Goal: Task Accomplishment & Management: Manage account settings

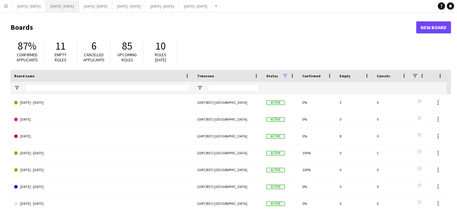
click at [72, 6] on button "[DATE] - [DATE] Close" at bounding box center [62, 6] width 33 height 12
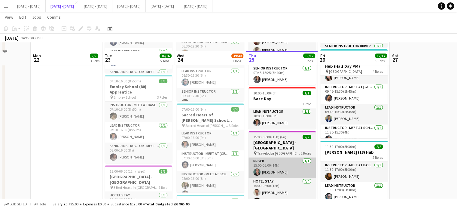
scroll to position [270, 0]
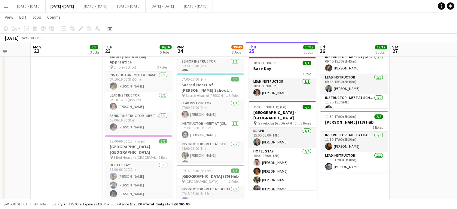
click at [258, 120] on app-job-card "15:00-06:00 (15h) (Fri) 5/5 Yorkshire Hotel - Malton School pin Travelodge York…" at bounding box center [281, 145] width 67 height 89
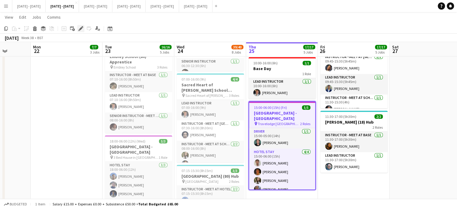
click at [79, 30] on icon "Edit" at bounding box center [80, 28] width 5 height 5
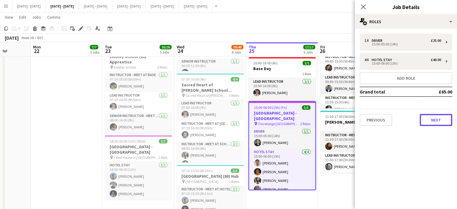
drag, startPoint x: 434, startPoint y: 116, endPoint x: 433, endPoint y: 121, distance: 5.2
click at [434, 116] on button "Next" at bounding box center [435, 120] width 32 height 12
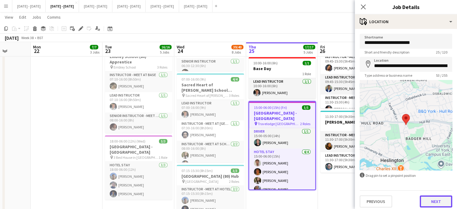
click at [431, 201] on button "Next" at bounding box center [435, 201] width 32 height 12
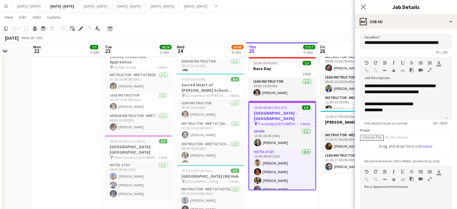
scroll to position [0, 0]
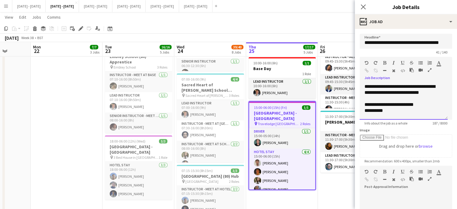
click at [437, 92] on div "**********" at bounding box center [401, 89] width 74 height 12
click at [369, 86] on div "**********" at bounding box center [401, 89] width 74 height 12
click at [372, 102] on div at bounding box center [403, 104] width 78 height 6
click at [364, 88] on div "**********" at bounding box center [403, 101] width 88 height 36
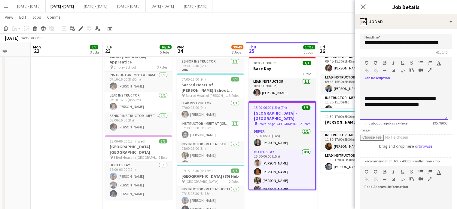
click at [364, 88] on div "**********" at bounding box center [403, 101] width 88 height 36
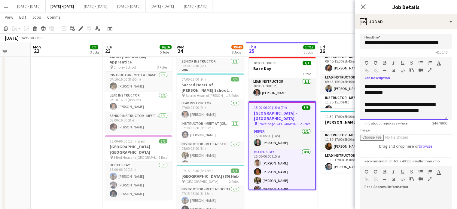
click at [383, 111] on div "**********" at bounding box center [401, 107] width 74 height 12
drag, startPoint x: 364, startPoint y: 5, endPoint x: 357, endPoint y: 12, distance: 10.0
click at [364, 5] on icon "Close pop-in" at bounding box center [363, 7] width 5 height 5
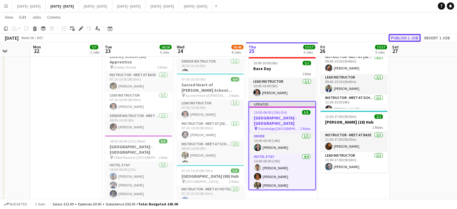
click at [400, 36] on button "Publish 1 job" at bounding box center [404, 38] width 32 height 8
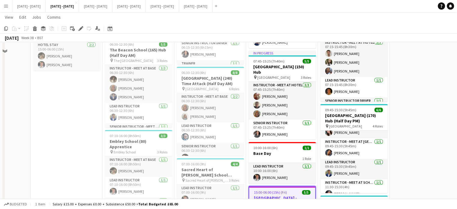
scroll to position [120, 0]
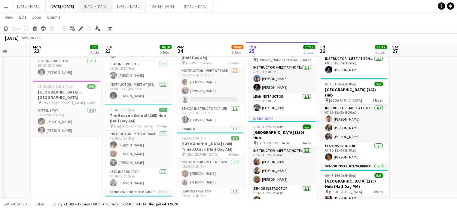
click at [112, 3] on button "[DATE] - [DATE] Close" at bounding box center [95, 6] width 33 height 12
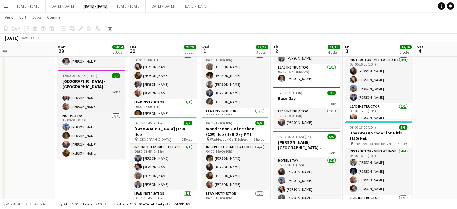
scroll to position [4, 0]
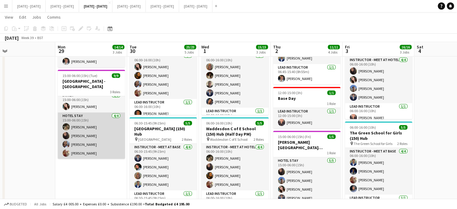
click at [92, 132] on app-card-role "Hotel Stay 4/4 15:00-06:00 (15h) Emily Pratt Deanna Masters Ogechukwu Ohakwe Ol…" at bounding box center [91, 135] width 67 height 47
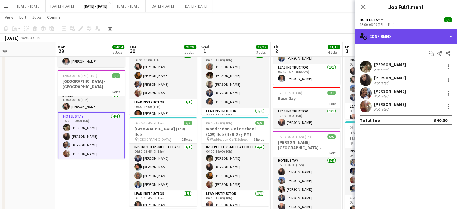
click at [425, 39] on div "single-neutral-actions-check-2 Confirmed" at bounding box center [406, 36] width 102 height 14
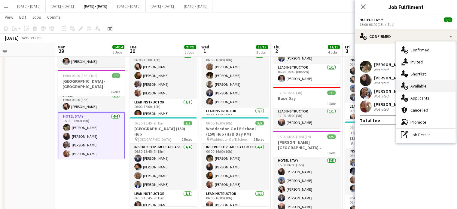
click at [433, 84] on div "single-neutral-actions-upload Available" at bounding box center [425, 86] width 59 height 12
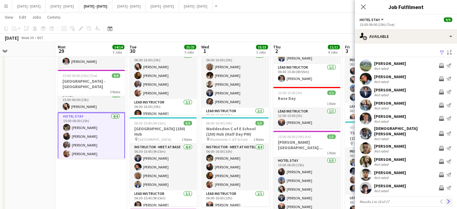
click at [446, 199] on app-icon "Next" at bounding box center [448, 201] width 4 height 4
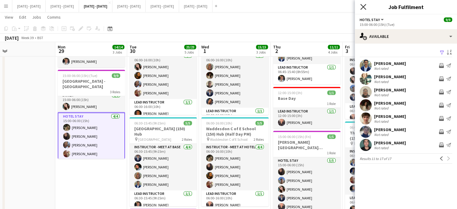
click at [364, 7] on icon "Close pop-in" at bounding box center [363, 7] width 6 height 6
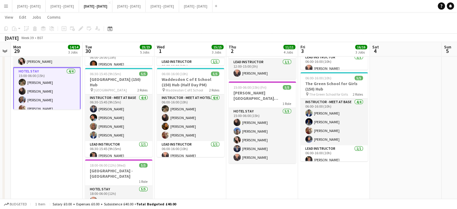
scroll to position [0, 280]
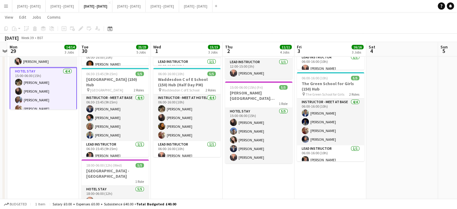
drag, startPoint x: 278, startPoint y: 167, endPoint x: 230, endPoint y: 179, distance: 49.3
click at [230, 179] on app-calendar-viewport "Thu 25 Fri 26 Sat 27 Sun 28 Mon 29 14/14 3 Jobs Tue 30 23/23 5 Jobs Wed 1 15/15…" at bounding box center [228, 86] width 457 height 486
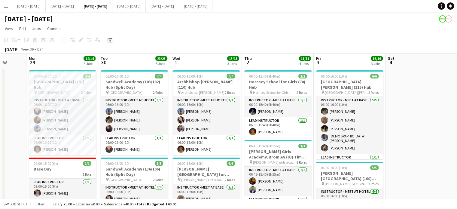
scroll to position [0, 261]
drag, startPoint x: 259, startPoint y: 149, endPoint x: 278, endPoint y: 147, distance: 19.2
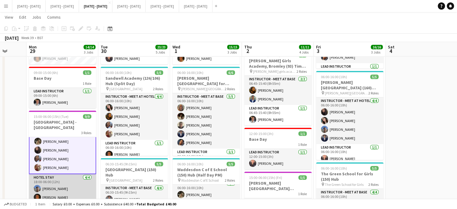
scroll to position [22, 0]
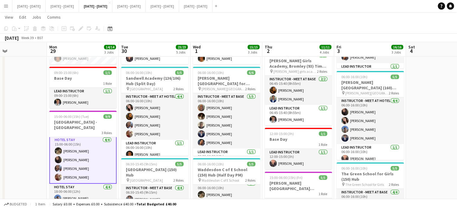
drag, startPoint x: 407, startPoint y: 111, endPoint x: 427, endPoint y: 104, distance: 20.9
click at [427, 104] on app-calendar-viewport "Thu 25 Fri 26 Sat 27 Sun 28 Mon 29 14/14 3 Jobs Tue 30 23/23 5 Jobs Wed 1 15/15…" at bounding box center [228, 176] width 457 height 486
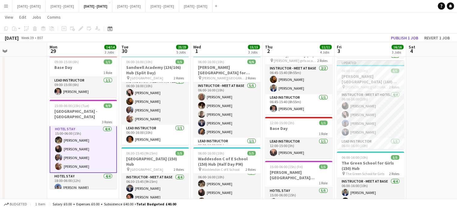
click at [76, 147] on app-card-role "Hotel Stay 4/4 15:00-06:00 (15h) Emily Pratt Deanna Masters Ogechukwu Ohakwe Ol…" at bounding box center [83, 149] width 67 height 48
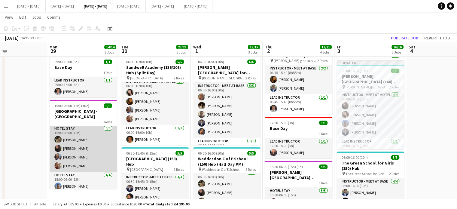
scroll to position [21, 0]
click at [79, 148] on app-card-role "Hotel Stay 4/4 15:00-06:00 (15h) Emily Pratt Deanna Masters Ogechukwu Ohakwe Ol…" at bounding box center [83, 148] width 67 height 47
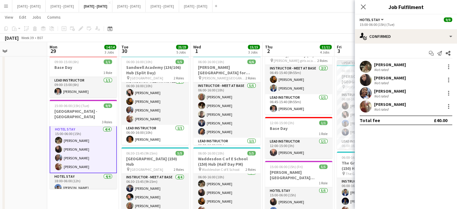
scroll to position [22, 0]
click at [451, 79] on div at bounding box center [448, 79] width 7 height 7
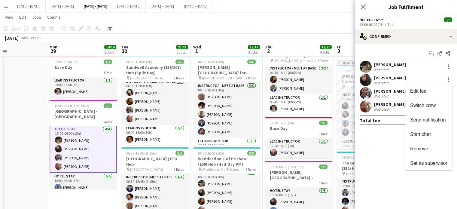
click at [441, 145] on button "Remove" at bounding box center [428, 148] width 47 height 14
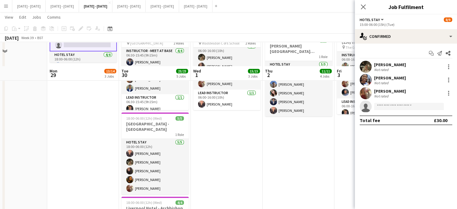
scroll to position [251, 0]
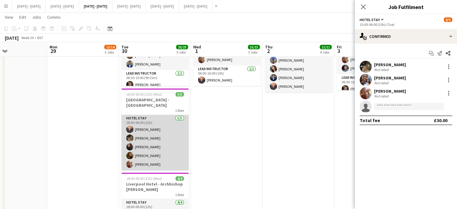
click at [151, 146] on app-card-role "Hotel Stay 5/5 18:00-06:00 (12h) Ellie-Marie Mankelow Emily Pratt Deanna Master…" at bounding box center [154, 142] width 67 height 55
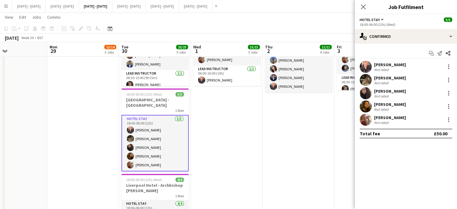
scroll to position [21, 0]
click at [446, 91] on div at bounding box center [448, 92] width 7 height 7
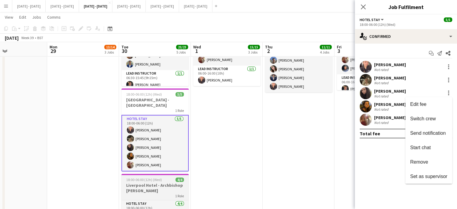
drag, startPoint x: 428, startPoint y: 161, endPoint x: 175, endPoint y: 189, distance: 254.1
click at [428, 161] on span "Remove" at bounding box center [428, 161] width 37 height 5
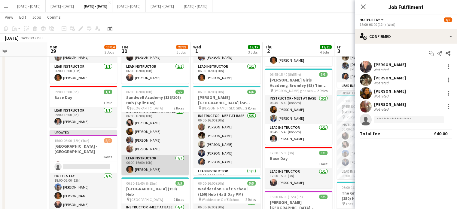
scroll to position [1, 0]
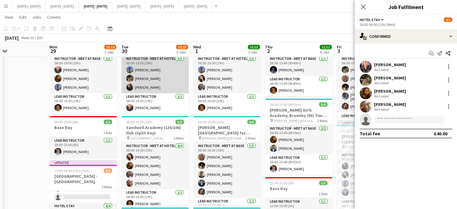
click at [147, 87] on app-card-role "Instructor - Meet at Hotel 3/3 06:00-16:00 (10h) Matt Dailly Emily Pratt Deanna…" at bounding box center [154, 74] width 67 height 38
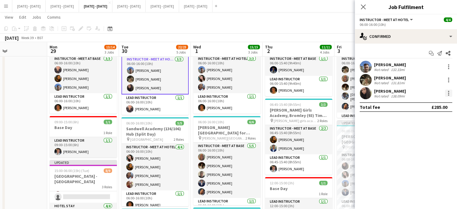
click at [450, 92] on div at bounding box center [448, 92] width 7 height 7
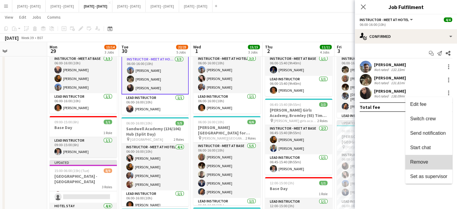
click at [436, 161] on span "Remove" at bounding box center [428, 161] width 37 height 5
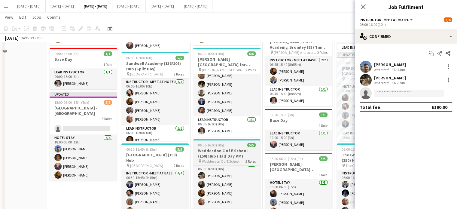
scroll to position [161, 0]
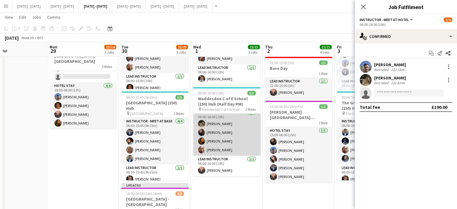
click at [214, 125] on app-card-role "Instructor - Meet at Hotel 4/4 06:00-16:00 (10h) Emily Pratt Deanna Masters Oli…" at bounding box center [226, 132] width 67 height 47
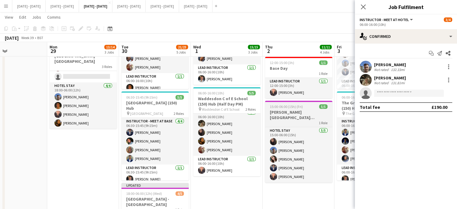
scroll to position [5, 0]
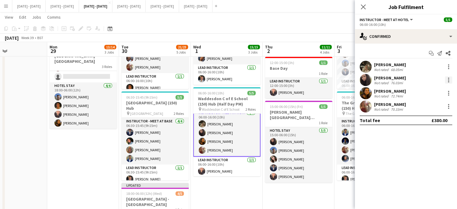
click at [447, 77] on div at bounding box center [448, 79] width 7 height 7
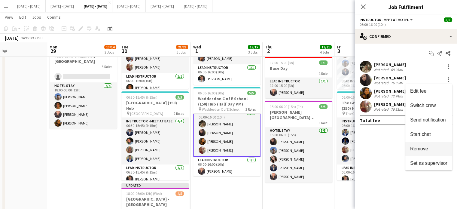
click at [430, 152] on button "Remove" at bounding box center [428, 148] width 47 height 14
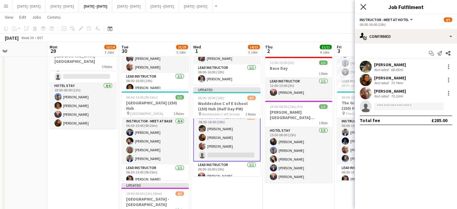
click at [364, 9] on icon "Close pop-in" at bounding box center [363, 7] width 6 height 6
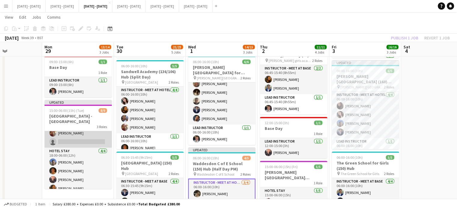
scroll to position [50, 0]
click at [72, 163] on app-card-role "Hotel Stay 4/4 18:00-06:00 (12h) Matt Dailly Matthew Penollar Ellie-Marie Manke…" at bounding box center [77, 170] width 67 height 47
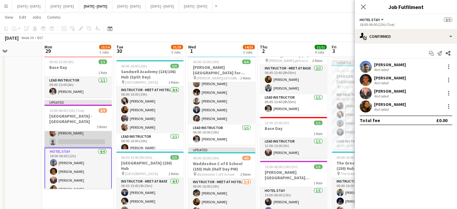
click at [72, 163] on app-card-role "Hotel Stay 4/4 18:00-06:00 (12h) Matt Dailly Matthew Penollar Ellie-Marie Manke…" at bounding box center [77, 171] width 67 height 48
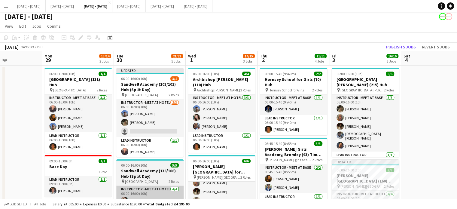
scroll to position [0, 0]
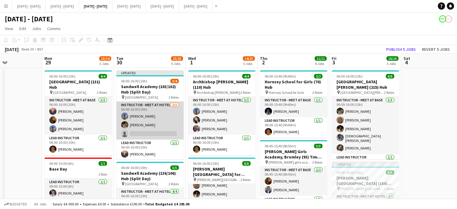
click at [153, 136] on app-card-role "Instructor - Meet at Hotel 2/3 06:00-16:00 (10h) Matt Dailly Emily Pratt single…" at bounding box center [149, 120] width 67 height 38
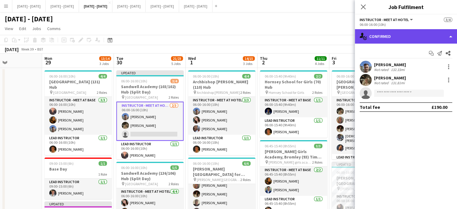
click at [387, 34] on div "single-neutral-actions-check-2 Confirmed" at bounding box center [406, 36] width 102 height 14
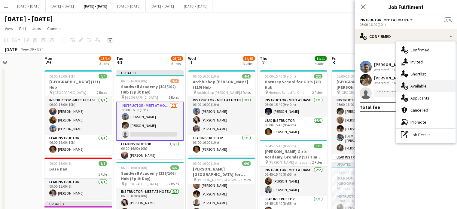
click at [428, 85] on div "single-neutral-actions-upload Available" at bounding box center [425, 86] width 59 height 12
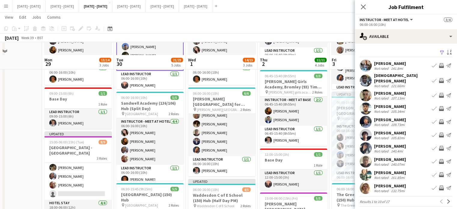
scroll to position [60, 0]
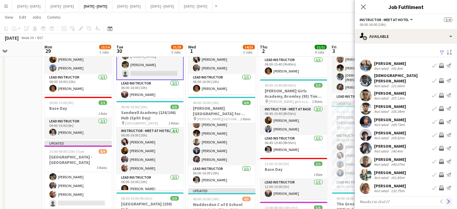
click at [446, 199] on app-icon "Next" at bounding box center [448, 201] width 4 height 4
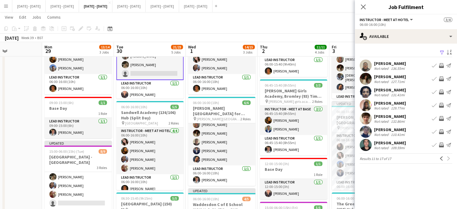
click at [381, 77] on div "[PERSON_NAME]" at bounding box center [390, 76] width 32 height 5
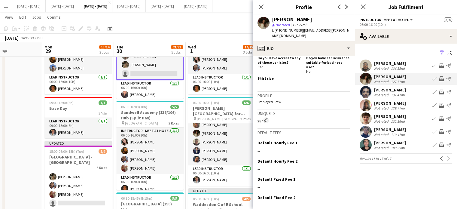
scroll to position [285, 0]
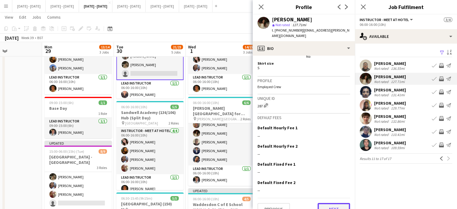
click at [323, 203] on button "Next" at bounding box center [333, 209] width 32 height 12
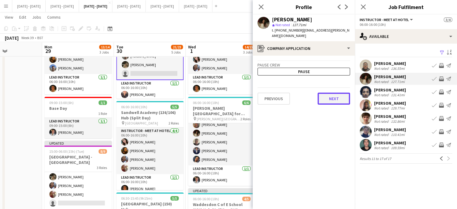
click at [342, 92] on button "Next" at bounding box center [333, 98] width 32 height 12
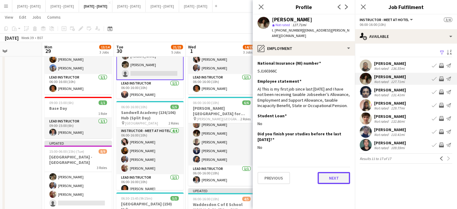
click at [330, 176] on button "Next" at bounding box center [333, 178] width 32 height 12
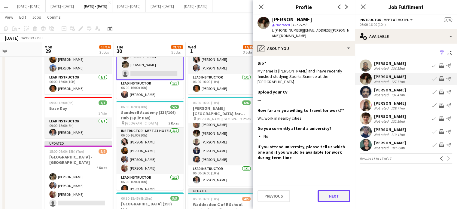
click at [330, 190] on button "Next" at bounding box center [333, 196] width 32 height 12
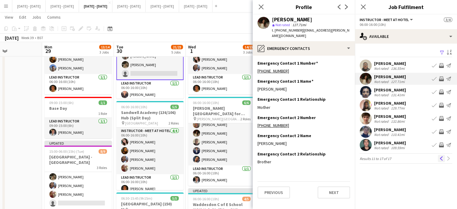
click at [442, 155] on button "Previous" at bounding box center [440, 158] width 7 height 7
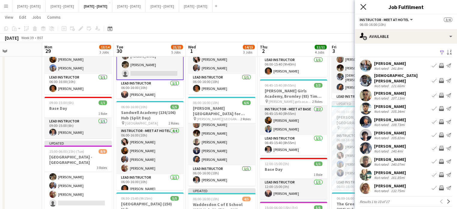
click at [363, 6] on icon at bounding box center [363, 7] width 6 height 6
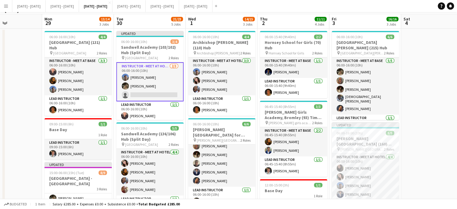
scroll to position [0, 0]
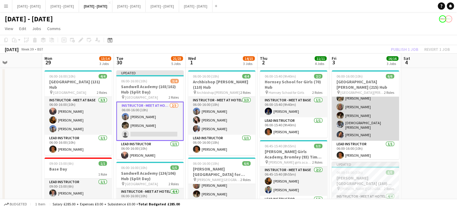
click at [353, 123] on app-card-role "Instructor - Meet at Base 5/5 06:00-16:00 (10h) Emily Pratt Chloe Rice Bella Wa…" at bounding box center [364, 111] width 67 height 57
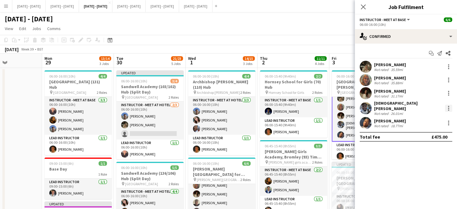
click at [449, 104] on div at bounding box center [448, 107] width 7 height 7
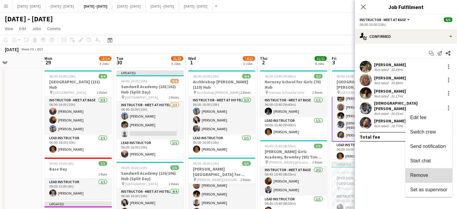
click at [430, 174] on span "Remove" at bounding box center [428, 174] width 37 height 5
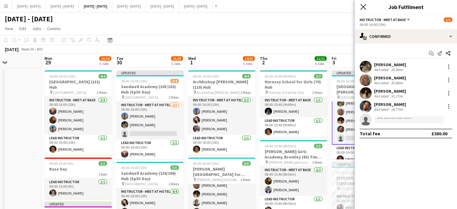
click at [363, 7] on icon at bounding box center [363, 7] width 6 height 6
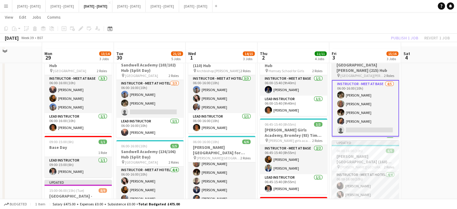
scroll to position [30, 0]
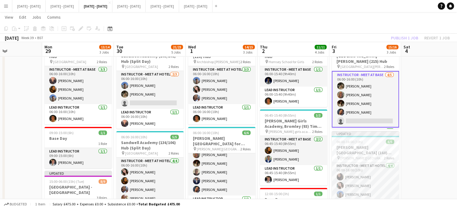
click at [362, 117] on app-card-role "Instructor - Meet at Base 4/5 06:00-16:00 (10h) Emily Pratt Chloe Rice Bella Wa…" at bounding box center [364, 99] width 67 height 56
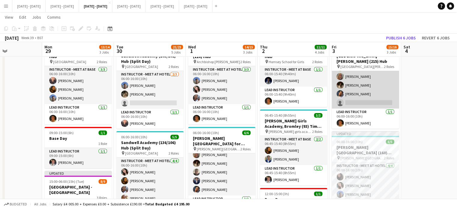
click at [364, 101] on app-card-role "Instructor - Meet at Base 4/5 06:00-16:00 (10h) Emily Pratt Chloe Rice Bella Wa…" at bounding box center [364, 80] width 67 height 55
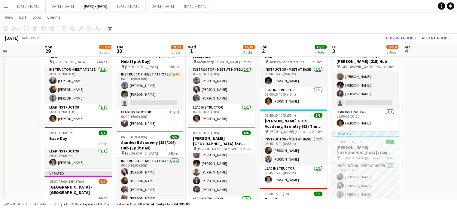
scroll to position [18, 0]
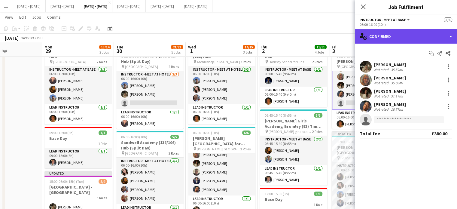
click at [418, 37] on div "single-neutral-actions-check-2 Confirmed" at bounding box center [406, 36] width 102 height 14
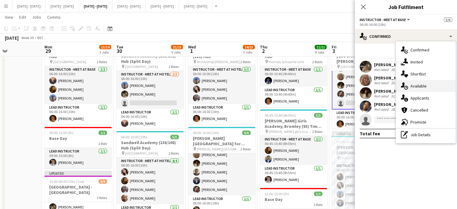
click at [424, 88] on span "Available" at bounding box center [418, 85] width 16 height 5
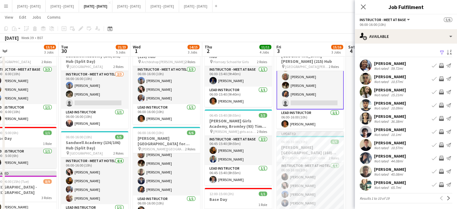
drag, startPoint x: 321, startPoint y: 127, endPoint x: 265, endPoint y: 128, distance: 56.2
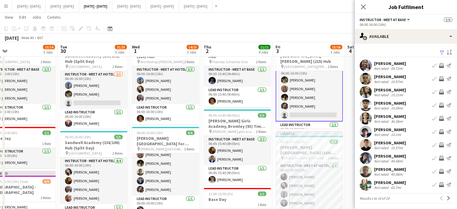
scroll to position [0, 0]
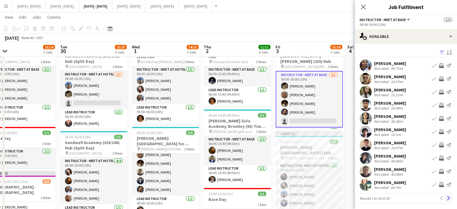
click at [446, 198] on button "Next" at bounding box center [448, 197] width 7 height 7
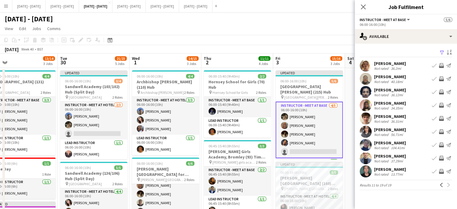
click at [5, 6] on app-icon "Menu" at bounding box center [6, 6] width 5 height 5
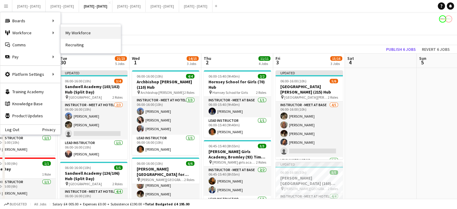
click at [80, 31] on link "My Workforce" at bounding box center [91, 33] width 60 height 12
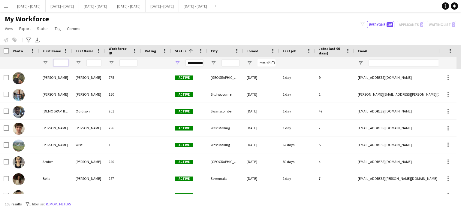
click at [63, 62] on input "First Name Filter Input" at bounding box center [60, 62] width 15 height 7
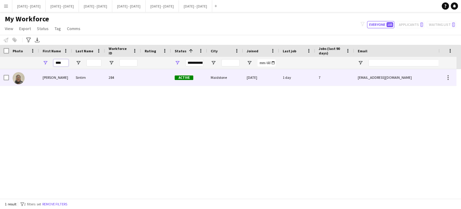
type input "****"
click at [59, 78] on div "Felix" at bounding box center [55, 77] width 33 height 17
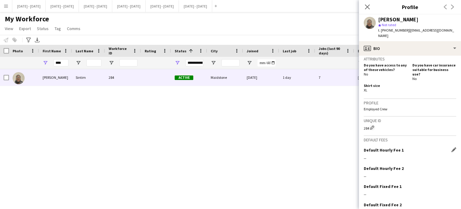
scroll to position [290, 0]
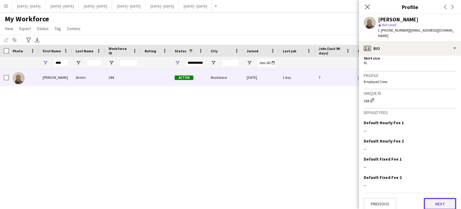
click at [435, 198] on button "Next" at bounding box center [440, 204] width 32 height 12
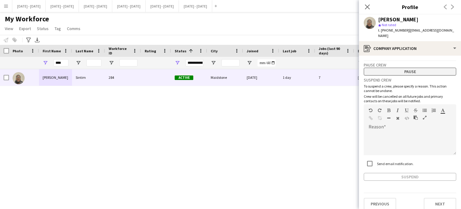
click at [396, 69] on button "Pause" at bounding box center [410, 72] width 92 height 8
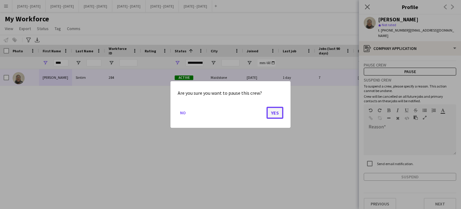
click at [276, 113] on button "Yes" at bounding box center [275, 113] width 17 height 12
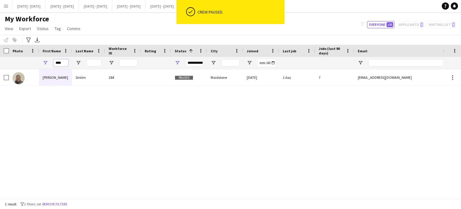
drag, startPoint x: 63, startPoint y: 62, endPoint x: 31, endPoint y: 62, distance: 32.4
click at [31, 62] on div "****" at bounding box center [325, 63] width 651 height 12
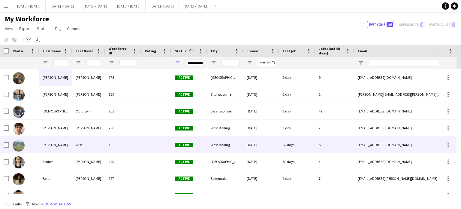
click at [125, 151] on div "1" at bounding box center [123, 144] width 36 height 17
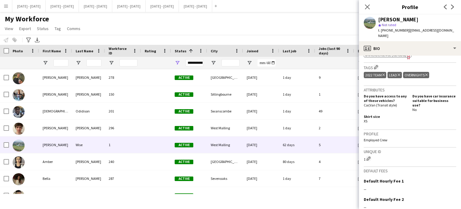
scroll to position [280, 0]
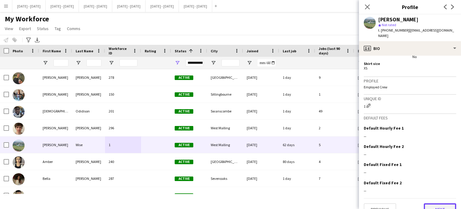
click at [433, 203] on button "Next" at bounding box center [440, 209] width 32 height 12
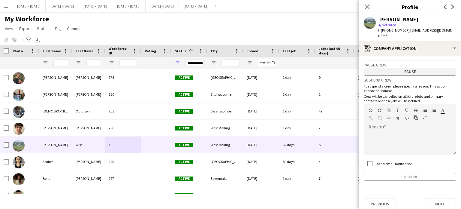
click at [402, 68] on button "Pause" at bounding box center [410, 72] width 92 height 8
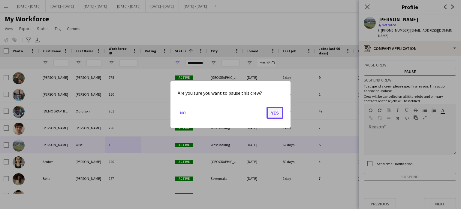
click at [279, 112] on button "Yes" at bounding box center [275, 113] width 17 height 12
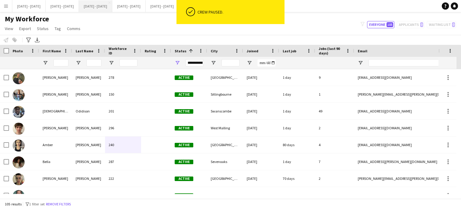
click at [112, 7] on button "[DATE] - [DATE] Close" at bounding box center [95, 6] width 33 height 12
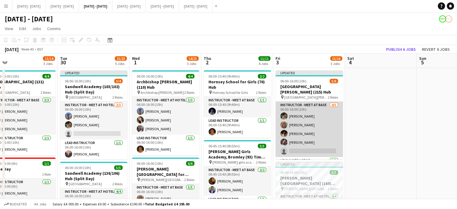
click at [303, 150] on app-card-role "Instructor - Meet at Base 4/5 06:00-16:00 (10h) Emily Pratt Chloe Rice Bella Wa…" at bounding box center [308, 128] width 67 height 55
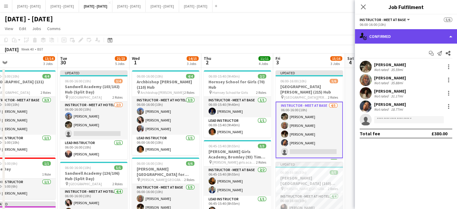
click at [423, 32] on div "single-neutral-actions-check-2 Confirmed" at bounding box center [406, 36] width 102 height 14
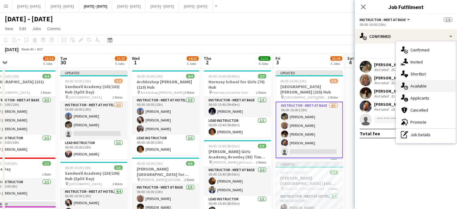
click at [421, 89] on div "single-neutral-actions-upload Available" at bounding box center [425, 86] width 59 height 12
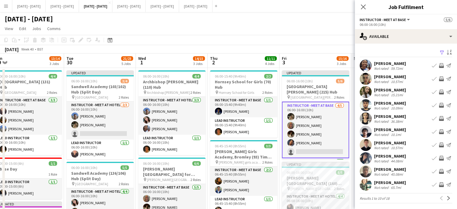
scroll to position [0, 293]
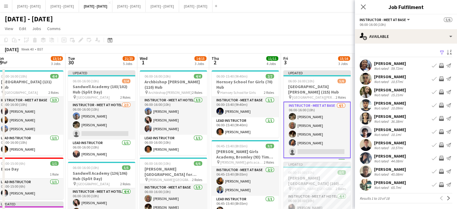
drag, startPoint x: 234, startPoint y: 61, endPoint x: 240, endPoint y: 60, distance: 6.9
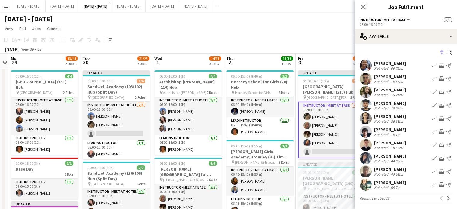
scroll to position [0, 276]
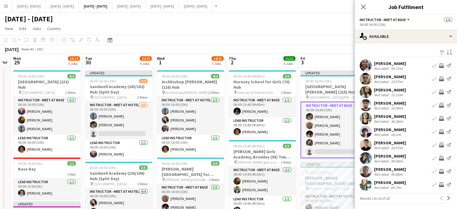
drag, startPoint x: 226, startPoint y: 59, endPoint x: 243, endPoint y: 60, distance: 17.4
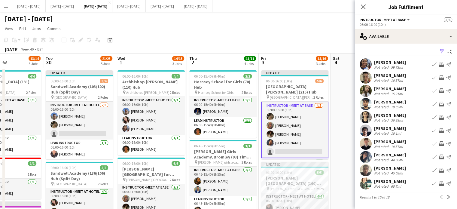
scroll to position [0, 317]
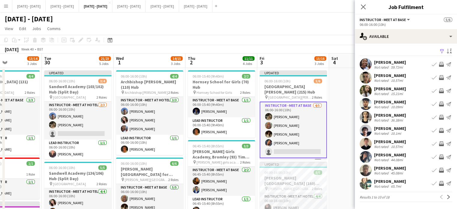
drag, startPoint x: 337, startPoint y: 131, endPoint x: 296, endPoint y: 138, distance: 41.8
click at [446, 198] on app-icon "Next" at bounding box center [448, 197] width 4 height 4
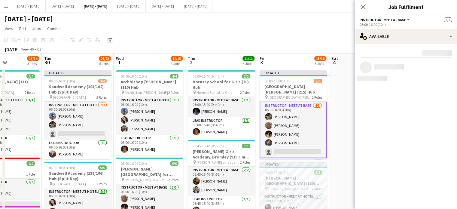
scroll to position [0, 0]
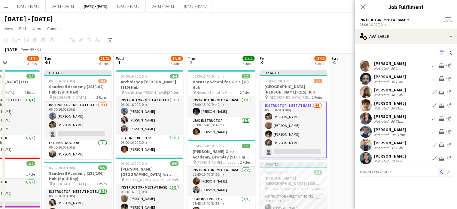
click at [441, 174] on button "Previous" at bounding box center [440, 171] width 7 height 7
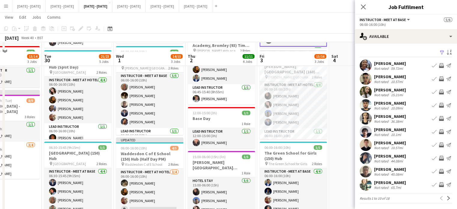
scroll to position [120, 0]
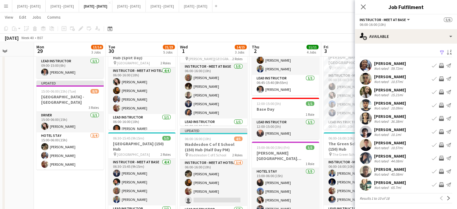
drag, startPoint x: 92, startPoint y: 147, endPoint x: 153, endPoint y: 150, distance: 60.4
click at [153, 150] on app-calendar-viewport "Thu 25 Fri 26 Sat 27 Sun 28 Mon 29 13/14 3 Jobs Tue 30 21/23 5 Jobs Wed 1 14/15…" at bounding box center [228, 150] width 457 height 495
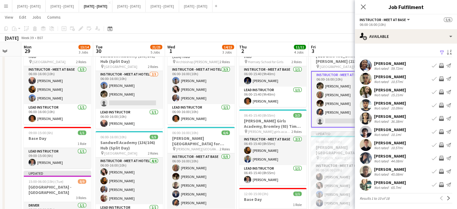
scroll to position [0, 267]
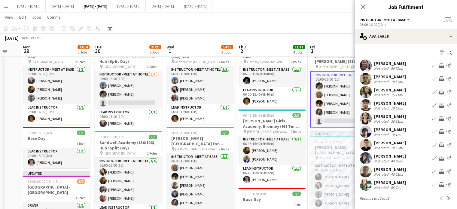
drag, startPoint x: 148, startPoint y: 139, endPoint x: 134, endPoint y: 141, distance: 14.4
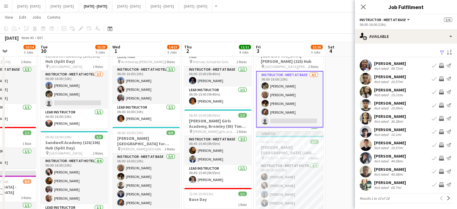
drag, startPoint x: 326, startPoint y: 141, endPoint x: 264, endPoint y: 150, distance: 62.1
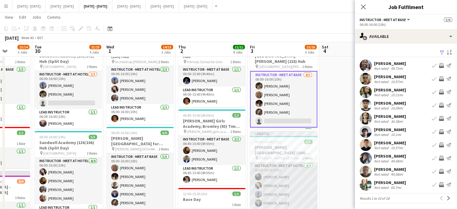
click at [264, 172] on app-card-role "Instructor - Meet at Hotel 4/4 06:00-16:00 (10h) Deanna Masters Lucy Cork Matt …" at bounding box center [283, 185] width 67 height 47
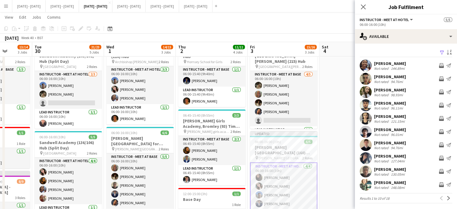
click at [264, 171] on app-card-role "Instructor - Meet at Hotel 4/4 06:00-16:00 (10h) Deanna Masters Lucy Cork Matt …" at bounding box center [283, 186] width 67 height 48
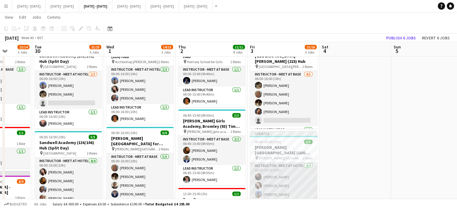
click at [264, 171] on app-card-role "Instructor - Meet at Hotel 4/4 06:00-16:00 (10h) Deanna Masters Lucy Cork Matt …" at bounding box center [283, 185] width 67 height 47
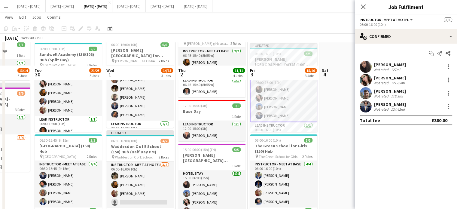
scroll to position [150, 0]
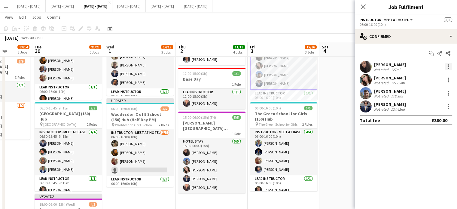
click at [448, 64] on div at bounding box center [448, 66] width 7 height 7
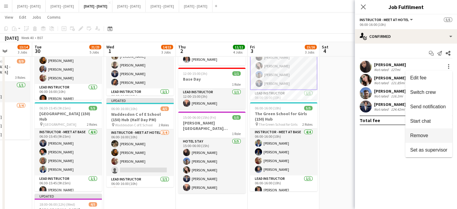
click at [431, 139] on button "Remove" at bounding box center [428, 135] width 47 height 14
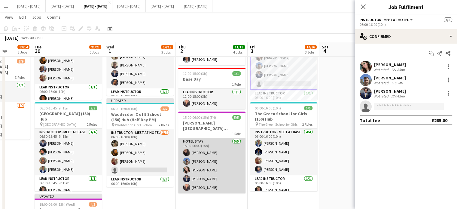
click at [206, 151] on app-card-role "Hotel Stay 5/5 15:00-06:00 (15h) Deanna Masters Matt Dailly Lucy Cork Drew Shel…" at bounding box center [211, 165] width 67 height 55
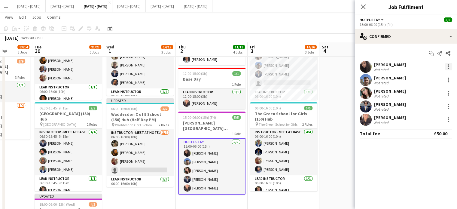
click at [451, 66] on div "Deanna Masters Not rated" at bounding box center [406, 67] width 102 height 12
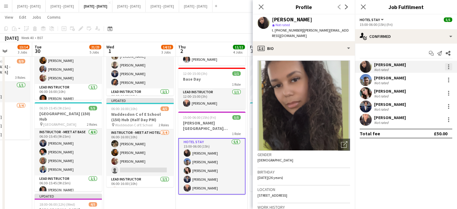
click at [449, 67] on div at bounding box center [448, 66] width 7 height 7
click at [437, 137] on span "Remove" at bounding box center [428, 135] width 37 height 5
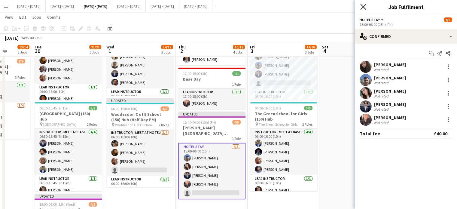
click at [362, 5] on icon "Close pop-in" at bounding box center [363, 7] width 6 height 6
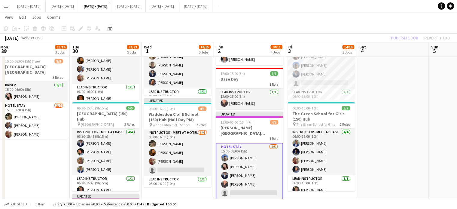
scroll to position [0, 280]
drag, startPoint x: 354, startPoint y: 171, endPoint x: 401, endPoint y: 161, distance: 48.2
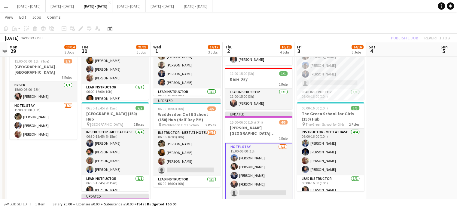
click at [401, 161] on app-calendar-viewport "Thu 25 Fri 26 Sat 27 Sun 28 Mon 29 13/14 3 Jobs Tue 30 21/23 5 Jobs Wed 1 14/15…" at bounding box center [228, 120] width 457 height 495
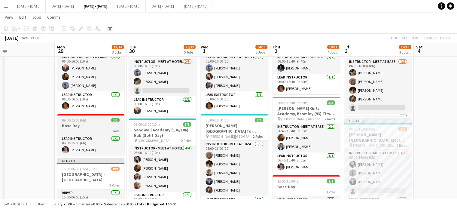
scroll to position [0, 0]
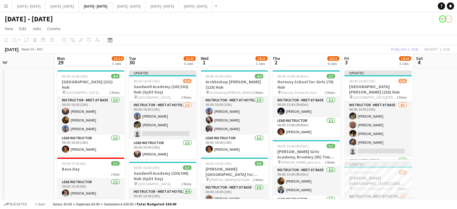
click at [161, 58] on app-board-header-date "Tue 30 21/23 5 Jobs" at bounding box center [162, 60] width 72 height 14
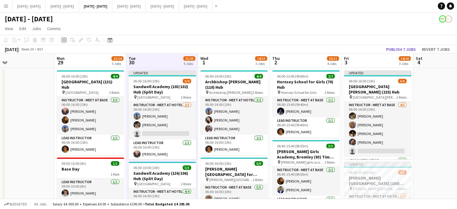
drag, startPoint x: 160, startPoint y: 59, endPoint x: 175, endPoint y: 57, distance: 15.1
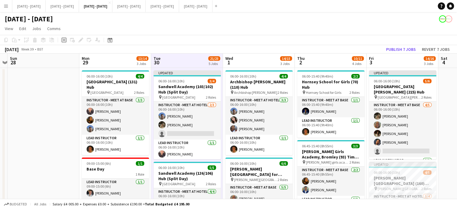
scroll to position [0, 225]
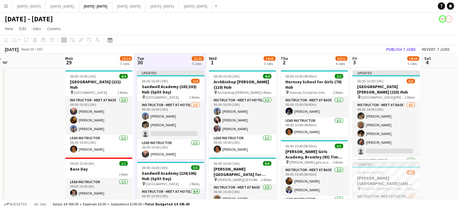
drag, startPoint x: 240, startPoint y: 61, endPoint x: 233, endPoint y: 65, distance: 7.7
click at [106, 58] on app-board-header-date "Mon 29 13/14 3 Jobs" at bounding box center [98, 60] width 72 height 14
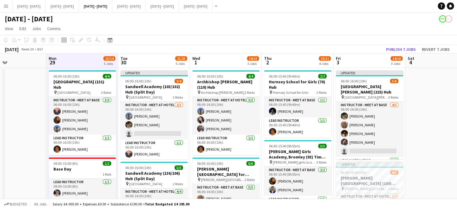
scroll to position [0, 255]
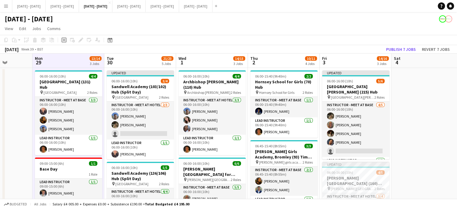
drag, startPoint x: 163, startPoint y: 125, endPoint x: 133, endPoint y: 131, distance: 30.5
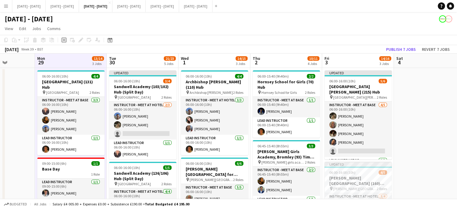
scroll to position [0, 252]
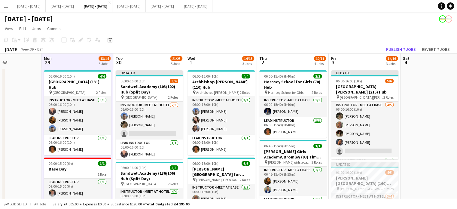
drag, startPoint x: 17, startPoint y: 140, endPoint x: 20, endPoint y: 141, distance: 3.1
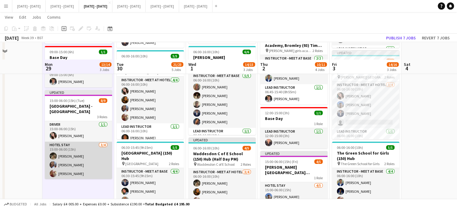
scroll to position [109, 0]
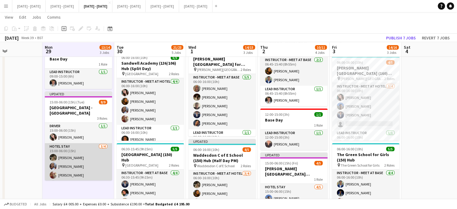
click at [81, 149] on app-card-role "Hotel Stay 3/4 15:00-06:00 (15h) Emily Pratt Ogechukwu Ohakwe Olivia Etheringto…" at bounding box center [78, 166] width 67 height 47
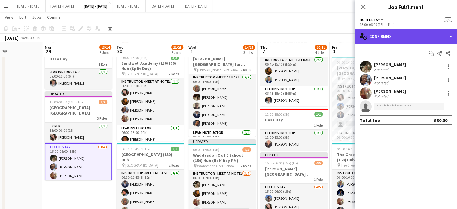
click at [384, 35] on div "single-neutral-actions-check-2 Confirmed" at bounding box center [406, 36] width 102 height 14
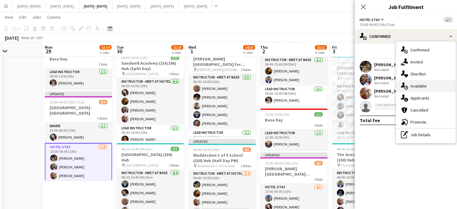
click at [423, 88] on span "Available" at bounding box center [418, 85] width 16 height 5
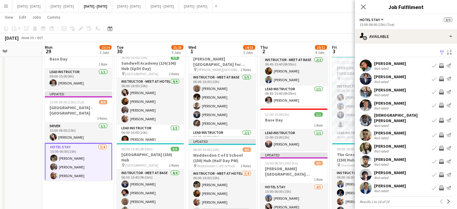
scroll to position [1, 0]
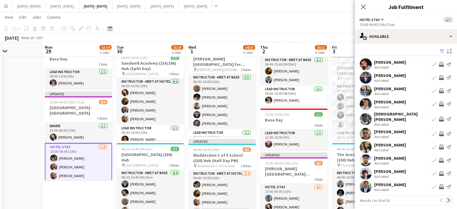
click at [446, 198] on app-icon "Next" at bounding box center [448, 200] width 4 height 4
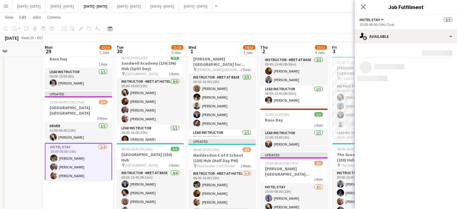
scroll to position [0, 0]
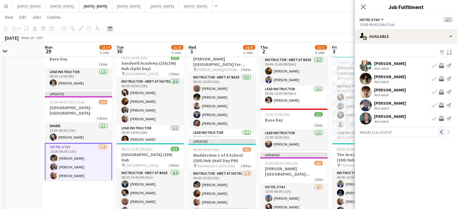
click at [439, 133] on app-icon "Previous" at bounding box center [441, 132] width 4 height 4
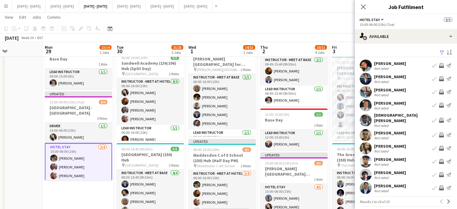
click at [362, 11] on app-icon "Close pop-in" at bounding box center [362, 6] width 7 height 7
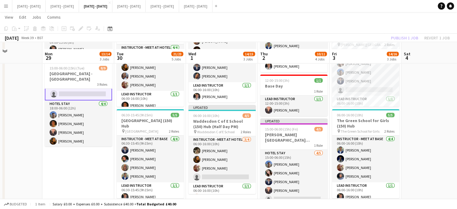
scroll to position [150, 0]
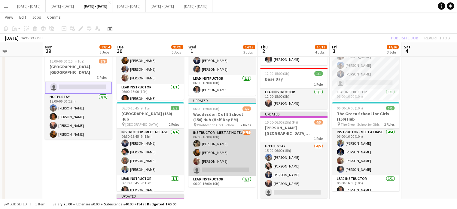
click at [223, 159] on app-card-role "Instructor - Meet at Hotel 3/4 06:00-16:00 (10h) Emily Pratt Olivia Best Olivia…" at bounding box center [221, 152] width 67 height 47
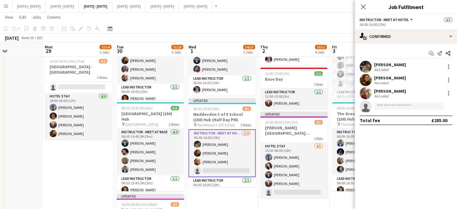
scroll to position [56, 0]
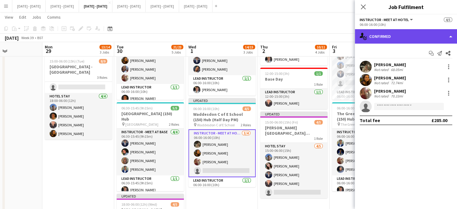
click at [384, 35] on div "single-neutral-actions-check-2 Confirmed" at bounding box center [406, 36] width 102 height 14
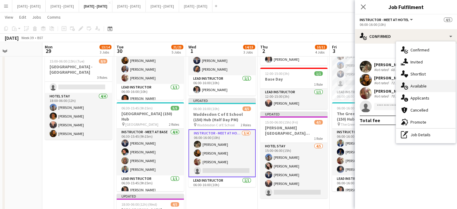
click at [411, 87] on span "Available" at bounding box center [418, 85] width 16 height 5
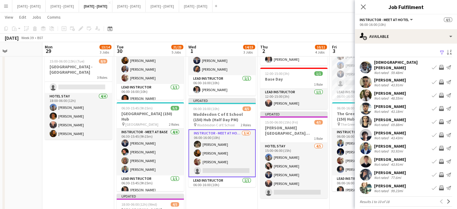
click at [446, 199] on app-icon "Next" at bounding box center [448, 201] width 4 height 4
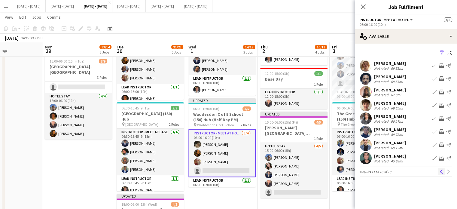
click at [441, 168] on button "Previous" at bounding box center [440, 171] width 7 height 7
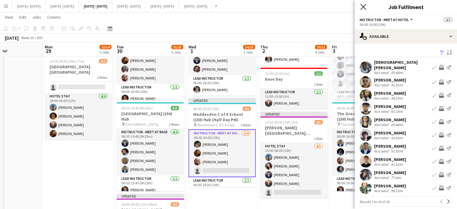
click at [363, 9] on icon "Close pop-in" at bounding box center [363, 7] width 6 height 6
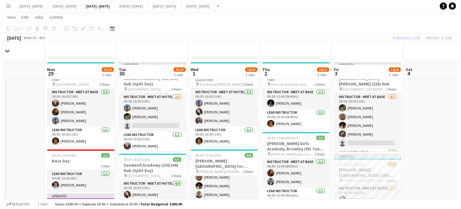
scroll to position [0, 0]
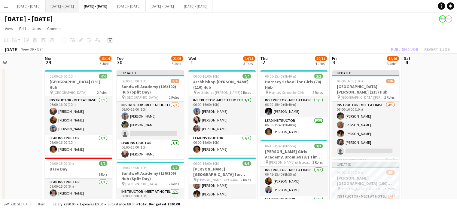
click at [79, 9] on button "[DATE] - [DATE] Close" at bounding box center [62, 6] width 33 height 12
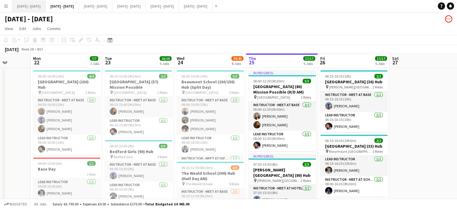
click at [46, 6] on button "Sept 15th - 19th 2025 Close" at bounding box center [28, 6] width 33 height 12
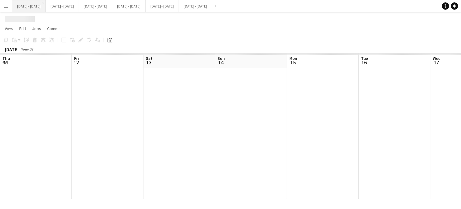
scroll to position [0, 225]
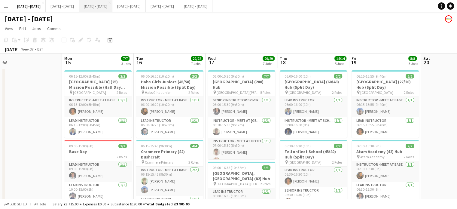
drag, startPoint x: 107, startPoint y: 6, endPoint x: 111, endPoint y: 9, distance: 5.1
click at [107, 6] on button "[DATE] - [DATE] Close" at bounding box center [95, 6] width 33 height 12
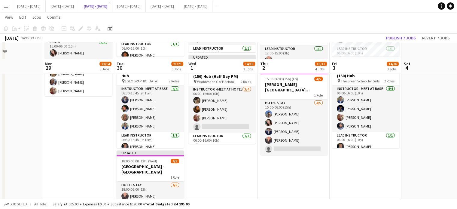
scroll to position [210, 0]
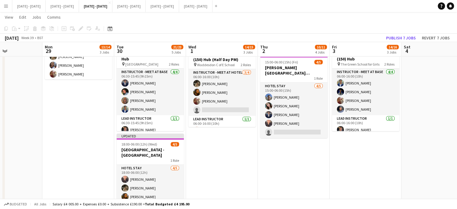
click at [196, 177] on app-date-cell "06:00-16:00 (10h) 4/4 Archbishop Blanch (110) Hub pin Archbishop Blanch 2 Roles…" at bounding box center [222, 82] width 72 height 451
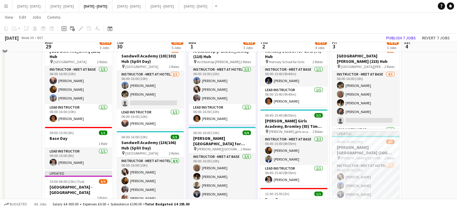
scroll to position [0, 0]
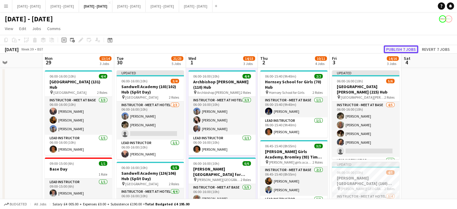
click at [397, 47] on button "Publish 7 jobs" at bounding box center [400, 49] width 35 height 8
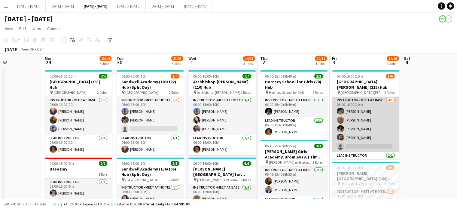
click at [368, 140] on app-card-role "Instructor - Meet at Base 4/5 06:00-16:00 (10h) Emily Pratt Chloe Rice Bella Wa…" at bounding box center [365, 124] width 67 height 55
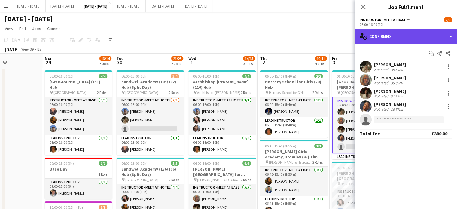
click at [409, 39] on div "single-neutral-actions-check-2 Confirmed" at bounding box center [406, 36] width 102 height 14
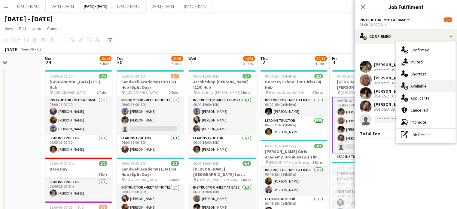
click at [417, 89] on div "single-neutral-actions-upload Available" at bounding box center [425, 86] width 59 height 12
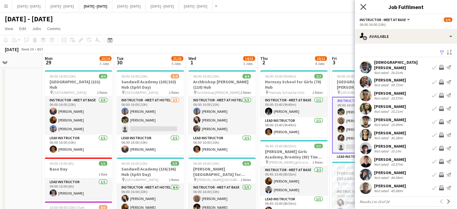
click at [363, 6] on icon "Close pop-in" at bounding box center [363, 7] width 6 height 6
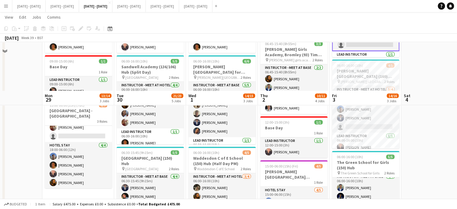
scroll to position [60, 0]
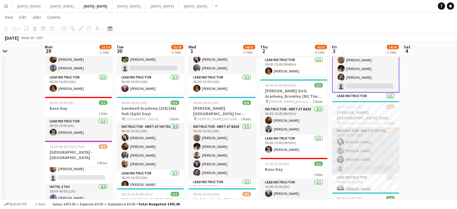
click at [362, 156] on app-card-role "Instructor - Meet at Hotel 3/4 06:00-16:00 (10h) Lucy Cork Matt Dailly Drew She…" at bounding box center [365, 150] width 67 height 47
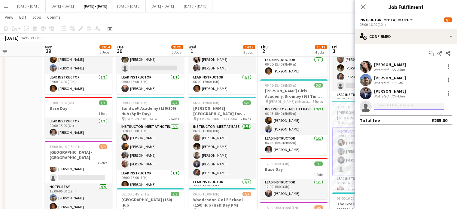
click at [396, 106] on input at bounding box center [409, 106] width 70 height 7
type input "*"
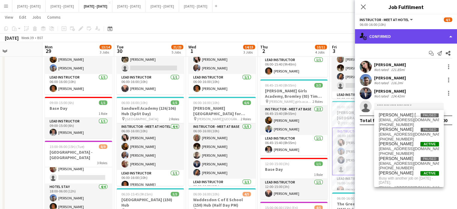
click at [412, 40] on div "single-neutral-actions-check-2 Confirmed" at bounding box center [406, 36] width 102 height 14
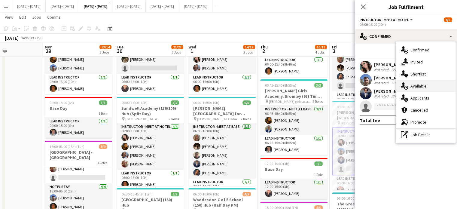
click at [413, 84] on span "Available" at bounding box center [418, 85] width 16 height 5
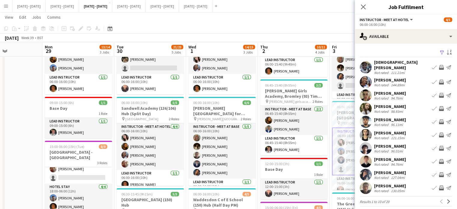
click at [430, 78] on button "Book crew" at bounding box center [433, 81] width 7 height 7
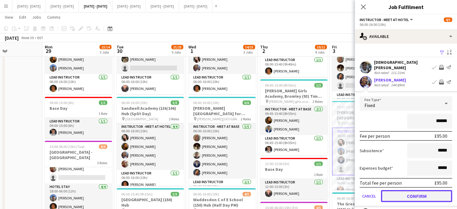
click at [420, 195] on button "Confirm" at bounding box center [416, 196] width 71 height 12
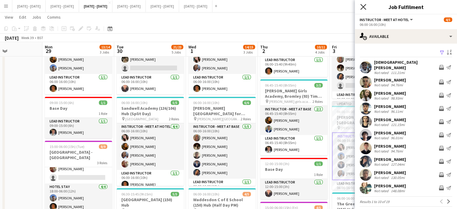
click at [362, 6] on icon at bounding box center [363, 7] width 6 height 6
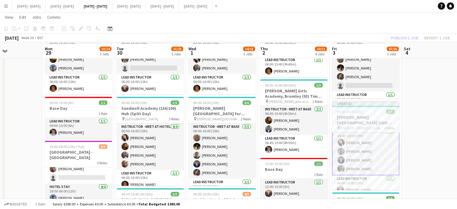
scroll to position [150, 0]
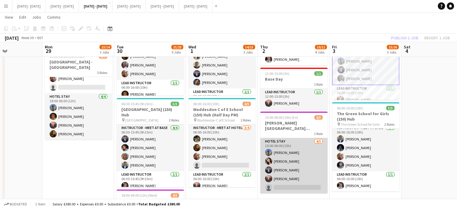
click at [282, 186] on app-card-role "Hotel Stay 4/5 15:00-06:00 (15h) Matt Dailly Lucy Cork Drew Shelley-Winfield El…" at bounding box center [293, 165] width 67 height 55
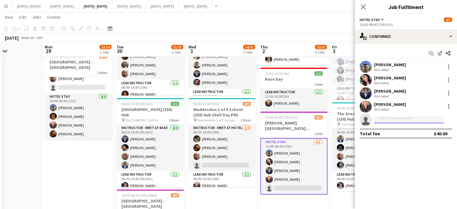
click at [393, 120] on input at bounding box center [409, 119] width 70 height 7
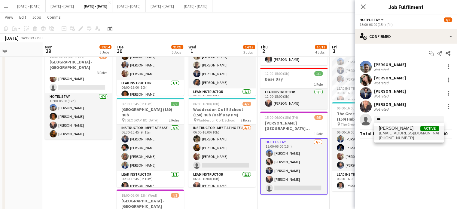
type input "***"
click at [393, 131] on span "ogechukwujuoh@gmail.com" at bounding box center [409, 133] width 60 height 5
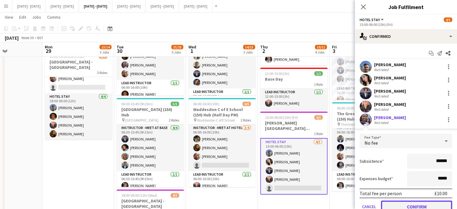
click at [399, 206] on button "Confirm" at bounding box center [416, 206] width 71 height 12
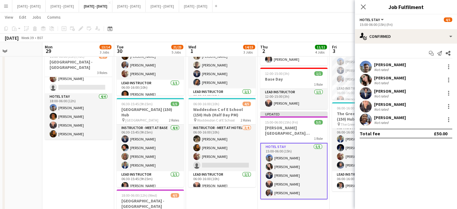
click at [364, 7] on icon "Close pop-in" at bounding box center [363, 7] width 5 height 5
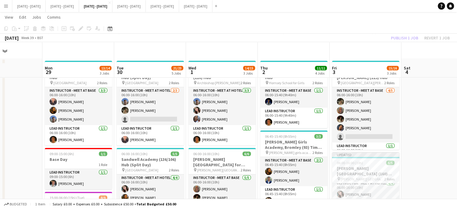
scroll to position [0, 0]
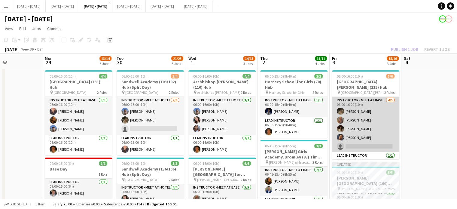
click at [363, 143] on app-card-role "Instructor - Meet at Base 4/5 06:00-16:00 (10h) Emily Pratt Chloe Rice Bella Wa…" at bounding box center [365, 124] width 67 height 55
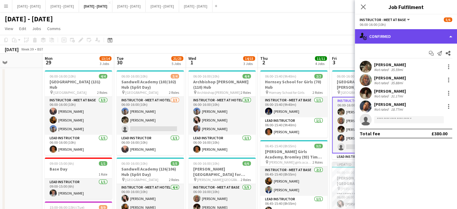
click at [397, 37] on div "single-neutral-actions-check-2 Confirmed" at bounding box center [406, 36] width 102 height 14
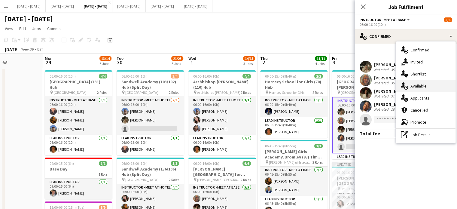
click at [426, 87] on div "single-neutral-actions-upload Available" at bounding box center [425, 86] width 59 height 12
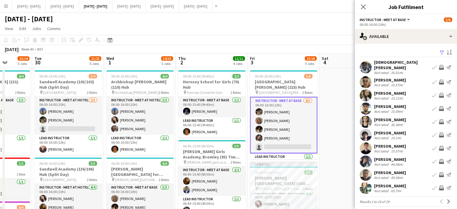
drag, startPoint x: 346, startPoint y: 61, endPoint x: 263, endPoint y: 61, distance: 82.9
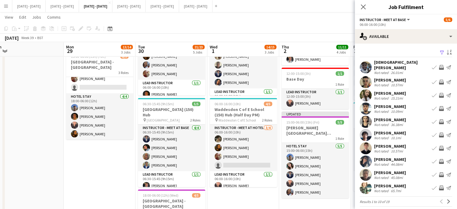
scroll to position [0, 222]
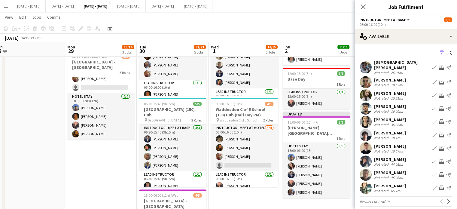
drag, startPoint x: 155, startPoint y: 198, endPoint x: 261, endPoint y: 192, distance: 105.5
click at [261, 192] on app-calendar-viewport "Thu 25 Fri 26 Sat 27 Sun 28 Mon 29 13/14 3 Jobs Tue 30 21/23 5 Jobs Wed 1 14/15…" at bounding box center [228, 116] width 457 height 486
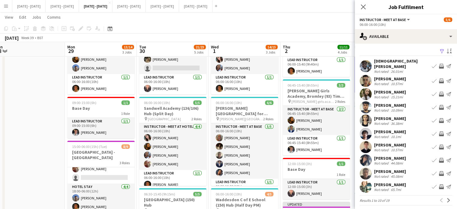
scroll to position [0, 0]
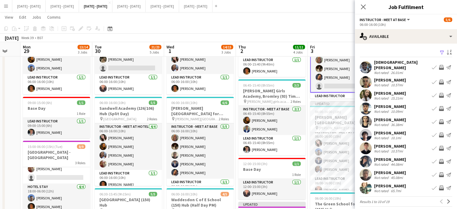
drag, startPoint x: 321, startPoint y: 97, endPoint x: 276, endPoint y: 102, distance: 44.7
click at [276, 102] on app-calendar-viewport "Thu 25 Fri 26 Sat 27 Sun 28 Mon 29 13/14 3 Jobs Tue 30 21/23 5 Jobs Wed 1 14/15…" at bounding box center [228, 206] width 457 height 486
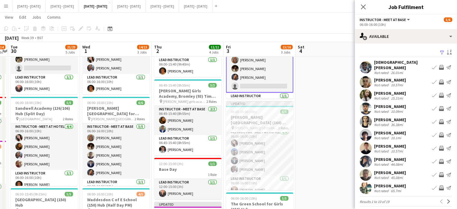
scroll to position [0, 352]
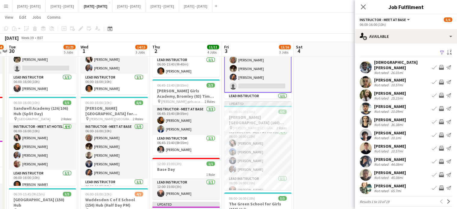
drag, startPoint x: 266, startPoint y: 99, endPoint x: 180, endPoint y: 101, distance: 85.9
click at [180, 101] on app-calendar-viewport "Thu 25 Fri 26 Sat 27 Sun 28 Mon 29 13/14 3 Jobs Tue 30 21/23 5 Jobs Wed 1 14/15…" at bounding box center [228, 206] width 457 height 486
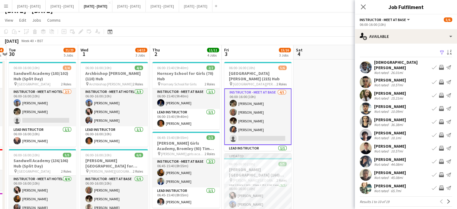
scroll to position [0, 0]
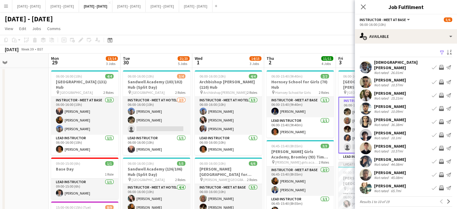
drag, startPoint x: 179, startPoint y: 62, endPoint x: 295, endPoint y: 56, distance: 116.6
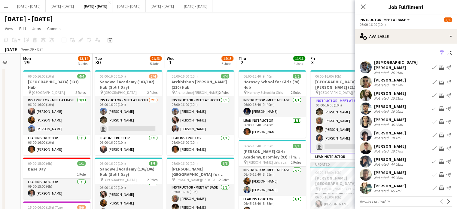
scroll to position [0, 276]
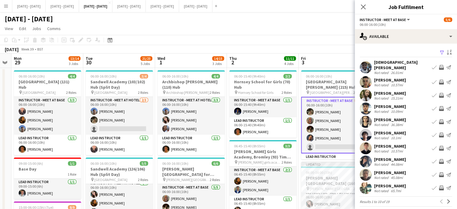
drag, startPoint x: 161, startPoint y: 62, endPoint x: 123, endPoint y: 64, distance: 37.9
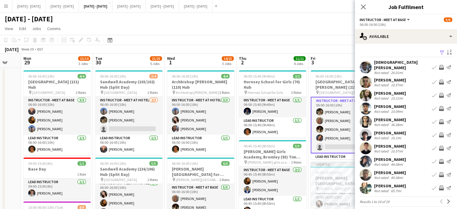
scroll to position [0, 262]
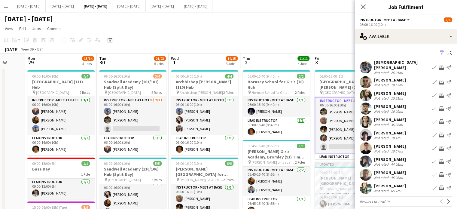
drag, startPoint x: 48, startPoint y: 58, endPoint x: 62, endPoint y: 57, distance: 13.9
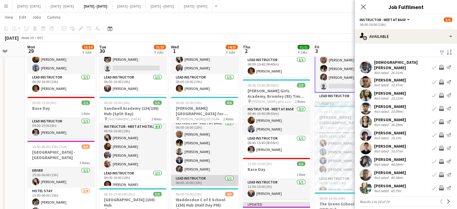
scroll to position [0, 0]
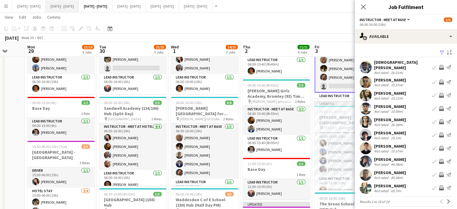
click at [65, 5] on button "[DATE] - [DATE] Close" at bounding box center [62, 6] width 33 height 12
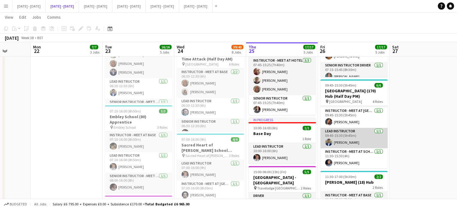
scroll to position [6, 0]
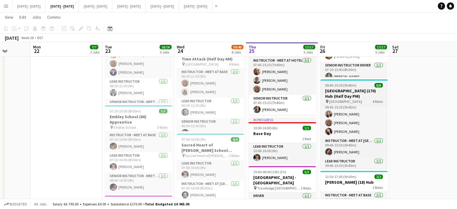
click at [354, 104] on span "[GEOGRAPHIC_DATA]" at bounding box center [345, 101] width 33 height 5
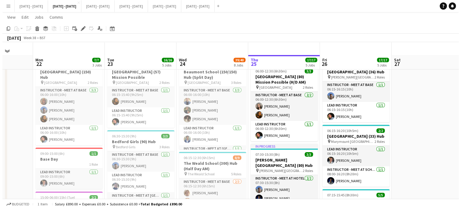
scroll to position [0, 0]
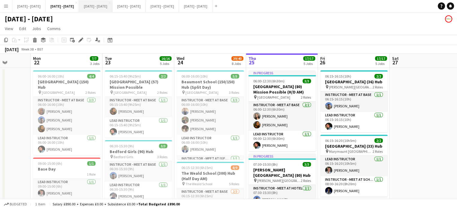
click at [110, 7] on button "[DATE] - [DATE] Close" at bounding box center [95, 6] width 33 height 12
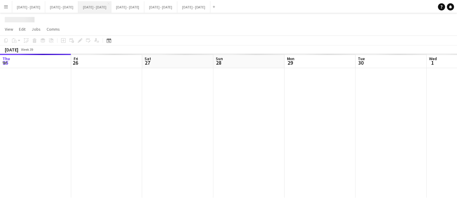
scroll to position [0, 262]
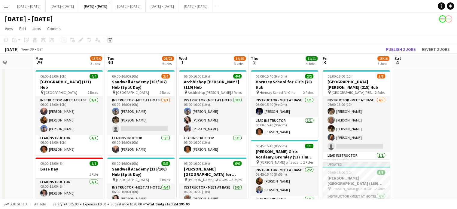
drag, startPoint x: 11, startPoint y: 128, endPoint x: 20, endPoint y: 131, distance: 9.2
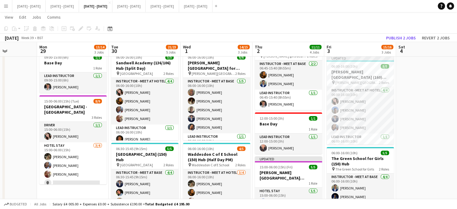
scroll to position [0, 251]
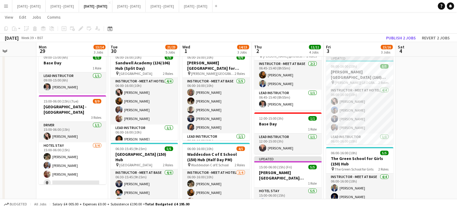
drag, startPoint x: 19, startPoint y: 119, endPoint x: 174, endPoint y: 31, distance: 178.3
click at [174, 31] on app-toolbar "Copy Paste Paste Ctrl+V Paste with crew Ctrl+Shift+V Paste linked Job [GEOGRAPH…" at bounding box center [228, 28] width 457 height 10
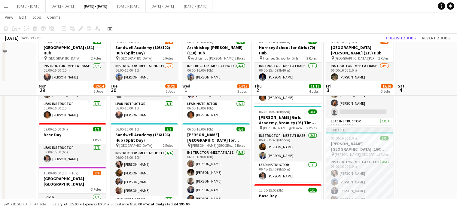
scroll to position [90, 0]
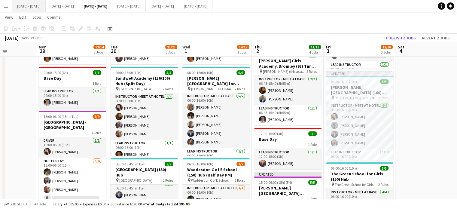
click at [30, 5] on button "Sept 15th - 19th 2025 Close" at bounding box center [28, 6] width 33 height 12
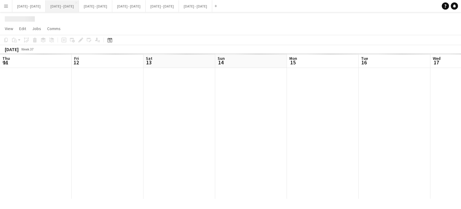
scroll to position [0, 225]
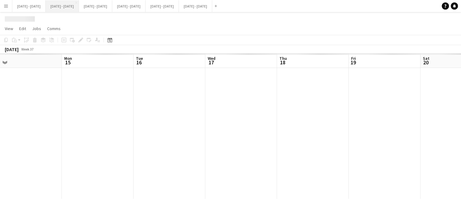
click at [62, 6] on button "[DATE] - [DATE] Close" at bounding box center [62, 6] width 33 height 12
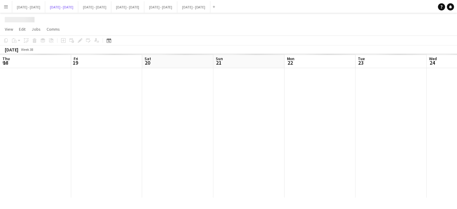
scroll to position [0, 256]
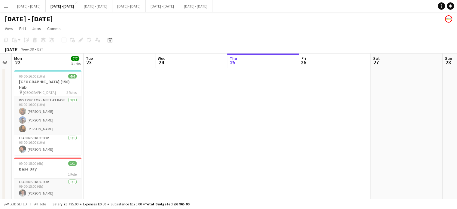
drag, startPoint x: 177, startPoint y: 107, endPoint x: 148, endPoint y: 145, distance: 47.9
click at [147, 145] on app-calendar-viewport "Thu 18 Fri 19 Sat 20 Sun 21 Mon 22 7/7 3 Jobs Tue 23 Wed 24 Thu 25 Fri 26 Sat 2…" at bounding box center [228, 161] width 457 height 217
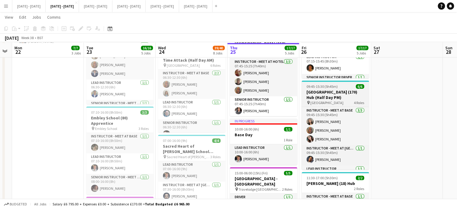
scroll to position [210, 0]
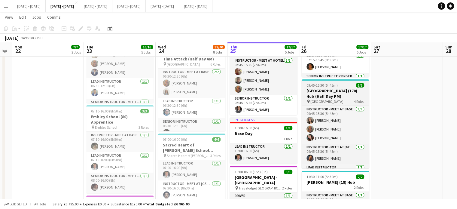
click at [318, 99] on h3 "[GEOGRAPHIC_DATA] (170) Hub (Half Day PM)" at bounding box center [334, 93] width 67 height 11
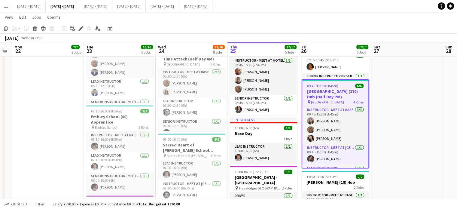
click at [344, 99] on h3 "[GEOGRAPHIC_DATA] (170) Hub (Half Day PM)" at bounding box center [335, 94] width 66 height 11
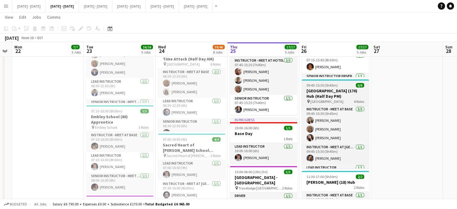
click at [343, 99] on h3 "[GEOGRAPHIC_DATA] (170) Hub (Half Day PM)" at bounding box center [334, 93] width 67 height 11
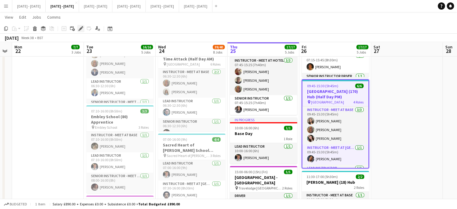
click at [81, 29] on icon at bounding box center [80, 28] width 3 height 3
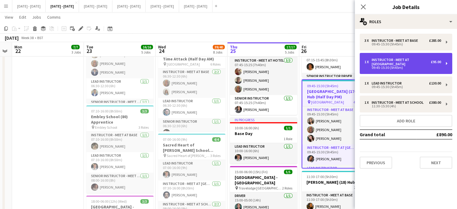
click at [400, 62] on div "Instructor - Meet at [GEOGRAPHIC_DATA]" at bounding box center [400, 62] width 59 height 8
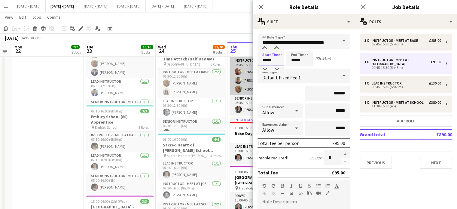
drag, startPoint x: 279, startPoint y: 60, endPoint x: 252, endPoint y: 62, distance: 27.4
click at [254, 61] on form "**********" at bounding box center [303, 190] width 102 height 313
type input "*****"
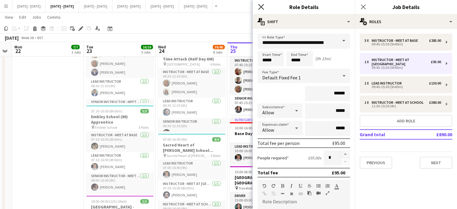
click at [260, 5] on icon "Close pop-in" at bounding box center [261, 7] width 6 height 6
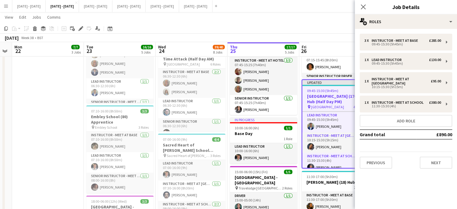
scroll to position [42, 0]
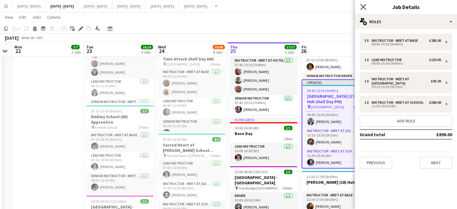
click at [363, 6] on icon "Close pop-in" at bounding box center [363, 7] width 6 height 6
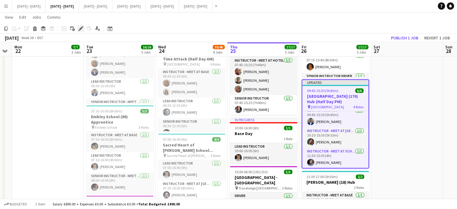
click at [80, 27] on icon "Edit" at bounding box center [80, 28] width 5 height 5
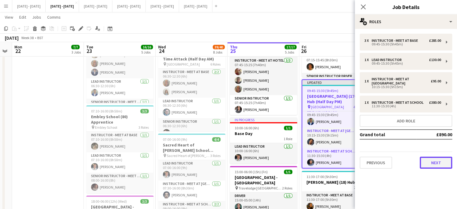
click at [432, 163] on button "Next" at bounding box center [435, 162] width 32 height 12
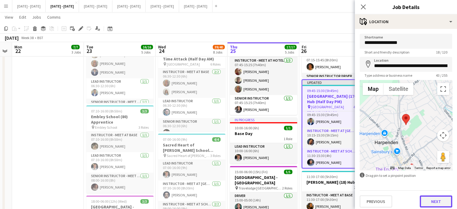
click at [424, 200] on button "Next" at bounding box center [435, 201] width 32 height 12
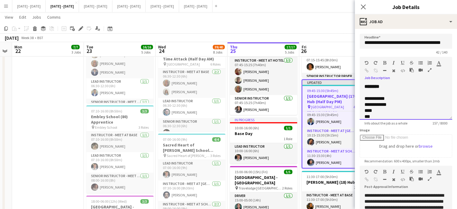
click at [388, 86] on div "**********" at bounding box center [405, 101] width 92 height 36
drag, startPoint x: 427, startPoint y: 99, endPoint x: 407, endPoint y: 101, distance: 20.5
click at [407, 101] on div "**********" at bounding box center [405, 131] width 83 height 72
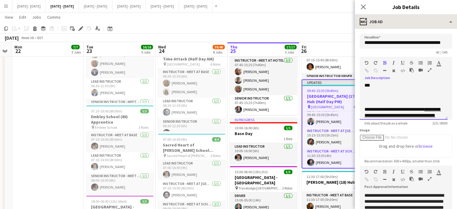
scroll to position [60, 0]
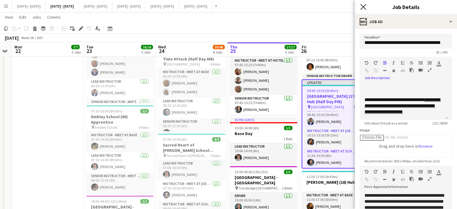
click at [364, 5] on icon "Close pop-in" at bounding box center [363, 7] width 6 height 6
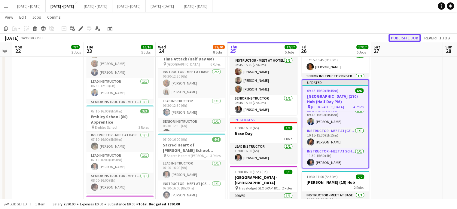
click at [406, 38] on button "Publish 1 job" at bounding box center [404, 38] width 32 height 8
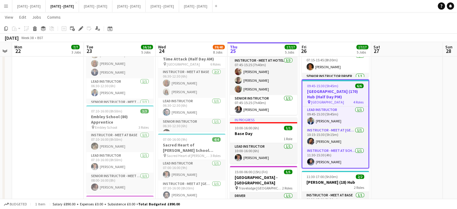
scroll to position [38, 0]
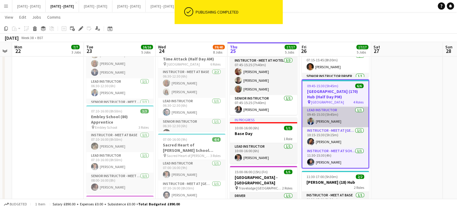
click at [349, 127] on app-card-role "Lead Instructor [DATE] 09:45-15:30 (5h45m) [PERSON_NAME]" at bounding box center [335, 117] width 66 height 20
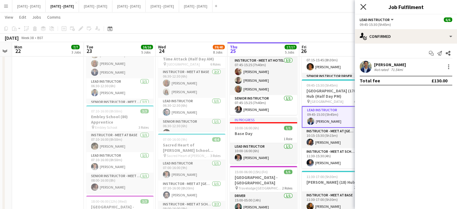
click at [362, 5] on icon "Close pop-in" at bounding box center [363, 7] width 6 height 6
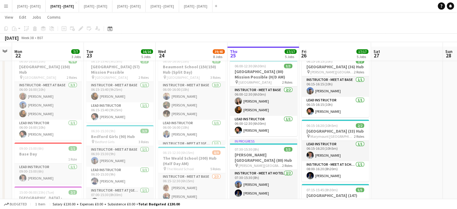
scroll to position [0, 0]
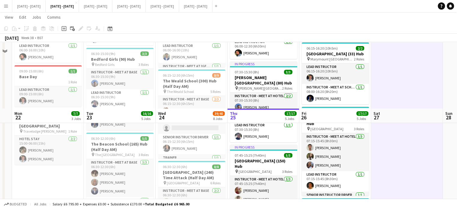
scroll to position [180, 0]
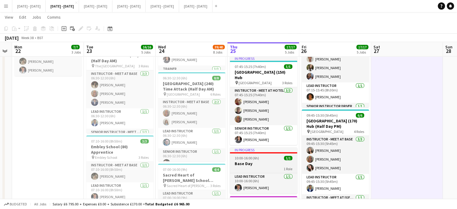
click at [265, 155] on app-job-card "In progress 10:00-16:00 (6h) 1/1 Base Day 1 Role Lead Instructor 1/1 10:00-16:0…" at bounding box center [263, 170] width 67 height 46
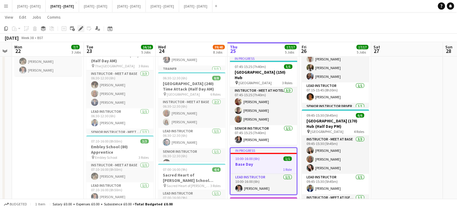
click at [77, 28] on div "Edit" at bounding box center [80, 28] width 7 height 7
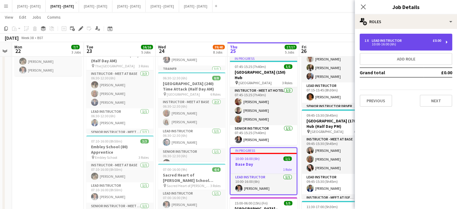
click at [382, 41] on div "Lead Instructor" at bounding box center [387, 40] width 32 height 4
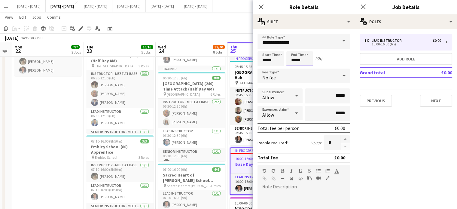
scroll to position [0, 0]
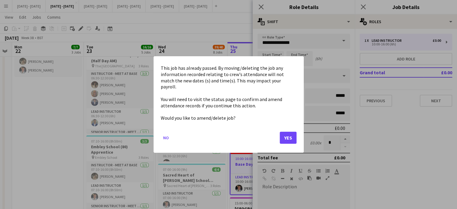
drag, startPoint x: 301, startPoint y: 61, endPoint x: 280, endPoint y: 63, distance: 21.1
click at [280, 63] on body "Menu Boards Boards Boards All jobs Status Workforce Workforce My Workforce Recr…" at bounding box center [228, 204] width 457 height 768
click at [291, 131] on button "Yes" at bounding box center [287, 137] width 17 height 12
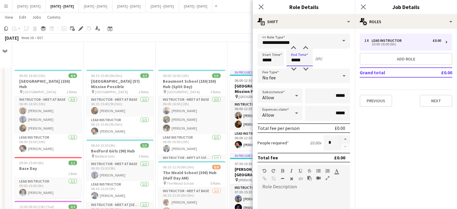
scroll to position [180, 0]
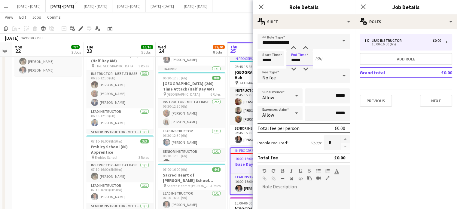
drag, startPoint x: 305, startPoint y: 60, endPoint x: 255, endPoint y: 47, distance: 52.0
click at [275, 60] on div "Start Time ***** End Time ***** (6h)" at bounding box center [303, 58] width 92 height 15
type input "*****"
click at [264, 8] on app-icon "Close pop-in" at bounding box center [261, 7] width 9 height 9
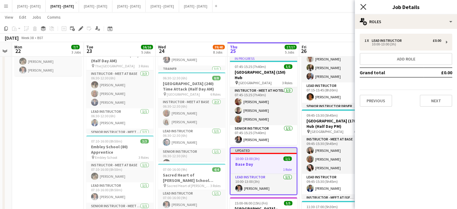
click at [365, 5] on icon at bounding box center [363, 7] width 6 height 6
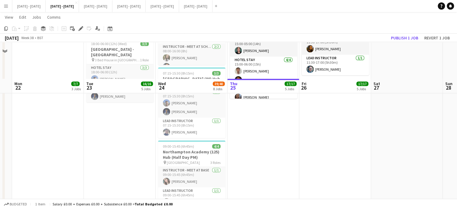
scroll to position [420, 0]
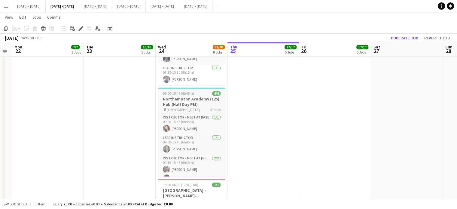
click at [180, 103] on h3 "Northampton Academy (125) Hub (Half Day PM)" at bounding box center [191, 101] width 67 height 11
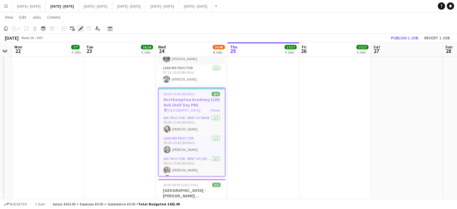
click at [78, 26] on div "Edit" at bounding box center [80, 28] width 7 height 7
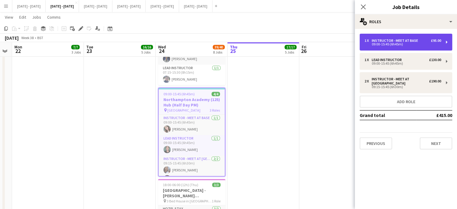
click at [399, 45] on div "09:00-15:45 (6h45m)" at bounding box center [402, 44] width 77 height 3
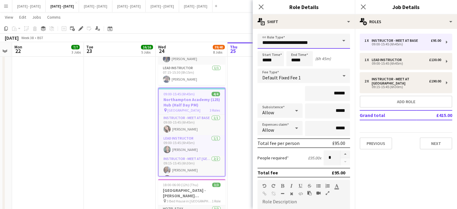
click at [330, 41] on input "**********" at bounding box center [303, 41] width 92 height 15
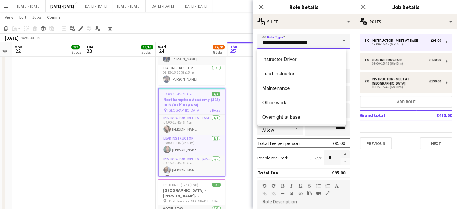
scroll to position [168, 0]
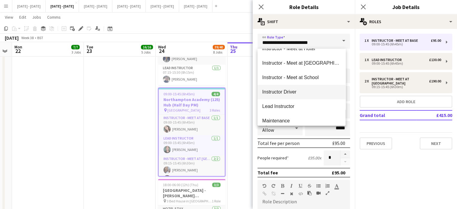
click at [302, 91] on span "Instructor Driver" at bounding box center [301, 92] width 78 height 6
type input "**********"
type input "*******"
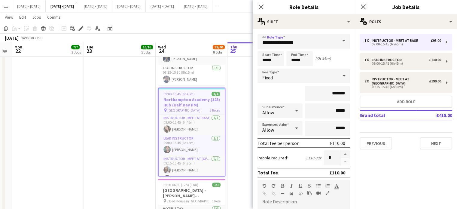
click at [321, 75] on div "Fixed" at bounding box center [297, 75] width 80 height 14
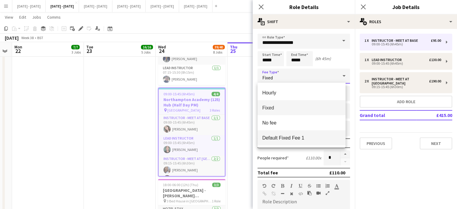
click at [304, 134] on mat-option "Default Fixed Fee 1" at bounding box center [301, 137] width 88 height 15
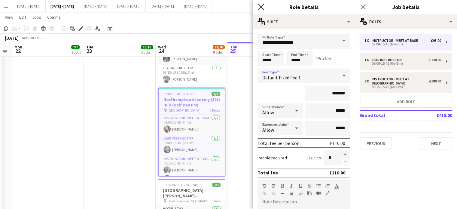
click at [261, 8] on icon "Close pop-in" at bounding box center [261, 7] width 6 height 6
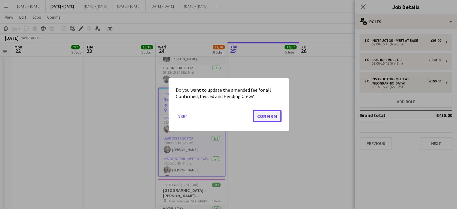
click at [267, 116] on button "Confirm" at bounding box center [266, 116] width 29 height 12
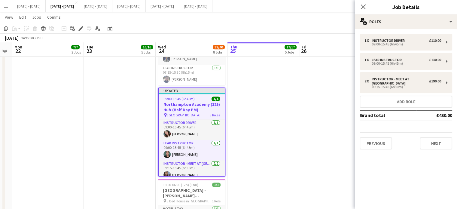
drag, startPoint x: 363, startPoint y: 7, endPoint x: 292, endPoint y: 33, distance: 76.0
click at [363, 7] on icon at bounding box center [363, 7] width 5 height 5
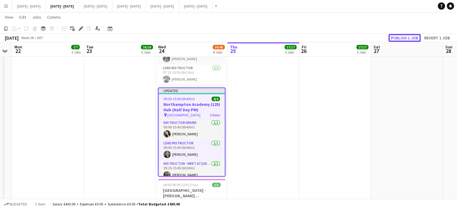
click at [403, 40] on button "Publish 1 job" at bounding box center [404, 38] width 32 height 8
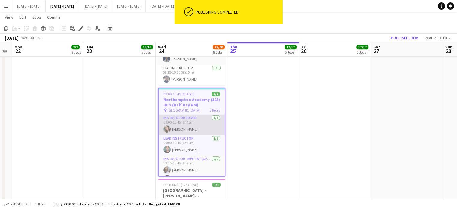
click at [182, 133] on app-card-role "Instructor Driver 1/1 09:00-15:45 (6h45m) Lucy Cork" at bounding box center [191, 124] width 66 height 20
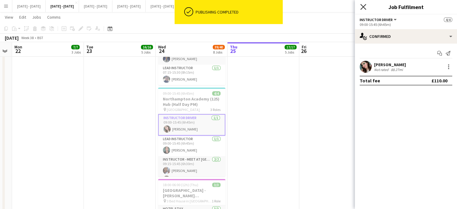
click at [361, 6] on icon "Close pop-in" at bounding box center [363, 7] width 6 height 6
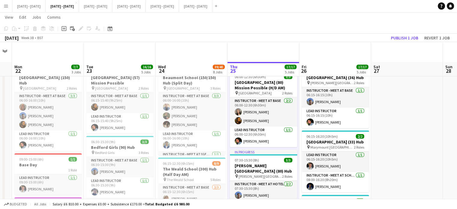
scroll to position [0, 0]
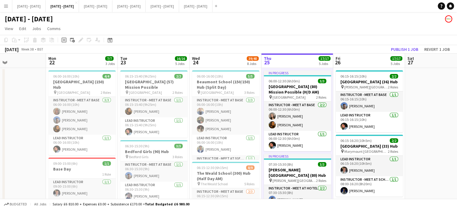
drag, startPoint x: 407, startPoint y: 105, endPoint x: 432, endPoint y: 104, distance: 25.6
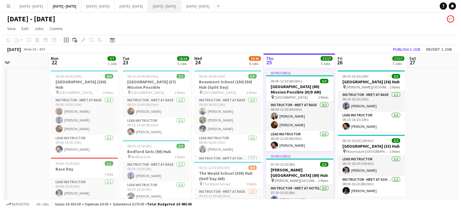
scroll to position [0, 240]
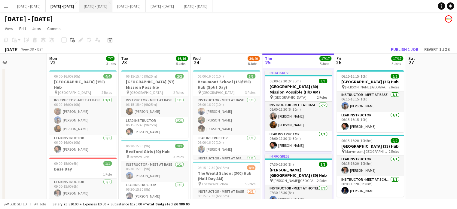
click at [112, 9] on button "[DATE] - [DATE] Close" at bounding box center [95, 6] width 33 height 12
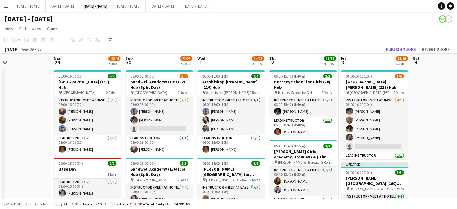
drag, startPoint x: 28, startPoint y: 95, endPoint x: 49, endPoint y: 96, distance: 20.4
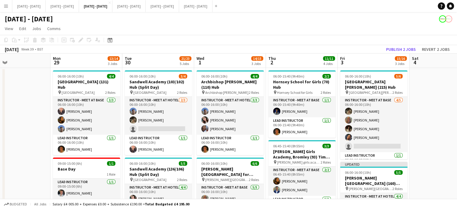
drag, startPoint x: 438, startPoint y: 119, endPoint x: 433, endPoint y: 121, distance: 5.5
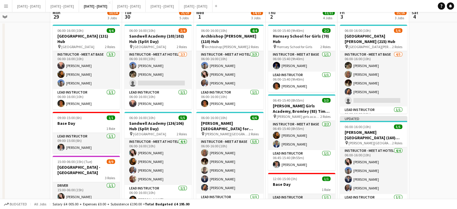
scroll to position [0, 0]
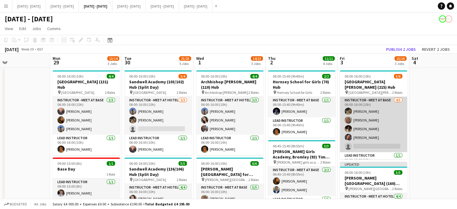
click at [387, 146] on app-card-role "Instructor - Meet at Base 4/5 06:00-16:00 (10h) Emily Pratt Chloe Rice Bella Wa…" at bounding box center [372, 124] width 67 height 55
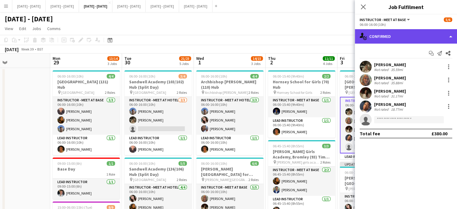
click at [401, 38] on div "single-neutral-actions-check-2 Confirmed" at bounding box center [406, 36] width 102 height 14
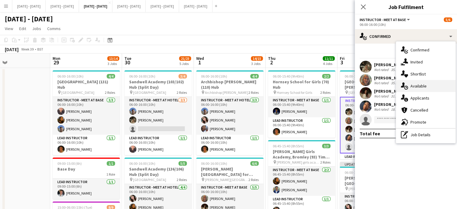
click at [424, 83] on span "Available" at bounding box center [418, 85] width 16 height 5
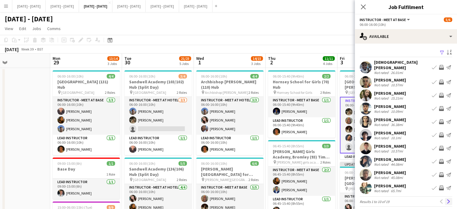
click at [445, 200] on button "Next" at bounding box center [448, 201] width 7 height 7
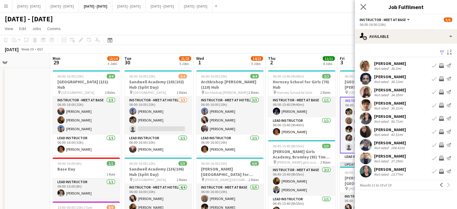
click at [361, 3] on div "Close pop-in" at bounding box center [363, 7] width 17 height 14
click at [361, 5] on icon at bounding box center [363, 7] width 6 height 6
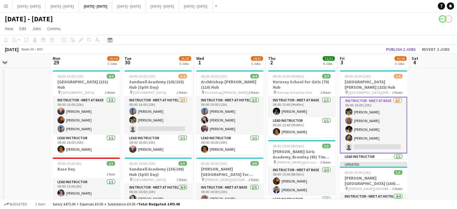
scroll to position [0, 231]
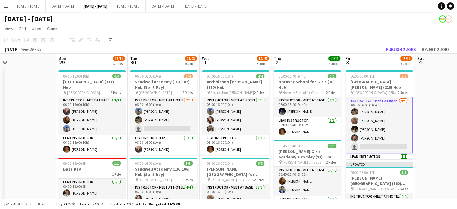
drag, startPoint x: 226, startPoint y: 62, endPoint x: 231, endPoint y: 60, distance: 6.0
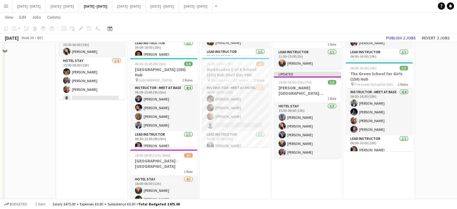
scroll to position [150, 0]
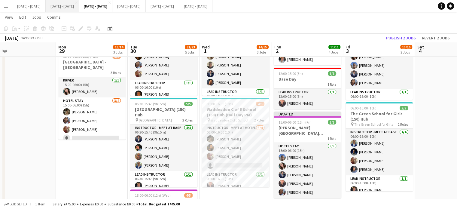
click at [79, 8] on button "[DATE] - [DATE] Close" at bounding box center [62, 6] width 33 height 12
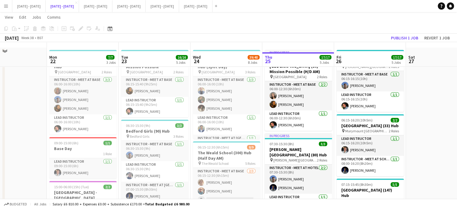
scroll to position [30, 0]
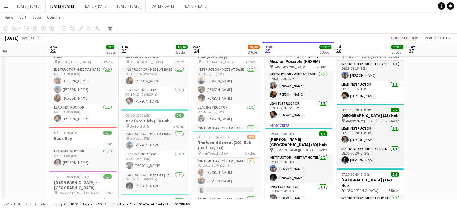
click at [375, 118] on h3 "[GEOGRAPHIC_DATA] (33) Hub" at bounding box center [369, 115] width 67 height 5
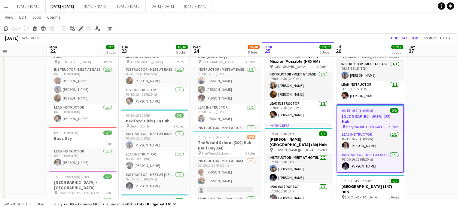
click at [80, 27] on icon "Edit" at bounding box center [80, 28] width 5 height 5
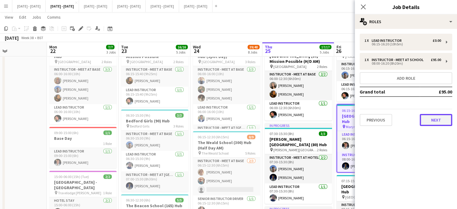
click at [433, 116] on button "Next" at bounding box center [435, 120] width 32 height 12
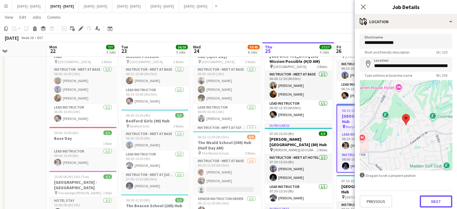
click at [445, 200] on button "Next" at bounding box center [435, 201] width 32 height 12
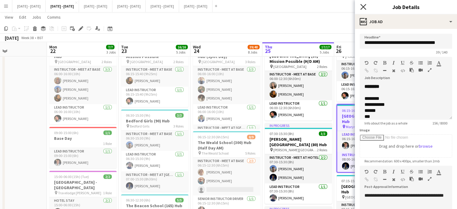
click at [362, 7] on icon "Close pop-in" at bounding box center [363, 7] width 6 height 6
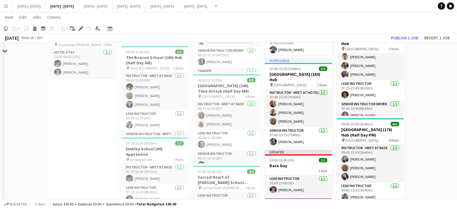
scroll to position [210, 0]
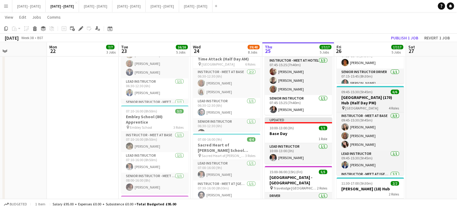
click at [377, 110] on div "pin St George's School 4 Roles" at bounding box center [369, 107] width 67 height 5
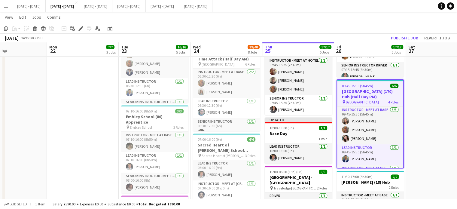
scroll to position [0, 240]
drag, startPoint x: 82, startPoint y: 29, endPoint x: 295, endPoint y: 133, distance: 237.1
click at [82, 29] on icon "Edit" at bounding box center [80, 28] width 5 height 5
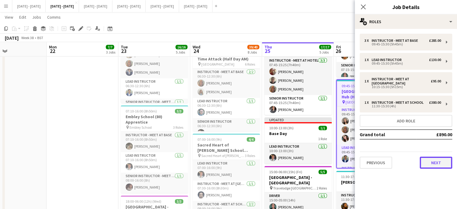
drag, startPoint x: 429, startPoint y: 157, endPoint x: 425, endPoint y: 159, distance: 4.0
click at [429, 157] on button "Next" at bounding box center [435, 162] width 32 height 12
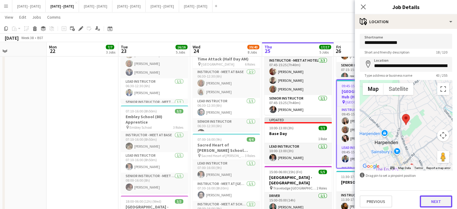
click at [442, 200] on button "Next" at bounding box center [435, 201] width 32 height 12
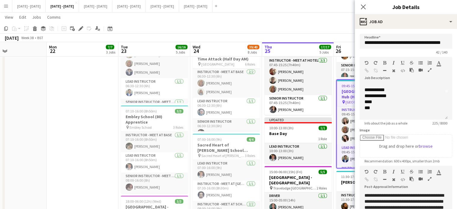
scroll to position [5, 0]
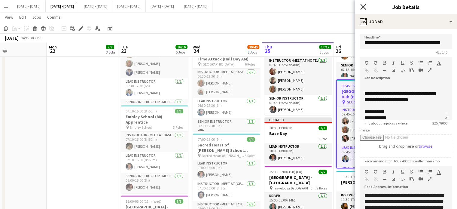
click at [364, 8] on icon at bounding box center [363, 7] width 6 height 6
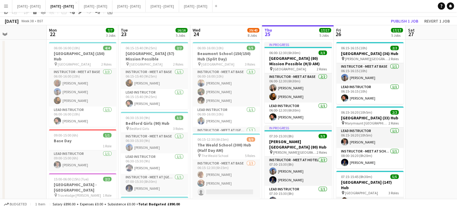
scroll to position [0, 0]
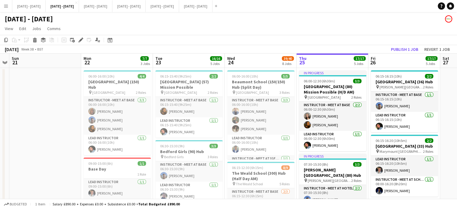
drag, startPoint x: 218, startPoint y: 62, endPoint x: 252, endPoint y: 64, distance: 33.7
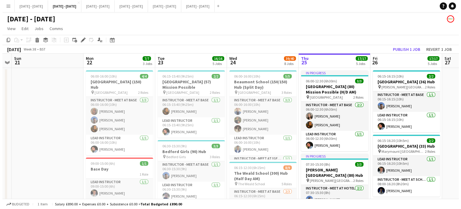
scroll to position [0, 207]
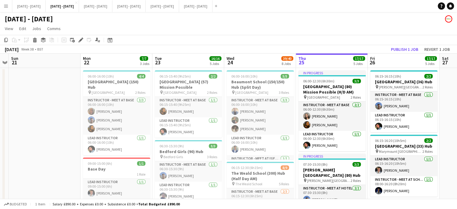
click at [310, 58] on app-board-header-date "Thu 25 17/17 5 Jobs" at bounding box center [332, 60] width 72 height 14
click at [405, 61] on app-board-header-date "Fri 26 17/17 5 Jobs" at bounding box center [403, 60] width 72 height 14
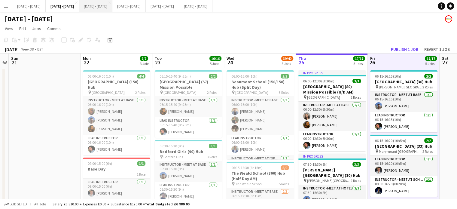
click at [112, 8] on button "[DATE] - [DATE] Close" at bounding box center [95, 6] width 33 height 12
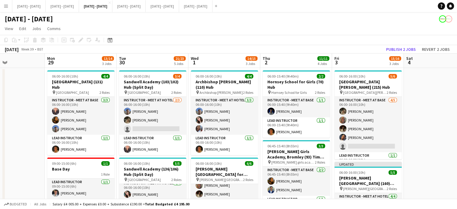
drag, startPoint x: 161, startPoint y: 58, endPoint x: 149, endPoint y: 62, distance: 13.2
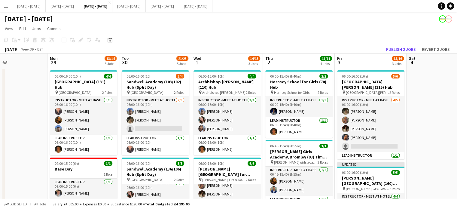
scroll to position [0, 239]
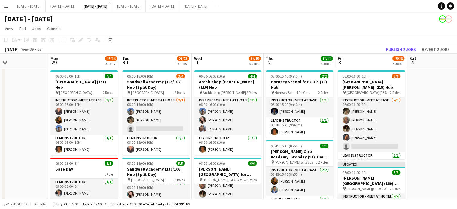
drag, startPoint x: 159, startPoint y: 57, endPoint x: 164, endPoint y: 56, distance: 4.3
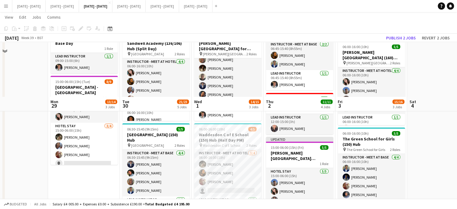
scroll to position [180, 0]
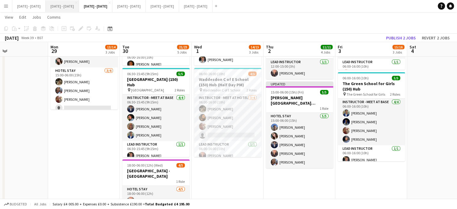
click at [72, 3] on button "[DATE] - [DATE] Close" at bounding box center [62, 6] width 33 height 12
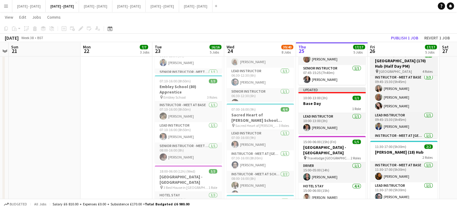
scroll to position [0, 0]
click at [415, 69] on h3 "[GEOGRAPHIC_DATA] (170) Hub (Half Day PM)" at bounding box center [403, 63] width 67 height 11
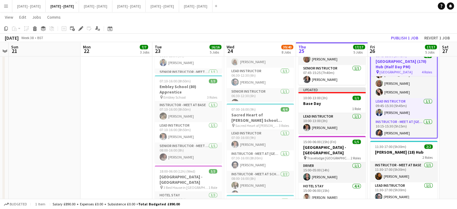
scroll to position [0, 0]
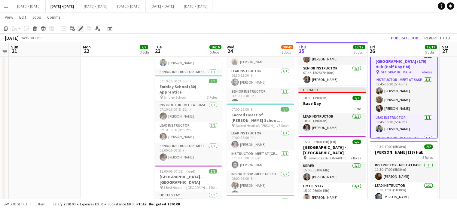
click at [82, 30] on icon "Edit" at bounding box center [80, 28] width 5 height 5
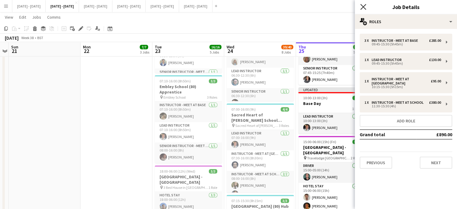
click at [363, 7] on icon at bounding box center [363, 7] width 6 height 6
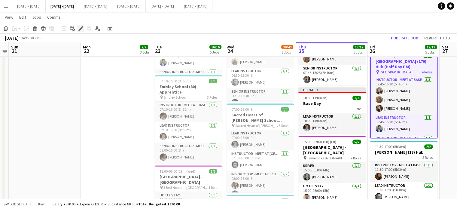
click at [81, 29] on icon at bounding box center [80, 28] width 3 height 3
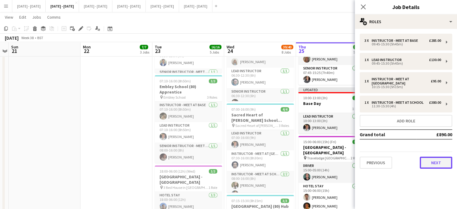
click at [435, 159] on button "Next" at bounding box center [435, 162] width 32 height 12
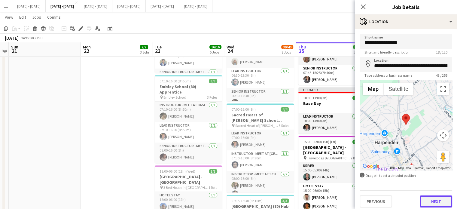
click at [437, 197] on button "Next" at bounding box center [435, 201] width 32 height 12
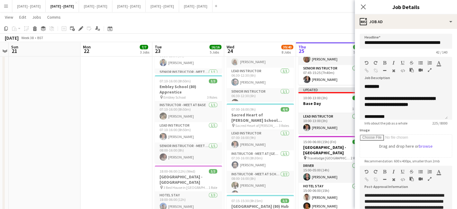
scroll to position [30, 0]
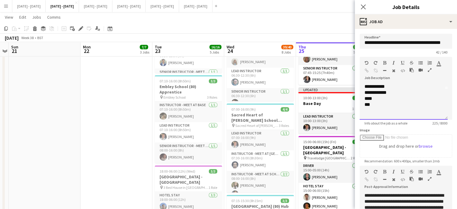
click at [386, 99] on div "****" at bounding box center [401, 98] width 74 height 6
click at [361, 4] on icon "Close pop-in" at bounding box center [363, 7] width 6 height 6
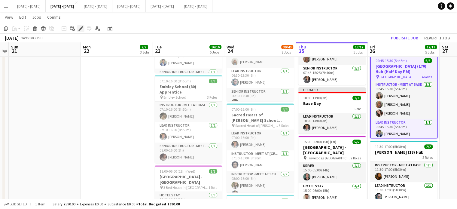
click at [79, 29] on icon "Edit" at bounding box center [80, 28] width 5 height 5
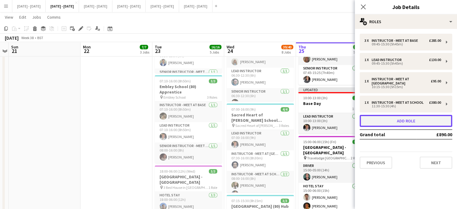
click at [419, 119] on button "Add role" at bounding box center [405, 121] width 92 height 12
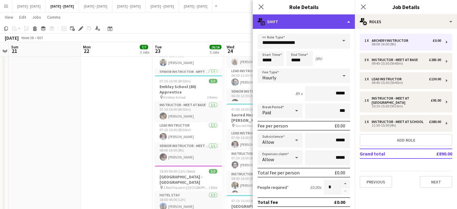
click at [344, 25] on div "multiple-actions-text Shift" at bounding box center [303, 21] width 102 height 14
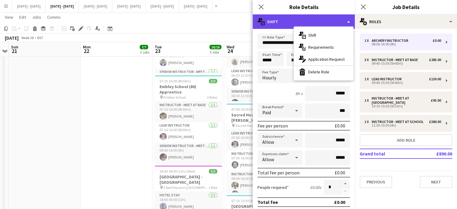
click at [336, 15] on div "multiple-actions-text Shift" at bounding box center [303, 21] width 102 height 14
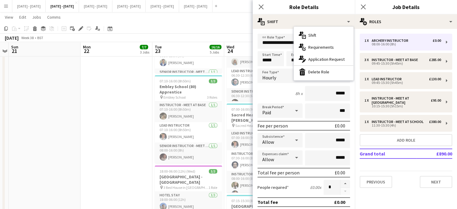
click at [339, 11] on h3 "Role Details" at bounding box center [303, 7] width 102 height 8
click at [340, 41] on span at bounding box center [343, 41] width 13 height 14
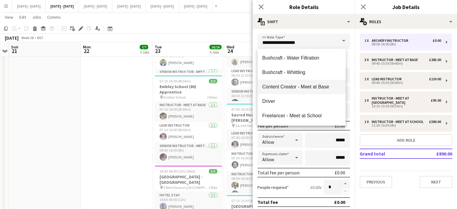
scroll to position [48, 0]
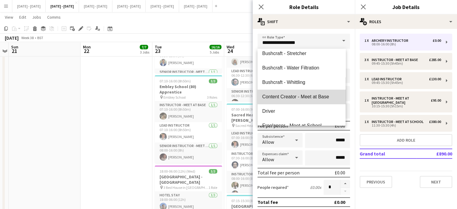
click at [308, 92] on mat-option "Content Creator - Meet at Base" at bounding box center [301, 96] width 88 height 14
type input "**********"
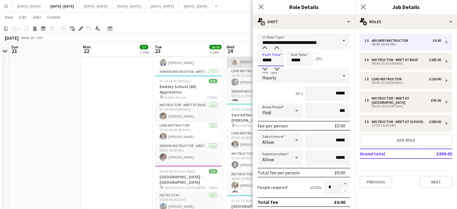
drag, startPoint x: 274, startPoint y: 60, endPoint x: 248, endPoint y: 65, distance: 26.5
click at [248, 65] on body "Menu Boards Boards Boards All jobs Status Workforce Workforce My Workforce Recr…" at bounding box center [228, 144] width 457 height 768
type input "*****"
click at [312, 77] on div "Hourly" at bounding box center [297, 75] width 80 height 14
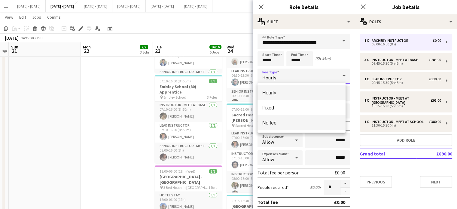
click at [299, 125] on span "No fee" at bounding box center [301, 123] width 78 height 6
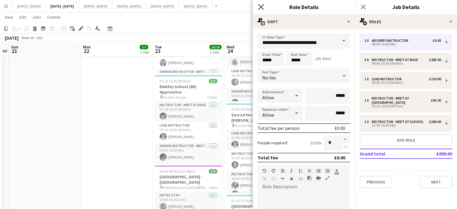
click at [261, 7] on icon at bounding box center [261, 7] width 6 height 6
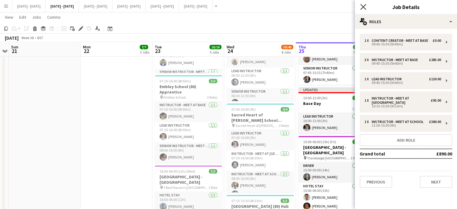
click at [363, 6] on icon "Close pop-in" at bounding box center [363, 7] width 6 height 6
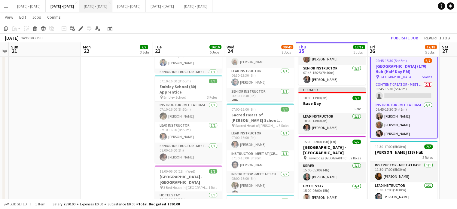
click at [112, 7] on button "[DATE] - [DATE] Close" at bounding box center [95, 6] width 33 height 12
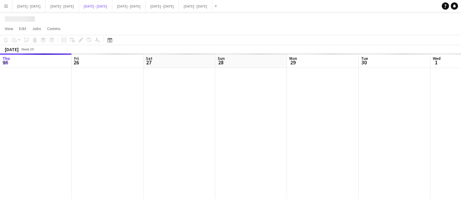
scroll to position [0, 239]
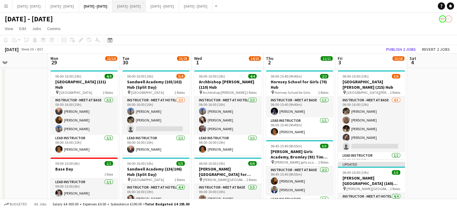
click at [146, 7] on button "[DATE] - [DATE] Close" at bounding box center [128, 6] width 33 height 12
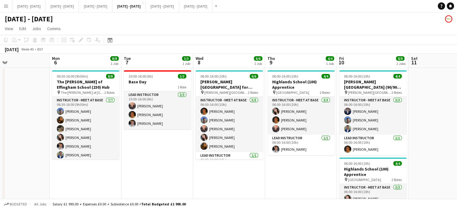
drag, startPoint x: 246, startPoint y: 176, endPoint x: 228, endPoint y: 179, distance: 18.9
click at [228, 179] on app-calendar-viewport "Fri 3 Sat 4 Sun 5 Mon 6 8/8 1 Job Tue 7 3/3 1 Job Wed 8 6/6 1 Job Thu 9 4/4 1 J…" at bounding box center [228, 153] width 457 height 201
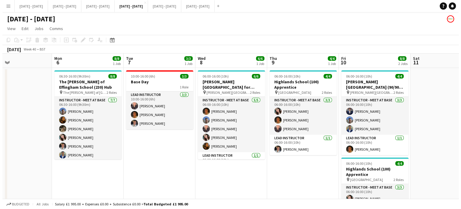
scroll to position [0, 165]
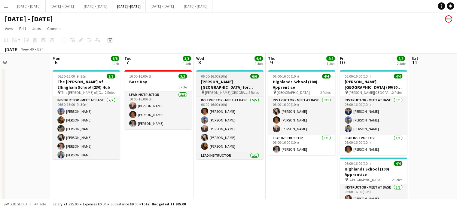
click at [239, 83] on h3 "[PERSON_NAME][GEOGRAPHIC_DATA] for Boys (170) Hub (Half Day PM)" at bounding box center [229, 84] width 67 height 11
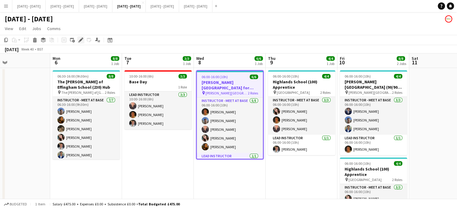
click at [79, 42] on div "Edit" at bounding box center [80, 39] width 7 height 7
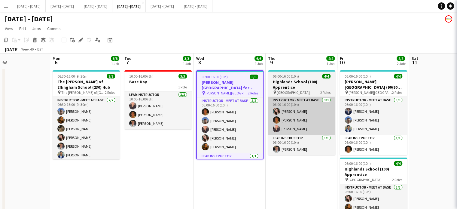
type input "**********"
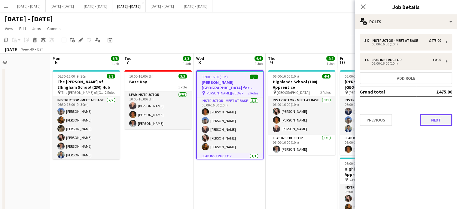
drag, startPoint x: 428, startPoint y: 118, endPoint x: 426, endPoint y: 157, distance: 39.1
click at [428, 117] on button "Next" at bounding box center [435, 120] width 32 height 12
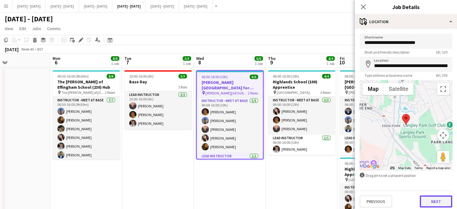
click at [426, 198] on button "Next" at bounding box center [435, 201] width 32 height 12
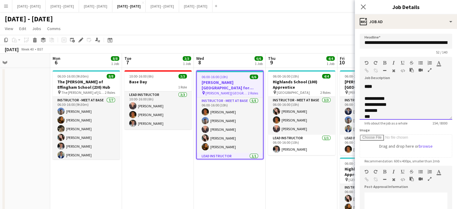
click at [382, 89] on div at bounding box center [405, 92] width 83 height 6
click at [365, 7] on icon "Close pop-in" at bounding box center [363, 7] width 6 height 6
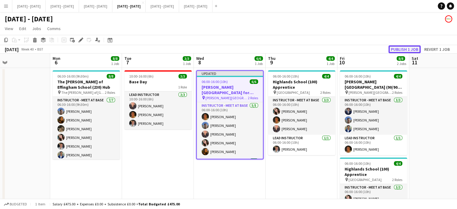
click at [409, 48] on button "Publish 1 job" at bounding box center [404, 49] width 32 height 8
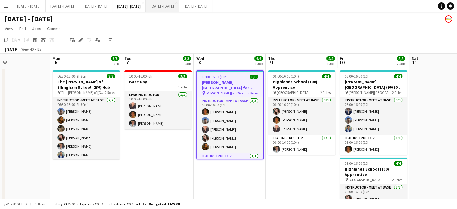
click at [179, 8] on button "[DATE] - [DATE] Close" at bounding box center [162, 6] width 33 height 12
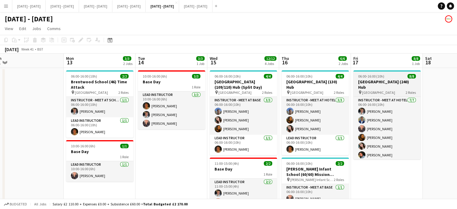
click at [373, 83] on h3 "[GEOGRAPHIC_DATA] (240) Hub" at bounding box center [386, 84] width 67 height 11
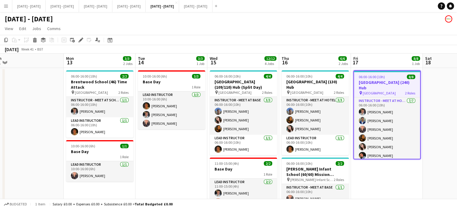
drag, startPoint x: 79, startPoint y: 40, endPoint x: 389, endPoint y: 174, distance: 338.0
click at [389, 174] on app-calendar "Copy Paste Paste Ctrl+V Paste with crew Ctrl+Shift+V Paste linked Job Delete Gr…" at bounding box center [228, 195] width 457 height 320
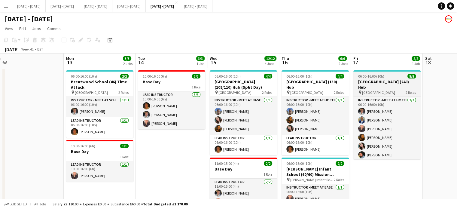
click at [376, 81] on h3 "[GEOGRAPHIC_DATA] (240) Hub" at bounding box center [386, 84] width 67 height 11
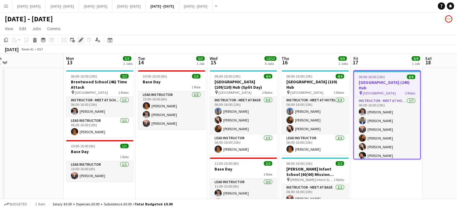
click at [80, 38] on icon "Edit" at bounding box center [80, 40] width 5 height 5
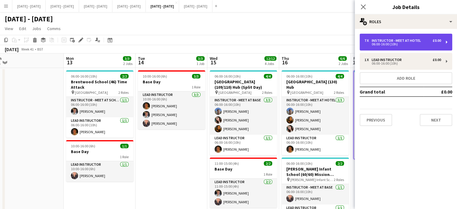
click at [419, 43] on div "06:00-16:00 (10h)" at bounding box center [402, 44] width 77 height 3
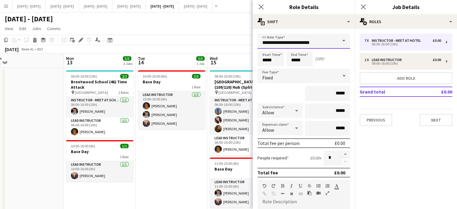
click at [318, 39] on input "**********" at bounding box center [303, 41] width 92 height 15
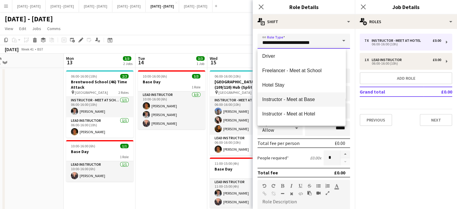
scroll to position [120, 0]
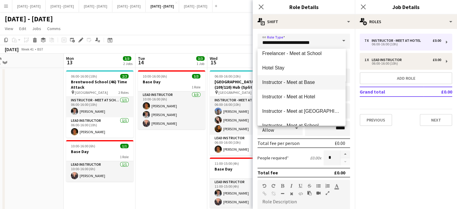
click at [310, 82] on span "Instructor - Meet at Base" at bounding box center [301, 82] width 78 height 6
type input "**********"
type input "******"
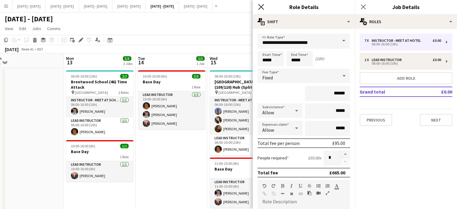
click at [263, 9] on icon at bounding box center [261, 7] width 6 height 6
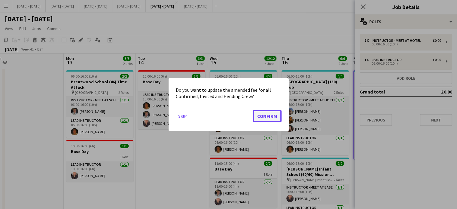
click at [267, 116] on button "Confirm" at bounding box center [266, 116] width 29 height 12
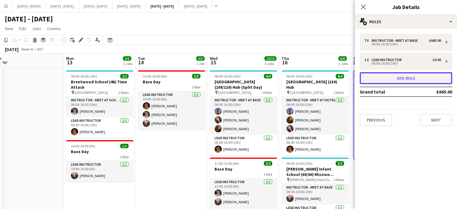
click at [416, 78] on button "Add role" at bounding box center [405, 78] width 92 height 12
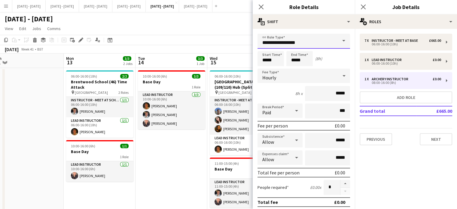
click at [315, 39] on input "**********" at bounding box center [303, 41] width 92 height 15
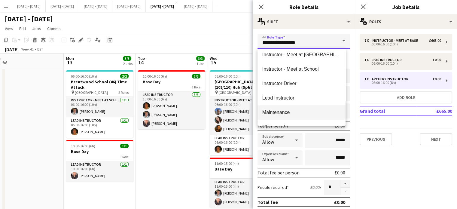
scroll to position [240, 0]
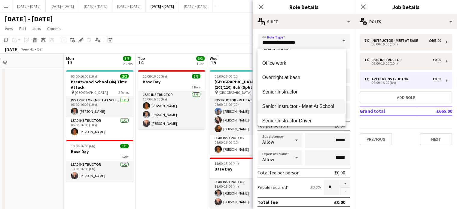
click at [313, 108] on span "Senior Instructor - Meet At School" at bounding box center [301, 106] width 78 height 6
type input "**********"
type input "*******"
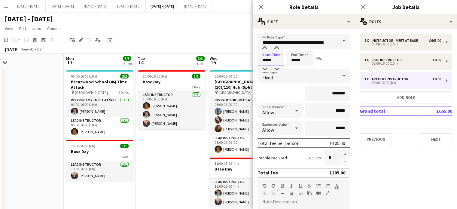
drag, startPoint x: 279, startPoint y: 63, endPoint x: 242, endPoint y: 62, distance: 36.6
click at [242, 62] on body "Menu Boards Boards Boards All jobs Status Workforce Workforce My Workforce Recr…" at bounding box center [228, 182] width 457 height 365
type input "*****"
click at [312, 79] on div "Fixed" at bounding box center [297, 75] width 80 height 14
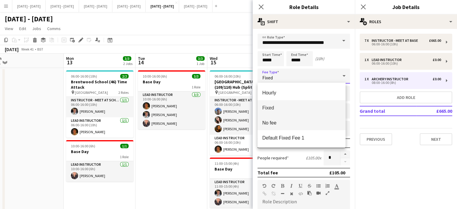
click at [287, 121] on span "No fee" at bounding box center [301, 123] width 78 height 6
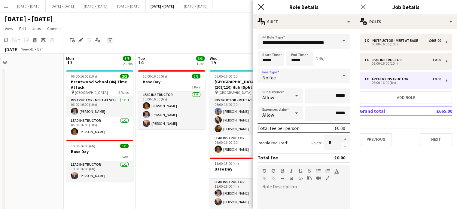
click at [261, 7] on icon at bounding box center [261, 7] width 6 height 6
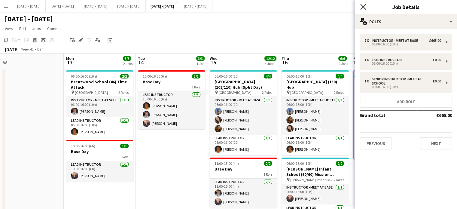
click at [362, 8] on icon at bounding box center [363, 7] width 6 height 6
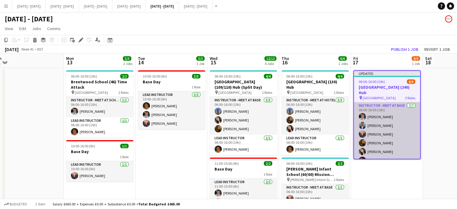
click at [375, 104] on app-card-role "Instructor - Meet at Base 7/7 06:00-16:00 (10h) Ella Wray Omar Al Khina Ellie-M…" at bounding box center [387, 138] width 66 height 73
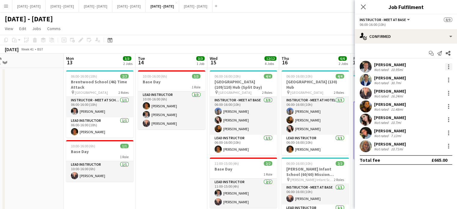
click at [446, 67] on div at bounding box center [448, 66] width 7 height 7
click at [431, 94] on span "Switch crew" at bounding box center [423, 91] width 26 height 5
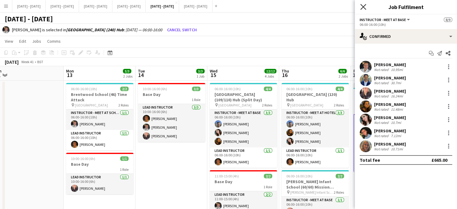
click at [364, 4] on icon "Close pop-in" at bounding box center [363, 7] width 6 height 6
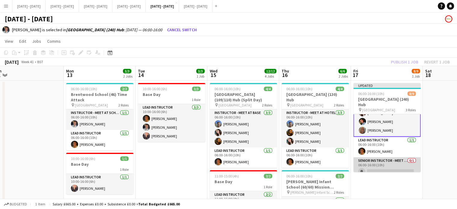
click at [386, 162] on app-card-role "Senior Instructor - Meet At School 0/1 06:00-16:00 (10h) single-neutral-actions" at bounding box center [386, 167] width 67 height 20
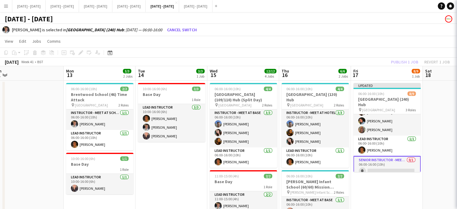
scroll to position [51, 0]
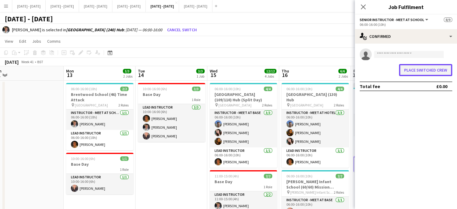
click at [429, 68] on button "Place switched crew" at bounding box center [425, 70] width 53 height 12
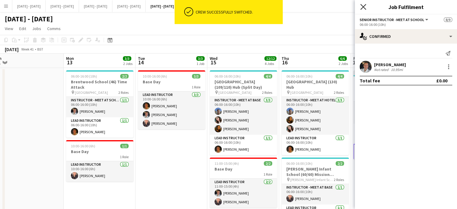
click at [361, 5] on icon at bounding box center [363, 7] width 6 height 6
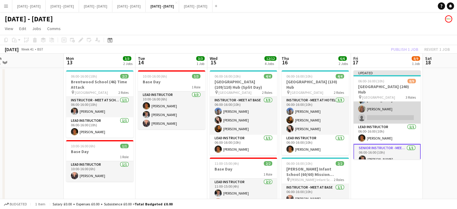
scroll to position [0, 0]
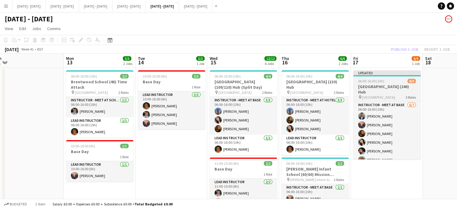
click at [381, 84] on h3 "[GEOGRAPHIC_DATA] (240) Hub" at bounding box center [386, 89] width 67 height 11
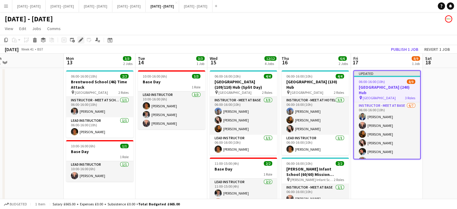
click at [80, 39] on icon "Edit" at bounding box center [80, 40] width 5 height 5
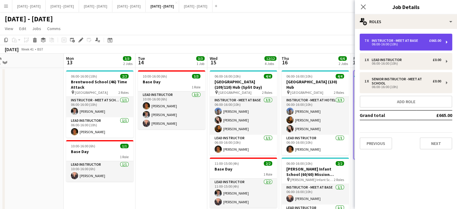
click at [400, 43] on div "06:00-16:00 (10h)" at bounding box center [402, 44] width 77 height 3
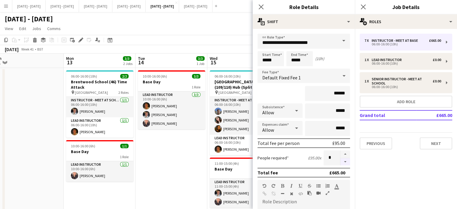
click at [341, 162] on button "button" at bounding box center [345, 162] width 10 height 8
type input "*"
click at [261, 4] on icon "Close pop-in" at bounding box center [261, 7] width 6 height 6
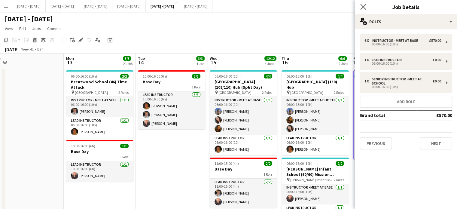
click at [361, 4] on app-icon "Close pop-in" at bounding box center [363, 7] width 9 height 9
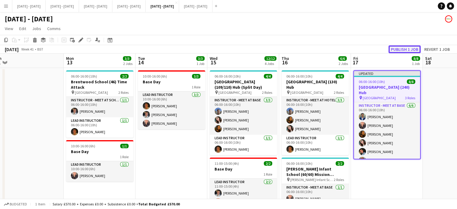
click at [407, 48] on button "Publish 1 job" at bounding box center [404, 49] width 32 height 8
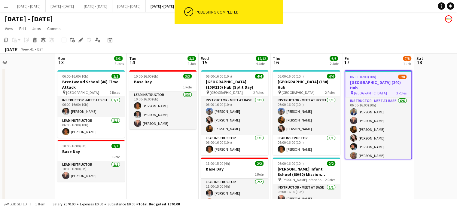
drag, startPoint x: 180, startPoint y: 164, endPoint x: 170, endPoint y: 165, distance: 10.5
click at [170, 165] on app-calendar-viewport "Fri 10 Sat 11 Sun 12 Mon 13 3/3 2 Jobs Tue 14 3/3 1 Job Wed 15 12/12 4 Jobs Thu…" at bounding box center [228, 203] width 457 height 301
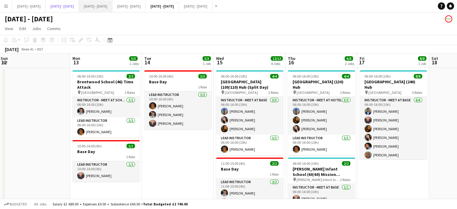
drag, startPoint x: 76, startPoint y: 11, endPoint x: 97, endPoint y: 9, distance: 21.7
click at [76, 11] on button "[DATE] - [DATE] Close" at bounding box center [62, 6] width 33 height 12
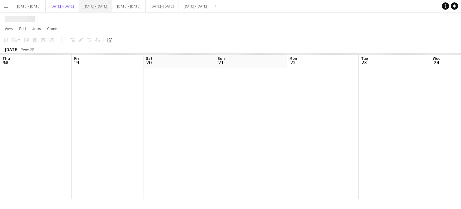
scroll to position [0, 207]
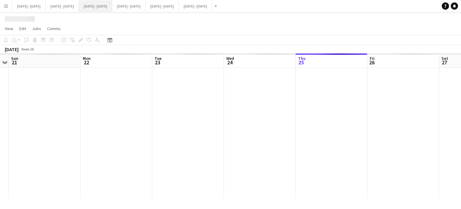
click at [112, 7] on button "[DATE] - [DATE] Close" at bounding box center [95, 6] width 33 height 12
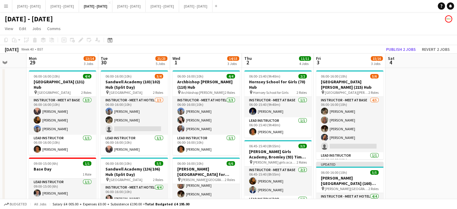
scroll to position [0, 237]
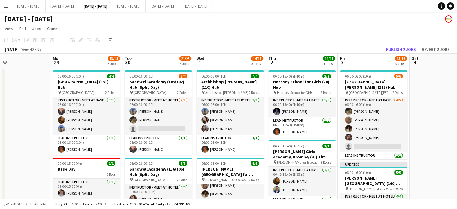
drag, startPoint x: 225, startPoint y: 62, endPoint x: 227, endPoint y: 60, distance: 3.2
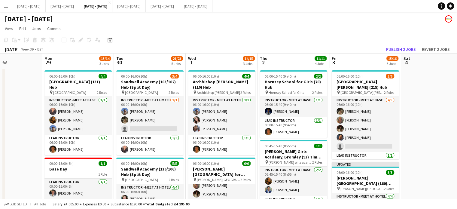
scroll to position [0, 255]
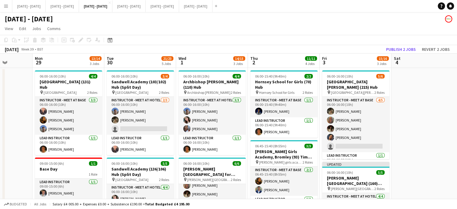
drag, startPoint x: 18, startPoint y: 131, endPoint x: 0, endPoint y: 140, distance: 20.4
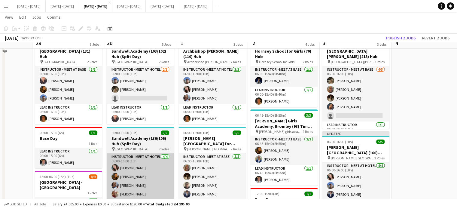
scroll to position [0, 0]
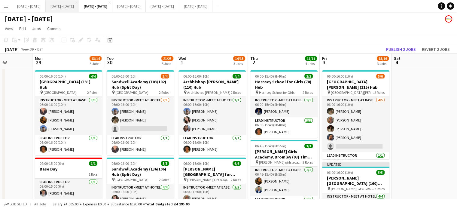
click at [79, 8] on button "[DATE] - [DATE] Close" at bounding box center [62, 6] width 33 height 12
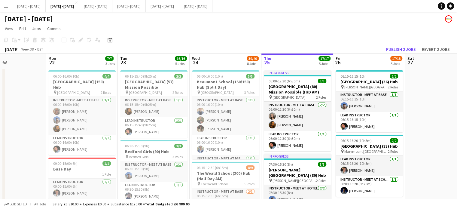
drag, startPoint x: 246, startPoint y: 61, endPoint x: 210, endPoint y: 68, distance: 36.0
click at [112, 8] on button "[DATE] - [DATE] Close" at bounding box center [95, 6] width 33 height 12
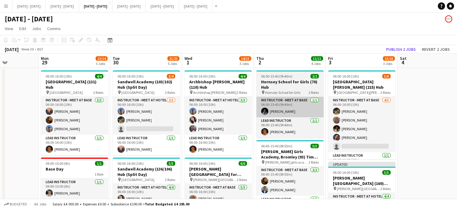
drag, startPoint x: 403, startPoint y: 123, endPoint x: 301, endPoint y: 99, distance: 103.8
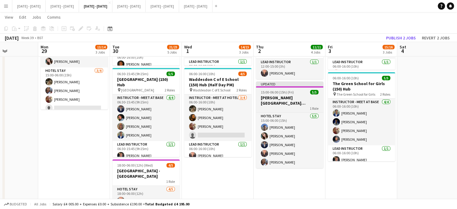
click at [304, 106] on div "1 Role" at bounding box center [289, 108] width 67 height 5
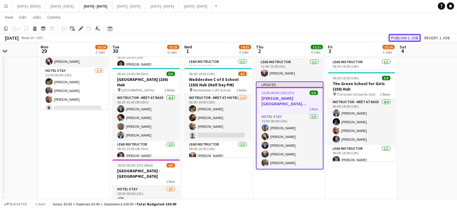
click at [401, 41] on button "Publish 1 job" at bounding box center [404, 38] width 32 height 8
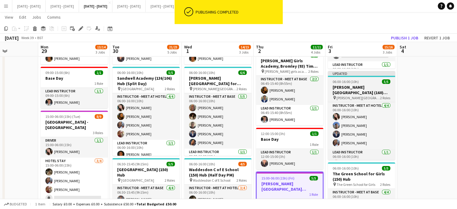
click at [352, 85] on h3 "[PERSON_NAME][GEOGRAPHIC_DATA] (160) Hub" at bounding box center [360, 89] width 67 height 11
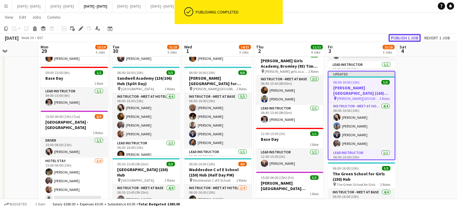
click at [409, 36] on button "Publish 1 job" at bounding box center [404, 38] width 32 height 8
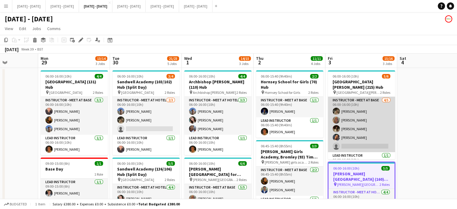
click at [347, 140] on app-card-role "Instructor - Meet at Base 4/5 06:00-16:00 (10h) Emily Pratt Chloe Rice Bella Wa…" at bounding box center [360, 124] width 67 height 55
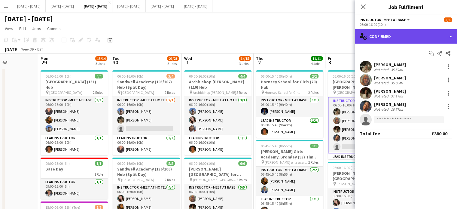
click at [397, 39] on div "single-neutral-actions-check-2 Confirmed" at bounding box center [406, 36] width 102 height 14
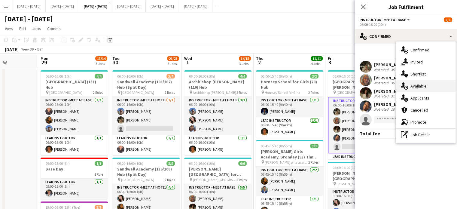
click at [426, 89] on div "single-neutral-actions-upload Available" at bounding box center [425, 86] width 59 height 12
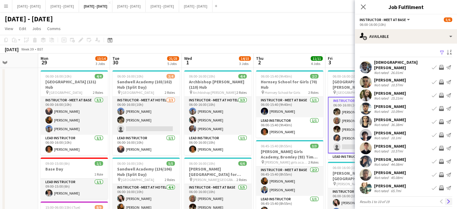
click at [446, 199] on app-icon "Next" at bounding box center [448, 201] width 4 height 4
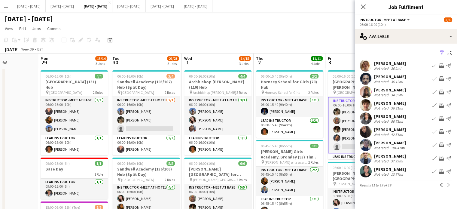
click at [384, 161] on div "Not rated" at bounding box center [382, 160] width 16 height 5
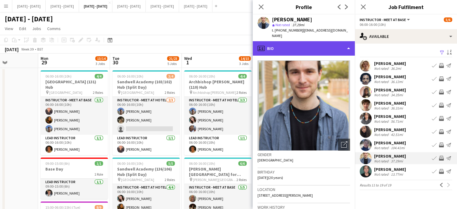
click at [293, 42] on div "profile Bio" at bounding box center [303, 48] width 102 height 14
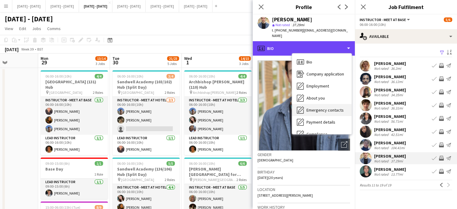
scroll to position [56, 0]
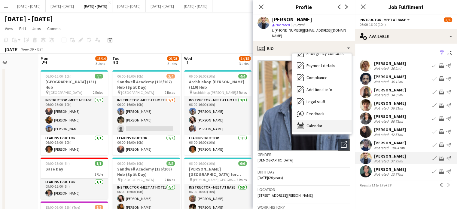
click at [322, 122] on div "Calendar Calendar" at bounding box center [321, 125] width 59 height 12
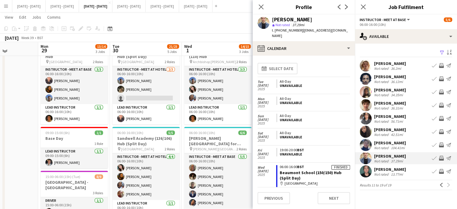
scroll to position [0, 0]
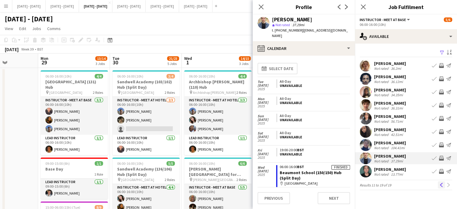
click at [442, 184] on app-icon "Previous" at bounding box center [441, 185] width 4 height 4
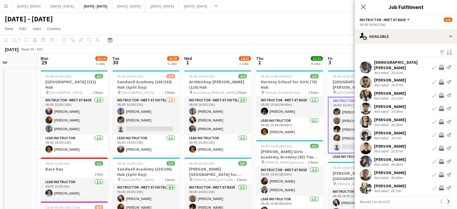
scroll to position [0, 248]
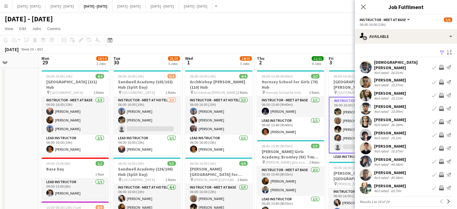
drag, startPoint x: 140, startPoint y: 55, endPoint x: 140, endPoint y: 43, distance: 12.3
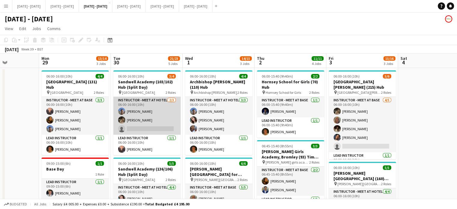
click at [141, 130] on app-card-role "Instructor - Meet at Hotel 2/3 06:00-16:00 (10h) Matt Dailly Emily Pratt single…" at bounding box center [146, 116] width 67 height 38
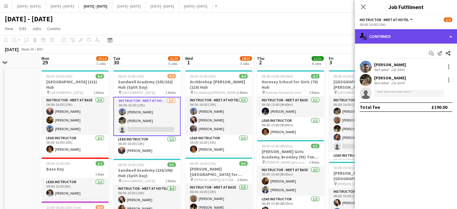
click at [402, 37] on div "single-neutral-actions-check-2 Confirmed" at bounding box center [406, 36] width 102 height 14
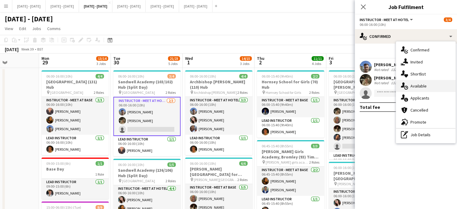
click at [408, 89] on div "single-neutral-actions-upload Available" at bounding box center [425, 86] width 59 height 12
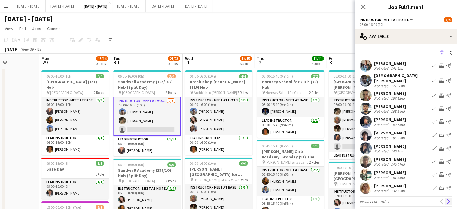
click at [446, 199] on app-icon "Next" at bounding box center [448, 201] width 4 height 4
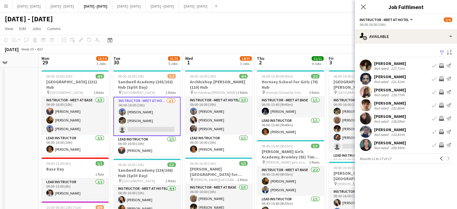
click at [373, 11] on div "Close pop-in Job Fulfilment" at bounding box center [406, 7] width 102 height 14
click at [361, 7] on icon "Close pop-in" at bounding box center [363, 7] width 6 height 6
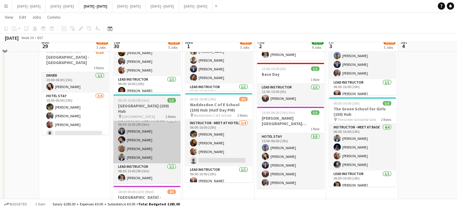
scroll to position [150, 0]
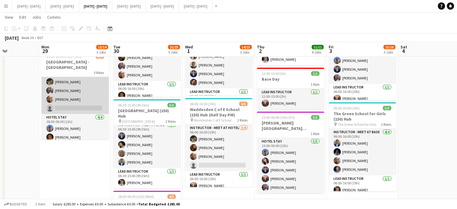
click at [75, 108] on app-card-role "Hotel Stay 3/4 15:00-06:00 (15h) Emily Pratt Ogechukwu Ohakwe Olivia Etheringto…" at bounding box center [74, 90] width 67 height 47
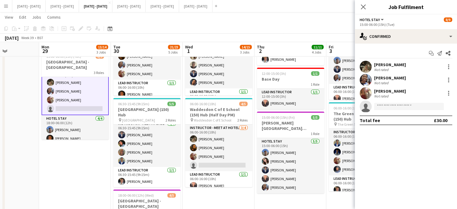
scroll to position [30, 0]
click at [401, 109] on input at bounding box center [409, 106] width 70 height 7
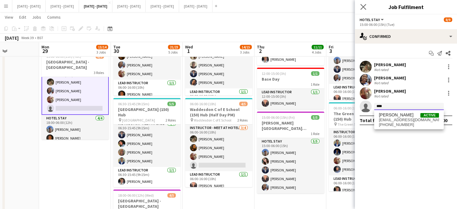
type input "****"
click at [360, 5] on app-icon "Close pop-in" at bounding box center [363, 7] width 9 height 9
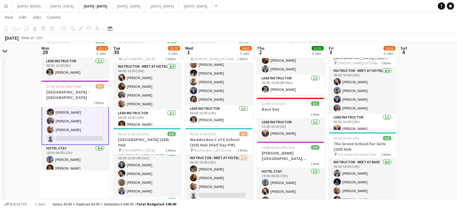
scroll to position [180, 0]
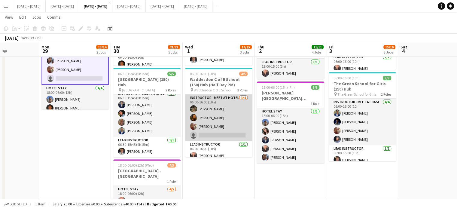
click at [200, 134] on app-card-role "Instructor - Meet at Hotel 3/4 06:00-16:00 (10h) Emily Pratt Olivia Best Olivia…" at bounding box center [218, 117] width 67 height 47
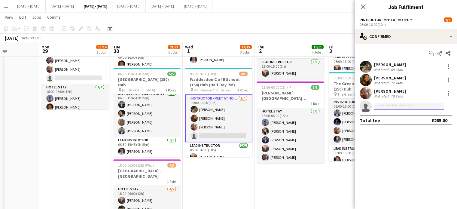
click at [387, 103] on input at bounding box center [409, 106] width 70 height 7
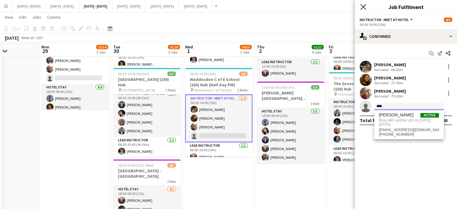
type input "****"
click at [361, 9] on icon at bounding box center [363, 7] width 6 height 6
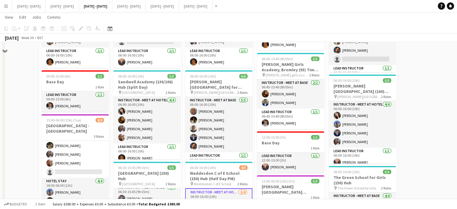
scroll to position [120, 0]
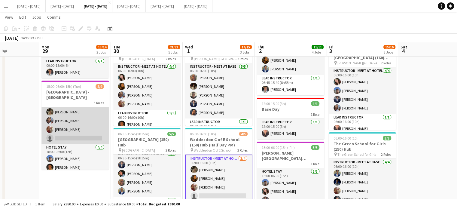
click at [57, 141] on app-card-role "Hotel Stay 3/4 15:00-06:00 (15h) Emily Pratt Ogechukwu Ohakwe Olivia Etheringto…" at bounding box center [74, 120] width 67 height 47
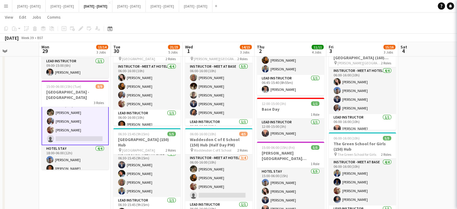
scroll to position [30, 0]
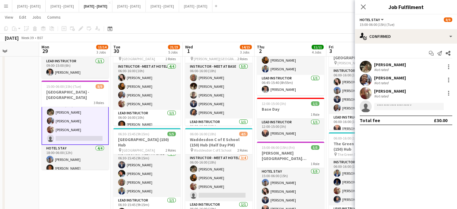
click at [398, 101] on app-invite-slot "single-neutral-actions" at bounding box center [406, 106] width 102 height 12
click at [397, 105] on input at bounding box center [409, 106] width 70 height 7
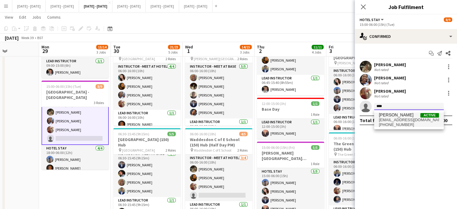
type input "****"
click at [395, 126] on span "[PHONE_NUMBER]" at bounding box center [409, 124] width 60 height 5
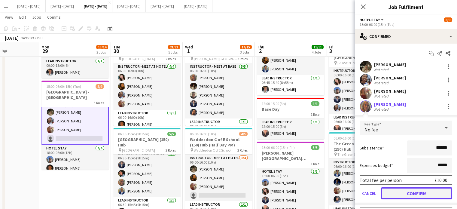
click at [425, 195] on button "Confirm" at bounding box center [416, 193] width 71 height 12
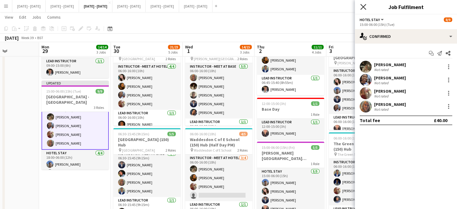
click at [360, 6] on icon "Close pop-in" at bounding box center [363, 7] width 6 height 6
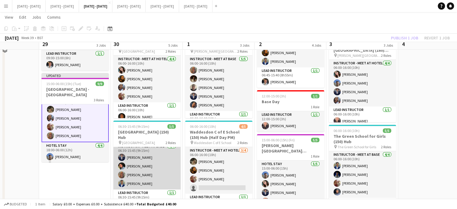
scroll to position [150, 0]
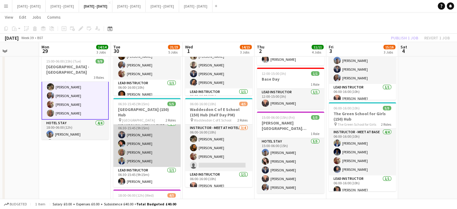
click at [137, 154] on app-card-role "Instructor - Meet at Base 4/4 06:30-15:45 (9h15m) Drew Shelley-Winfield Eloise …" at bounding box center [146, 143] width 67 height 47
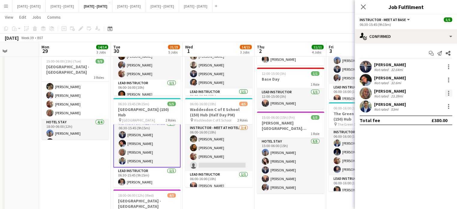
click at [447, 93] on div at bounding box center [448, 92] width 7 height 7
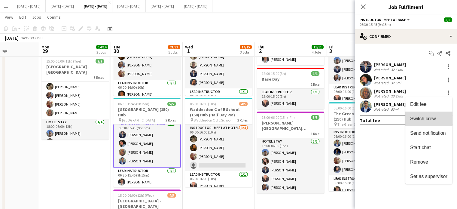
click at [433, 118] on span "Switch crew" at bounding box center [423, 118] width 26 height 5
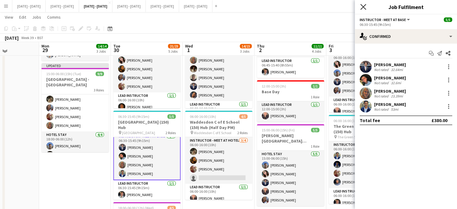
click at [361, 6] on icon "Close pop-in" at bounding box center [363, 7] width 6 height 6
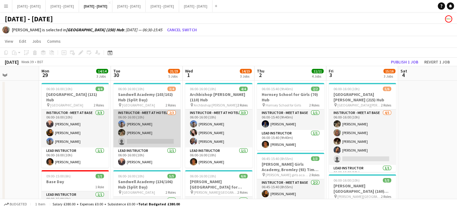
scroll to position [0, 0]
click at [149, 139] on app-card-role "Instructor - Meet at Hotel 2/3 06:00-16:00 (10h) Matt Dailly Emily Pratt single…" at bounding box center [146, 128] width 67 height 38
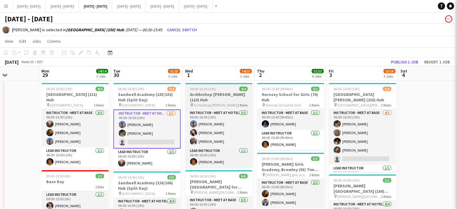
scroll to position [4, 0]
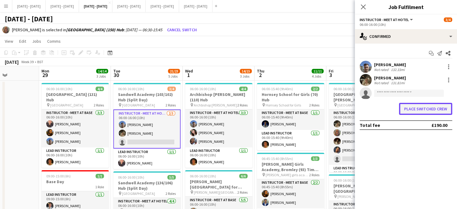
click at [418, 110] on button "Place switched crew" at bounding box center [425, 109] width 53 height 12
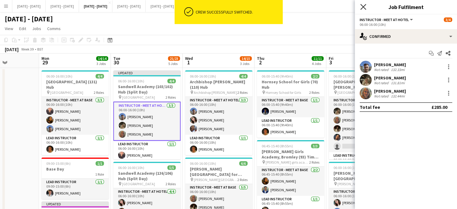
click at [363, 6] on icon "Close pop-in" at bounding box center [363, 7] width 6 height 6
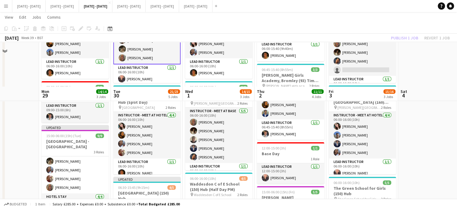
scroll to position [120, 0]
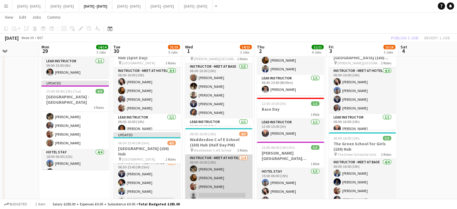
click at [228, 187] on app-card-role "Instructor - Meet at Hotel 3/4 06:00-16:00 (10h) Emily Pratt Olivia Best Olivia…" at bounding box center [218, 177] width 67 height 47
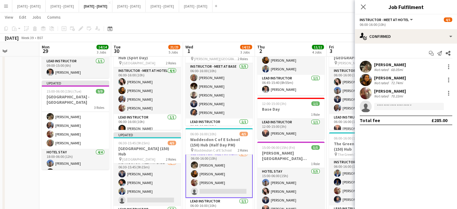
scroll to position [5, 0]
click at [390, 106] on input at bounding box center [409, 106] width 70 height 7
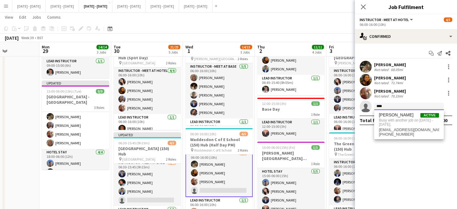
type input "****"
click at [365, 3] on app-icon "Close pop-in" at bounding box center [362, 6] width 7 height 7
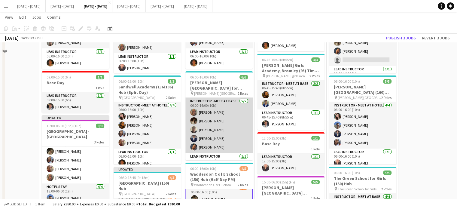
scroll to position [60, 0]
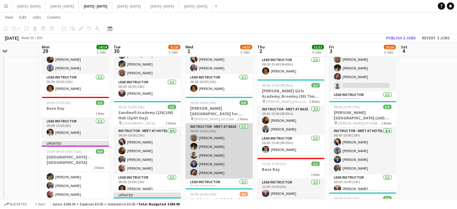
click at [210, 129] on app-card-role "Instructor - Meet at Base 5/5 06:00-16:00 (10h) Chloe Rice Bella Watson Jediael…" at bounding box center [218, 150] width 67 height 55
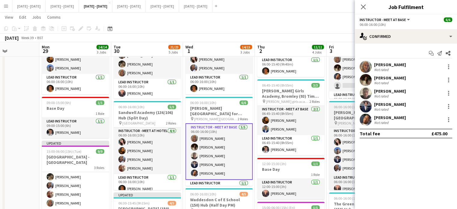
scroll to position [5, 0]
click at [448, 66] on div at bounding box center [448, 66] width 1 height 1
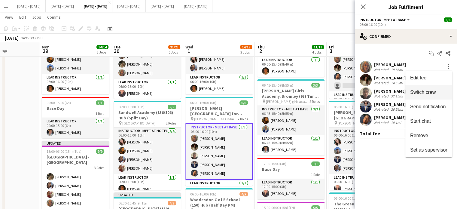
click at [431, 91] on span "Switch crew" at bounding box center [423, 91] width 26 height 5
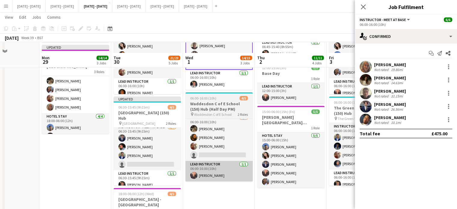
scroll to position [180, 0]
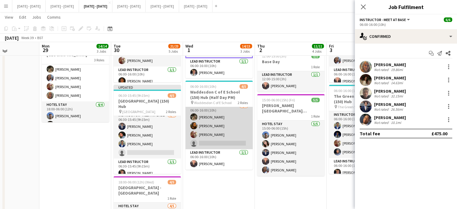
click at [219, 137] on app-card-role "Instructor - Meet at Hotel 3/4 06:00-16:00 (10h) Emily Pratt Olivia Best Olivia…" at bounding box center [218, 125] width 67 height 47
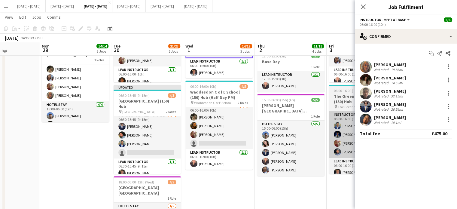
scroll to position [5, 0]
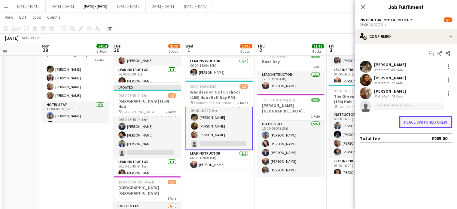
click at [422, 122] on button "Place switched crew" at bounding box center [425, 122] width 53 height 12
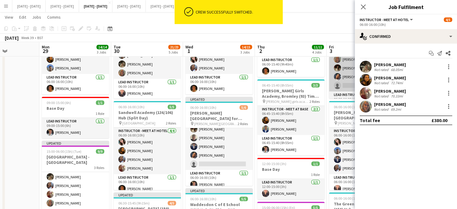
drag, startPoint x: 364, startPoint y: 5, endPoint x: 378, endPoint y: 67, distance: 64.3
click at [364, 5] on icon "Close pop-in" at bounding box center [363, 7] width 5 height 5
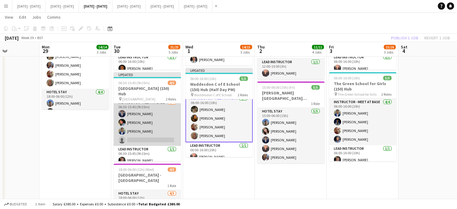
click at [153, 139] on app-card-role "Instructor - Meet at Base 3/4 06:30-15:45 (9h15m) Drew Shelley-Winfield Eloise …" at bounding box center [146, 122] width 67 height 47
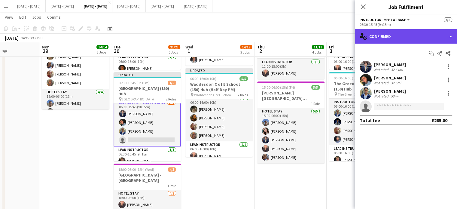
click at [428, 30] on div "single-neutral-actions-check-2 Confirmed" at bounding box center [406, 36] width 102 height 14
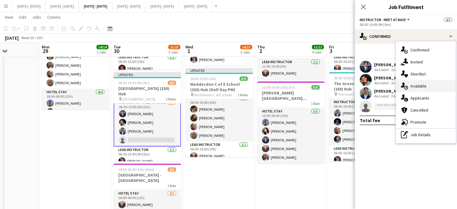
click at [436, 86] on div "single-neutral-actions-upload Available" at bounding box center [425, 86] width 59 height 12
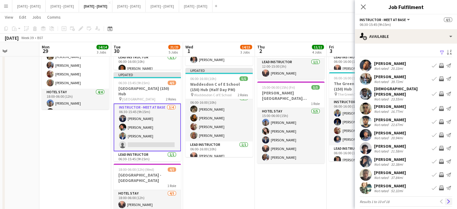
click at [446, 199] on app-icon "Next" at bounding box center [448, 201] width 4 height 4
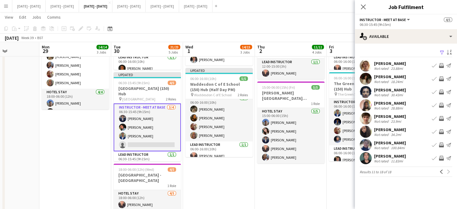
click at [432, 77] on app-icon "Book crew" at bounding box center [433, 78] width 5 height 5
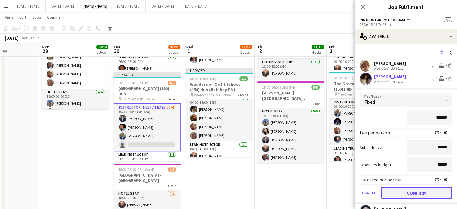
click at [410, 191] on button "Confirm" at bounding box center [416, 192] width 71 height 12
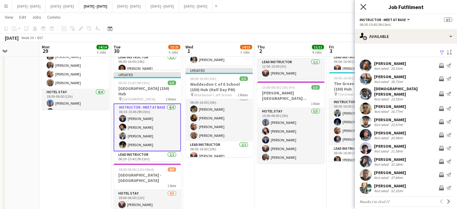
click at [364, 7] on icon "Close pop-in" at bounding box center [363, 7] width 6 height 6
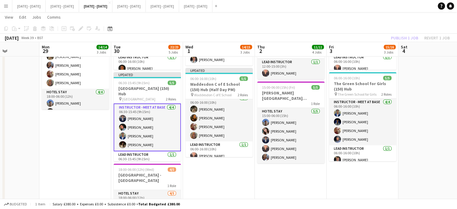
click at [140, 145] on app-card-role "Instructor - Meet at Base 4/4 06:30-15:45 (9h15m) Drew Shelley-Winfield Eloise …" at bounding box center [146, 127] width 67 height 48
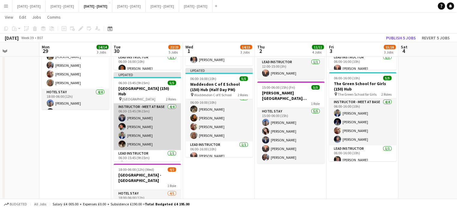
click at [137, 140] on app-card-role "Instructor - Meet at Base 4/4 06:30-15:45 (9h15m) Drew Shelley-Winfield Eloise …" at bounding box center [146, 126] width 67 height 47
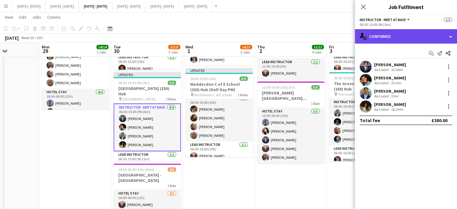
click at [413, 37] on div "single-neutral-actions-check-2 Confirmed" at bounding box center [406, 36] width 102 height 14
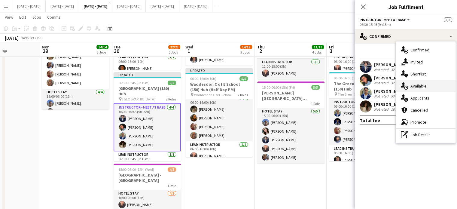
click at [411, 87] on span "Available" at bounding box center [418, 85] width 16 height 5
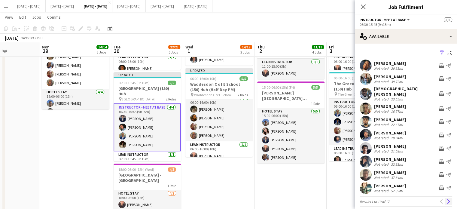
click at [446, 199] on app-icon "Next" at bounding box center [448, 201] width 4 height 4
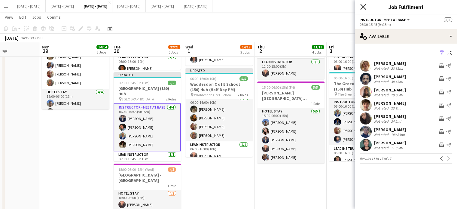
drag, startPoint x: 362, startPoint y: 5, endPoint x: 308, endPoint y: 1, distance: 54.5
click at [362, 5] on icon "Close pop-in" at bounding box center [363, 7] width 5 height 5
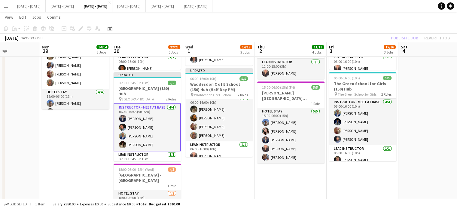
click at [3, 5] on button "Menu" at bounding box center [6, 6] width 12 height 12
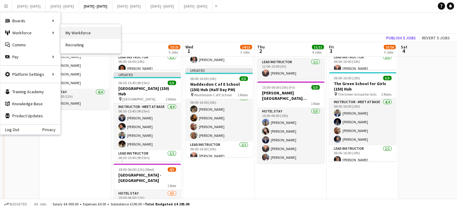
click at [73, 32] on link "My Workforce" at bounding box center [91, 33] width 60 height 12
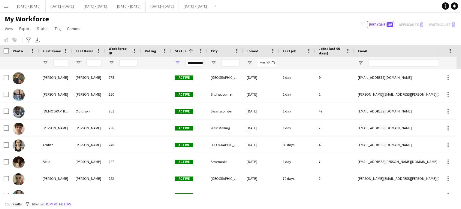
click at [64, 59] on div at bounding box center [60, 63] width 15 height 12
click at [64, 60] on input "First Name Filter Input" at bounding box center [60, 62] width 15 height 7
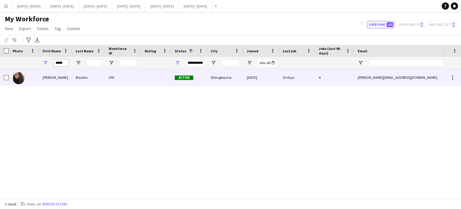
type input "*****"
click at [94, 78] on div "Masters" at bounding box center [88, 77] width 33 height 17
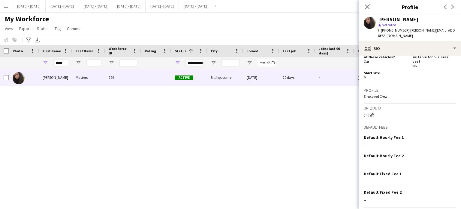
scroll to position [303, 0]
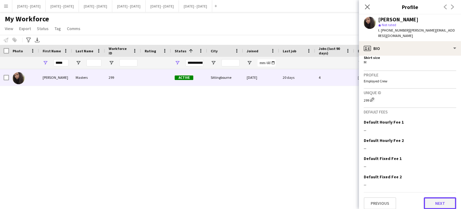
click at [436, 197] on button "Next" at bounding box center [440, 203] width 32 height 12
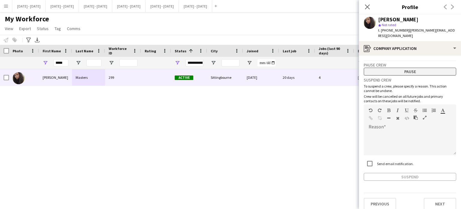
click at [401, 68] on button "Pause" at bounding box center [410, 72] width 92 height 8
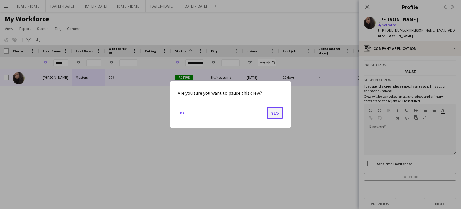
click at [273, 111] on button "Yes" at bounding box center [275, 113] width 17 height 12
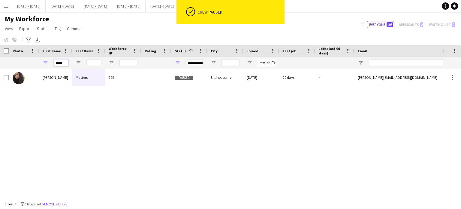
drag, startPoint x: 67, startPoint y: 63, endPoint x: 12, endPoint y: 63, distance: 55.2
click at [16, 69] on div "Workforce Details Photo First Name" at bounding box center [230, 121] width 461 height 153
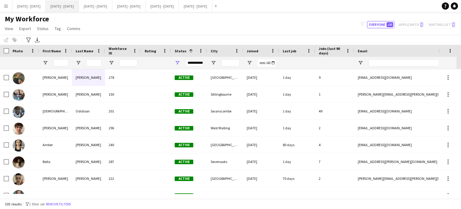
click at [78, 9] on button "[DATE] - [DATE] Close" at bounding box center [62, 6] width 33 height 12
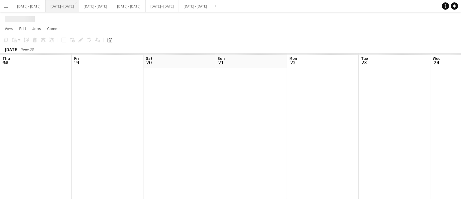
scroll to position [0, 242]
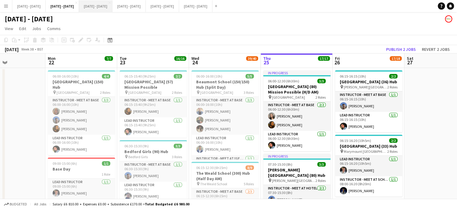
click at [112, 11] on button "[DATE] - [DATE] Close" at bounding box center [95, 6] width 33 height 12
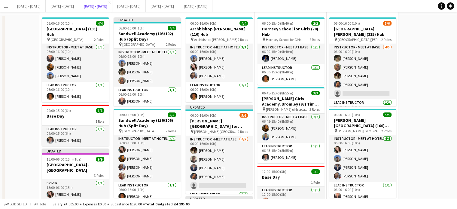
scroll to position [90, 0]
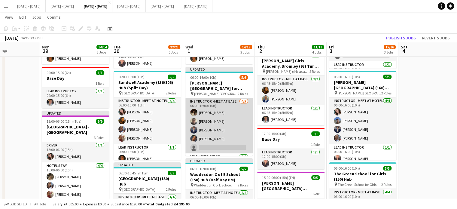
click at [219, 140] on app-card-role "Instructor - Meet at Base 4/5 06:00-16:00 (10h) Bella Watson Jediael Onasanya D…" at bounding box center [218, 125] width 67 height 55
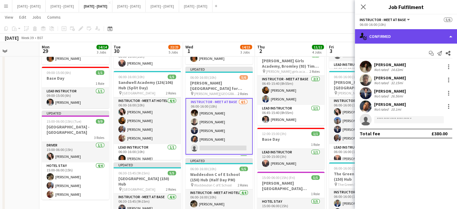
click at [411, 38] on div "single-neutral-actions-check-2 Confirmed" at bounding box center [406, 36] width 102 height 14
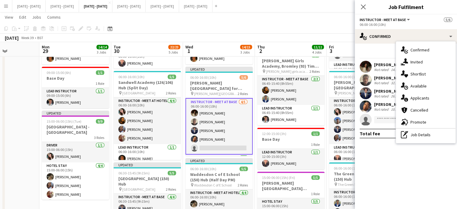
click at [422, 85] on span "Available" at bounding box center [418, 85] width 16 height 5
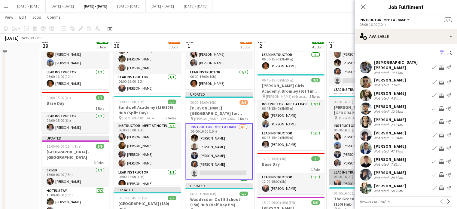
scroll to position [60, 0]
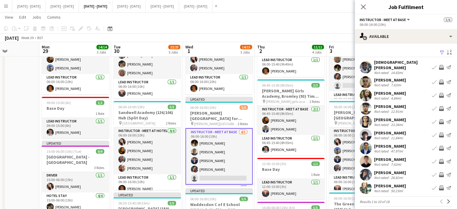
click at [431, 146] on app-icon "Book crew" at bounding box center [433, 148] width 5 height 5
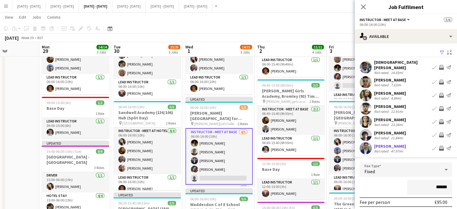
scroll to position [90, 0]
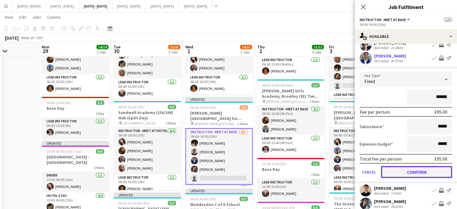
click at [395, 170] on button "Confirm" at bounding box center [416, 172] width 71 height 12
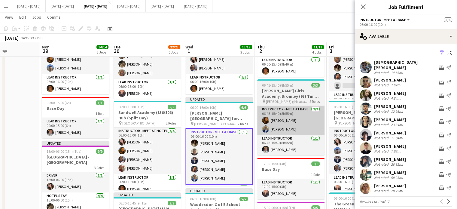
drag, startPoint x: 362, startPoint y: 5, endPoint x: 323, endPoint y: 114, distance: 115.6
click at [362, 6] on icon "Close pop-in" at bounding box center [363, 7] width 5 height 5
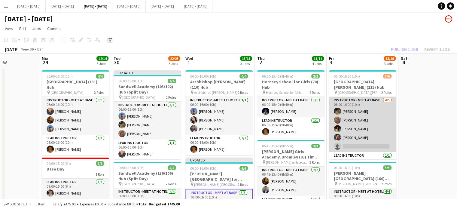
click at [352, 145] on app-card-role "Instructor - Meet at Base 4/5 06:00-16:00 (10h) Emily Pratt Chloe Rice Bella Wa…" at bounding box center [362, 124] width 67 height 55
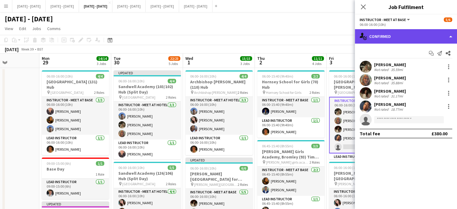
click at [421, 38] on div "single-neutral-actions-check-2 Confirmed" at bounding box center [406, 36] width 102 height 14
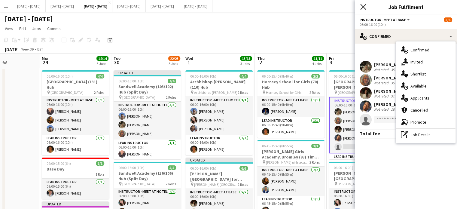
click at [362, 7] on icon at bounding box center [363, 7] width 6 height 6
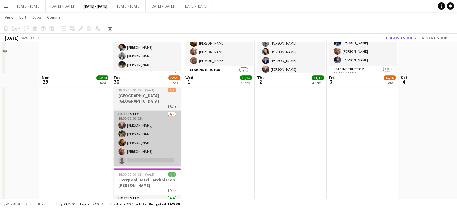
scroll to position [255, 0]
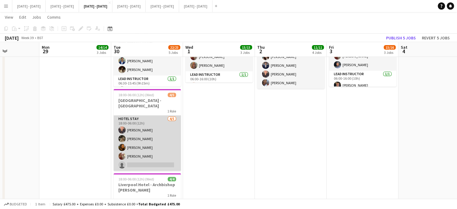
click at [146, 164] on app-card-role "Hotel Stay 4/5 18:00-06:00 (12h) Ellie-Marie Mankelow Emily Pratt Olivia Best O…" at bounding box center [146, 142] width 67 height 55
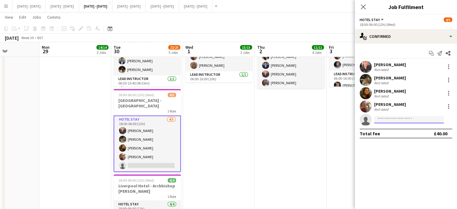
drag, startPoint x: 390, startPoint y: 122, endPoint x: 391, endPoint y: 120, distance: 3.2
click at [390, 122] on input at bounding box center [409, 119] width 70 height 7
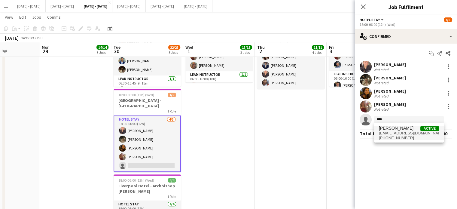
type input "****"
click at [396, 131] on span "[EMAIL_ADDRESS][DOMAIN_NAME]" at bounding box center [409, 133] width 60 height 5
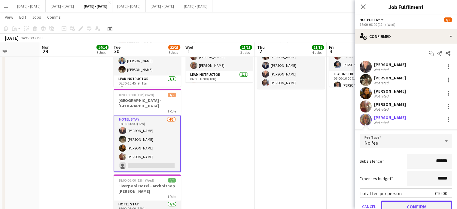
click at [404, 203] on button "Confirm" at bounding box center [416, 206] width 71 height 12
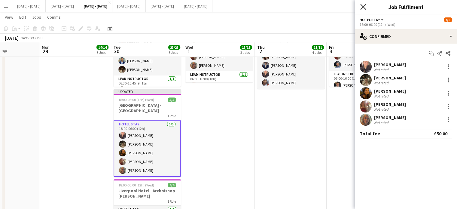
click at [363, 5] on icon "Close pop-in" at bounding box center [363, 7] width 6 height 6
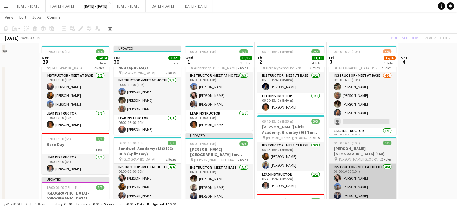
scroll to position [0, 0]
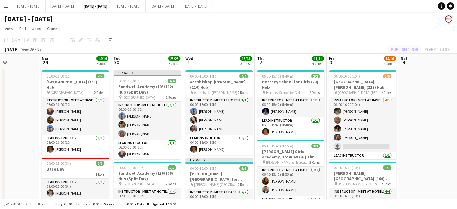
drag, startPoint x: 423, startPoint y: 75, endPoint x: 407, endPoint y: 48, distance: 31.5
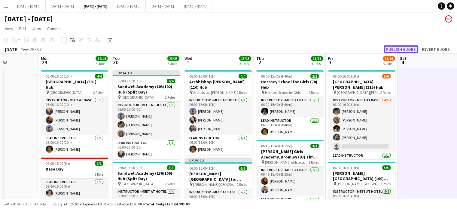
click at [406, 47] on button "Publish 6 jobs" at bounding box center [400, 49] width 35 height 8
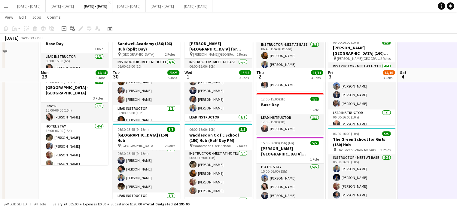
scroll to position [150, 0]
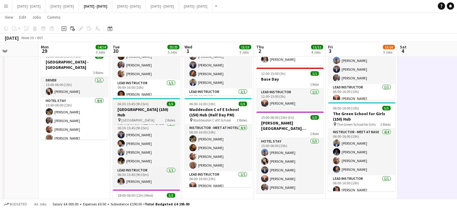
click at [145, 115] on h3 "[GEOGRAPHIC_DATA] (150) Hub" at bounding box center [146, 112] width 67 height 11
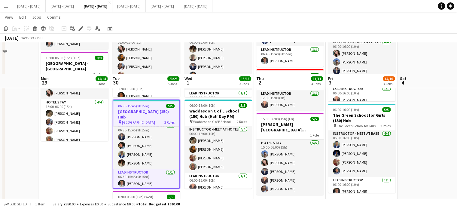
scroll to position [120, 0]
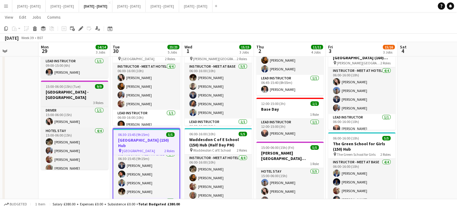
click at [71, 92] on h3 "[GEOGRAPHIC_DATA] - [GEOGRAPHIC_DATA]" at bounding box center [74, 94] width 67 height 11
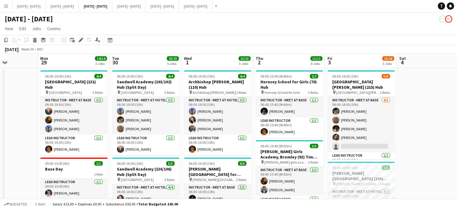
scroll to position [0, 249]
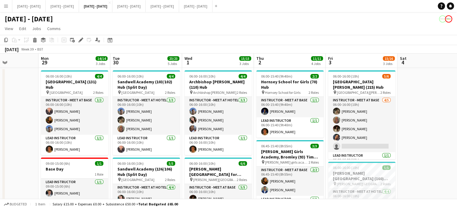
drag, startPoint x: 211, startPoint y: 64, endPoint x: 211, endPoint y: 68, distance: 3.6
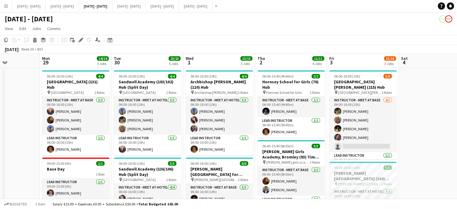
scroll to position [0, 246]
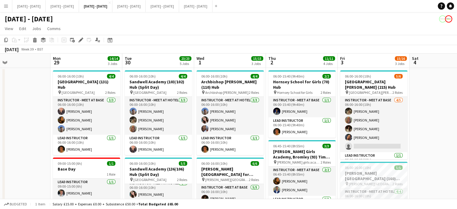
scroll to position [0, 233]
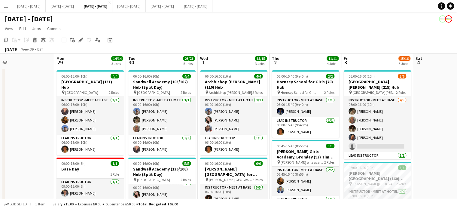
drag, startPoint x: 145, startPoint y: 61, endPoint x: 157, endPoint y: 59, distance: 12.2
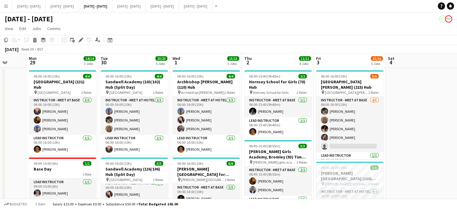
scroll to position [0, 275]
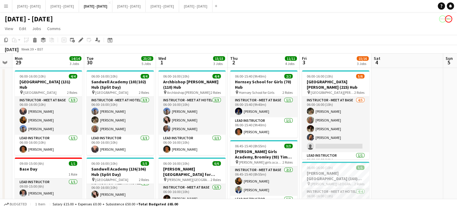
drag, startPoint x: 240, startPoint y: 58, endPoint x: 199, endPoint y: 65, distance: 42.0
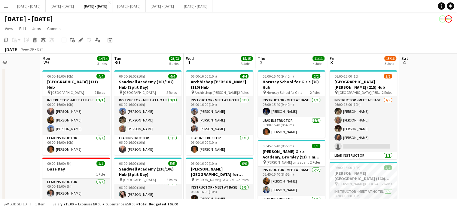
scroll to position [0, 246]
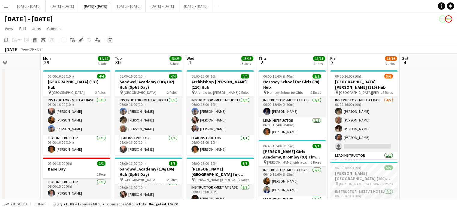
drag, startPoint x: 410, startPoint y: 143, endPoint x: 438, endPoint y: 143, distance: 27.9
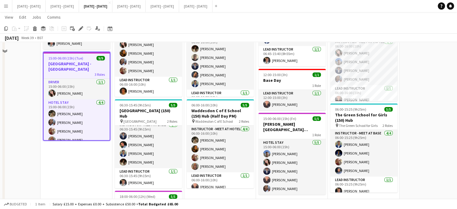
scroll to position [150, 0]
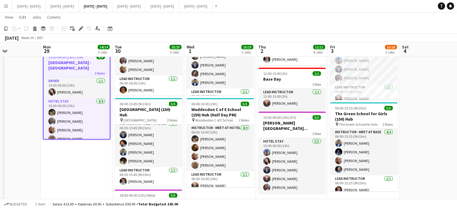
click at [437, 123] on app-date-cell at bounding box center [435, 138] width 72 height 442
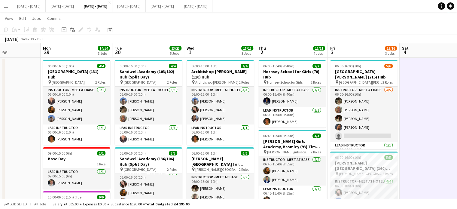
scroll to position [0, 0]
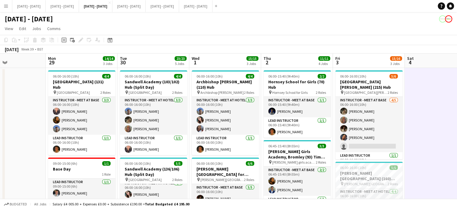
drag, startPoint x: 214, startPoint y: 61, endPoint x: 219, endPoint y: 59, distance: 5.2
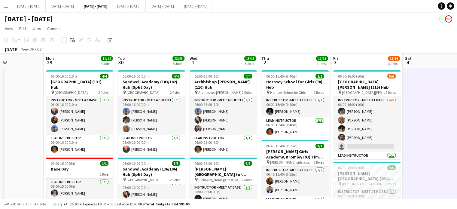
scroll to position [0, 244]
drag, startPoint x: 210, startPoint y: 60, endPoint x: 207, endPoint y: 65, distance: 5.1
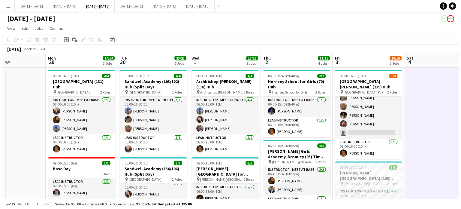
scroll to position [0, 0]
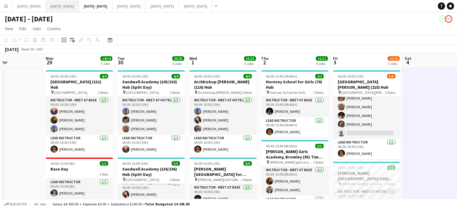
click at [72, 4] on button "[DATE] - [DATE] Close" at bounding box center [62, 6] width 33 height 12
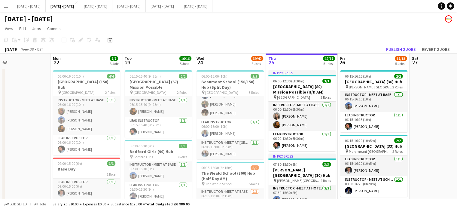
scroll to position [0, 239]
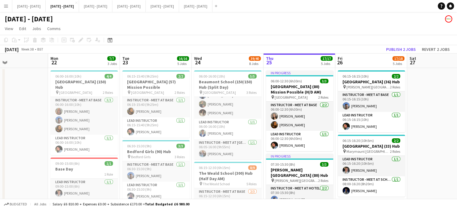
drag, startPoint x: 220, startPoint y: 63, endPoint x: 223, endPoint y: 69, distance: 7.0
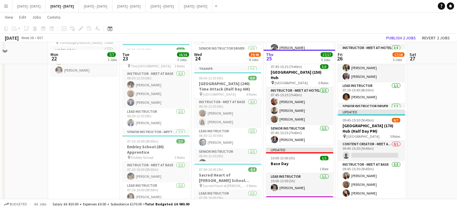
scroll to position [210, 0]
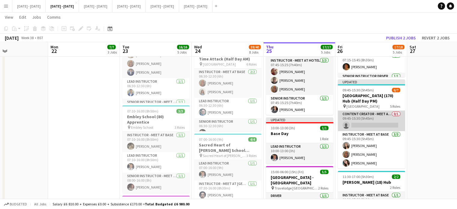
click at [372, 131] on app-card-role "Content Creator - Meet at Base 0/1 09:45-15:30 (5h45m) single-neutral-actions" at bounding box center [370, 120] width 67 height 20
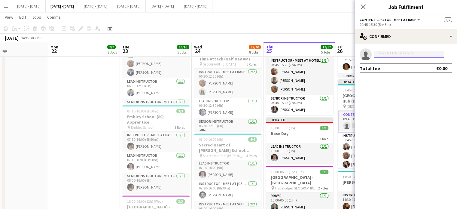
click at [415, 53] on input at bounding box center [409, 54] width 70 height 7
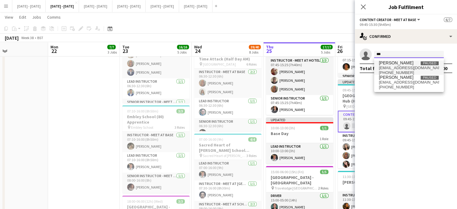
type input "***"
click at [399, 65] on span "Abi cheek Paused" at bounding box center [409, 62] width 60 height 5
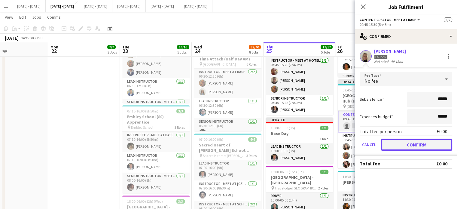
click at [422, 147] on button "Confirm" at bounding box center [416, 144] width 71 height 12
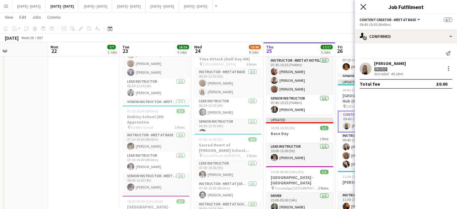
click at [364, 3] on div "Close pop-in" at bounding box center [363, 7] width 17 height 14
click at [364, 8] on icon at bounding box center [363, 7] width 6 height 6
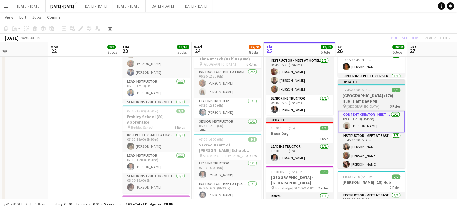
click at [376, 104] on h3 "[GEOGRAPHIC_DATA] (170) Hub (Half Day PM)" at bounding box center [370, 98] width 67 height 11
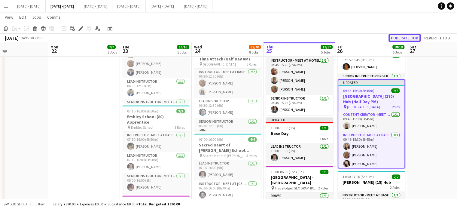
click at [408, 35] on button "Publish 1 job" at bounding box center [404, 38] width 32 height 8
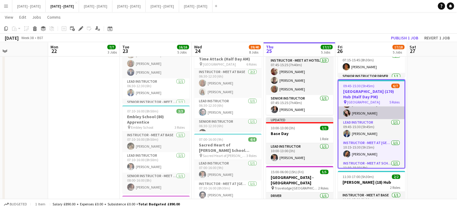
scroll to position [58, 0]
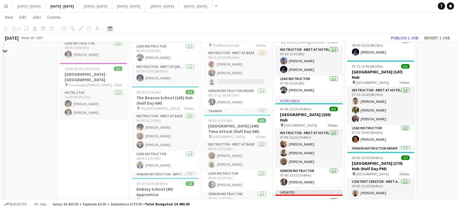
scroll to position [120, 0]
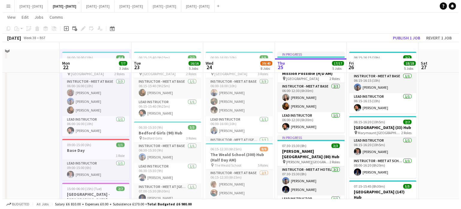
scroll to position [0, 0]
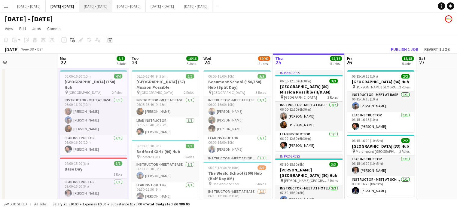
click at [105, 7] on button "[DATE] - [DATE] Close" at bounding box center [95, 6] width 33 height 12
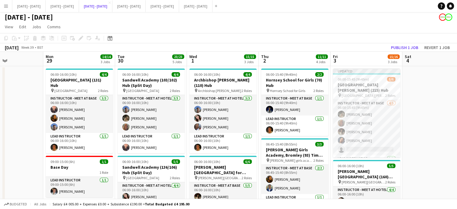
scroll to position [120, 0]
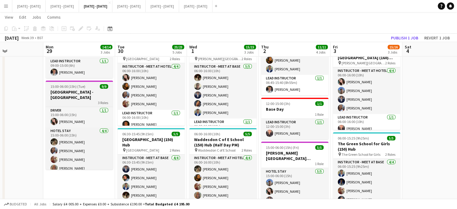
click at [76, 98] on h3 "[GEOGRAPHIC_DATA] - [GEOGRAPHIC_DATA]" at bounding box center [79, 94] width 67 height 11
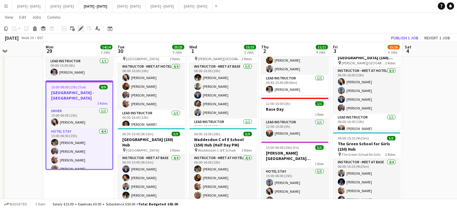
click at [79, 29] on icon "Edit" at bounding box center [80, 28] width 5 height 5
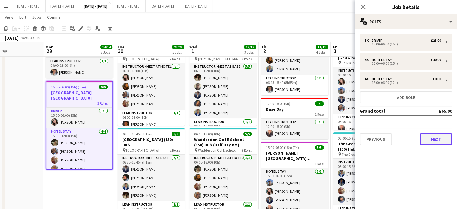
click at [436, 138] on button "Next" at bounding box center [435, 139] width 32 height 12
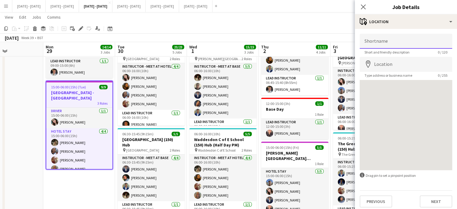
click at [395, 36] on input "Shortname" at bounding box center [405, 41] width 92 height 15
click at [408, 42] on input "**********" at bounding box center [405, 41] width 92 height 15
type input "**********"
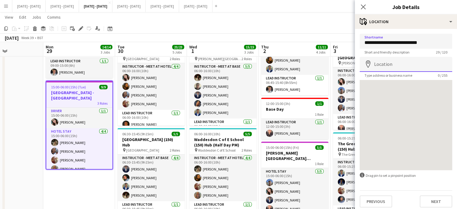
click at [395, 67] on input "Location" at bounding box center [405, 64] width 92 height 15
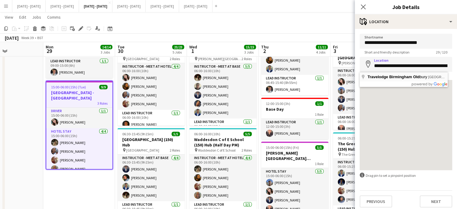
type input "**********"
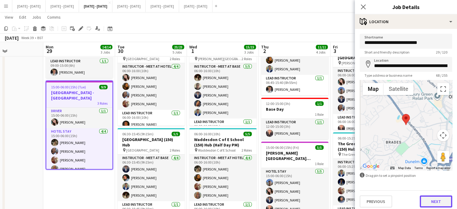
click at [429, 200] on button "Next" at bounding box center [435, 201] width 32 height 12
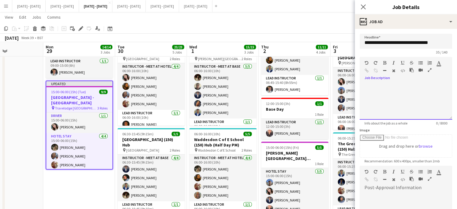
click at [388, 84] on div at bounding box center [405, 101] width 92 height 36
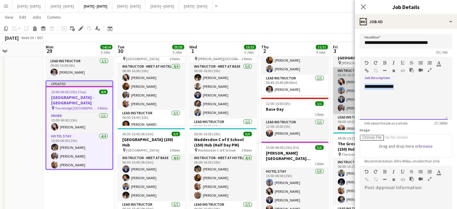
drag, startPoint x: 409, startPoint y: 85, endPoint x: 354, endPoint y: 87, distance: 55.3
click at [354, 87] on body "Menu Boards Boards Boards All jobs Status Workforce Workforce My Workforce Recr…" at bounding box center [228, 140] width 457 height 520
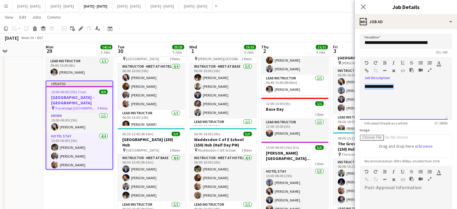
click at [418, 87] on div "**********" at bounding box center [403, 101] width 88 height 36
click at [383, 93] on div "**********" at bounding box center [401, 92] width 74 height 6
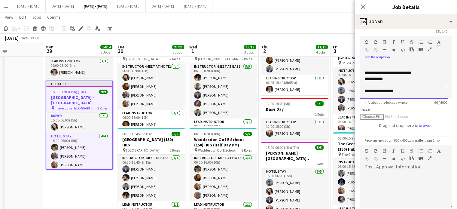
scroll to position [30, 0]
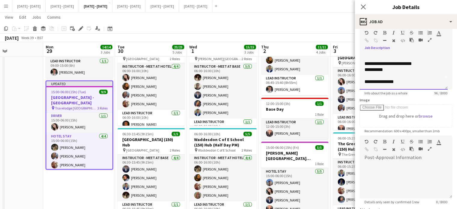
click at [406, 79] on div "**********" at bounding box center [403, 82] width 78 height 6
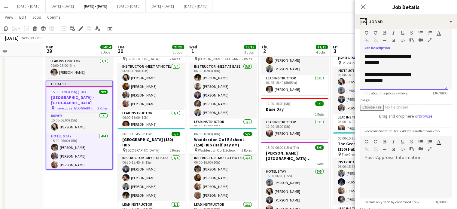
drag, startPoint x: 382, startPoint y: 62, endPoint x: 381, endPoint y: 57, distance: 4.9
click at [382, 62] on div "********" at bounding box center [401, 62] width 74 height 6
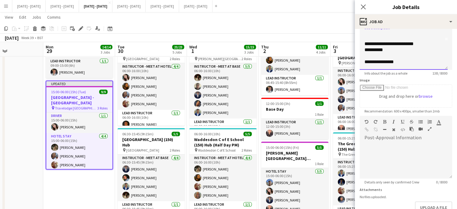
scroll to position [60, 0]
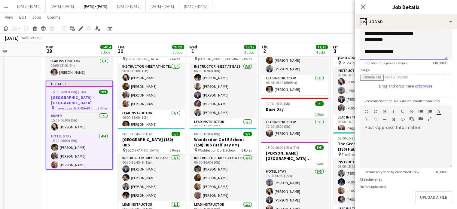
click at [414, 49] on div "**********" at bounding box center [403, 52] width 78 height 6
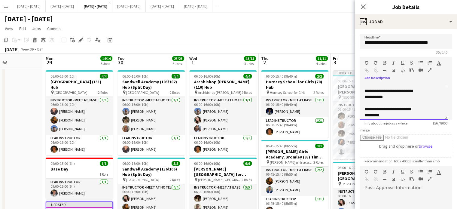
scroll to position [35, 0]
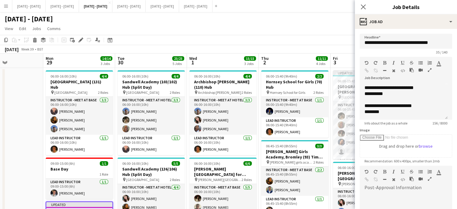
drag, startPoint x: 361, startPoint y: 6, endPoint x: 212, endPoint y: 68, distance: 161.2
click at [361, 7] on icon "Close pop-in" at bounding box center [363, 7] width 5 height 5
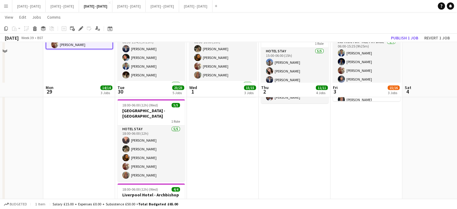
scroll to position [311, 0]
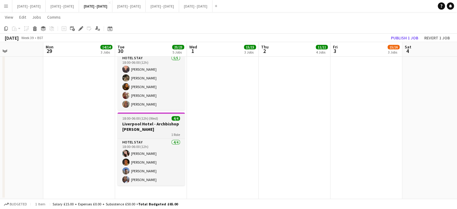
click at [158, 127] on h3 "Liverpool Hotel - Archbishop [PERSON_NAME]" at bounding box center [150, 126] width 67 height 11
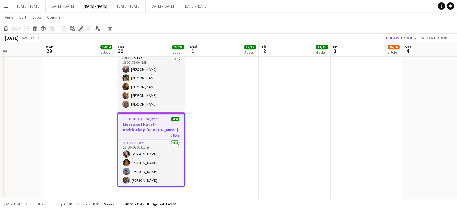
click at [80, 27] on icon "Edit" at bounding box center [80, 28] width 5 height 5
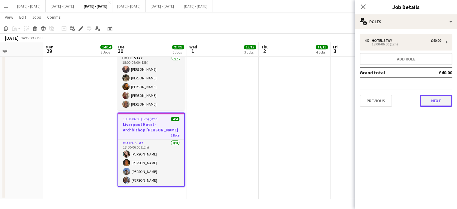
click at [432, 99] on button "Next" at bounding box center [435, 101] width 32 height 12
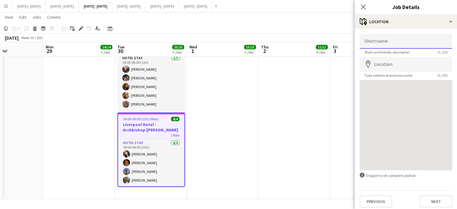
click at [397, 39] on input "Shortname" at bounding box center [405, 41] width 92 height 15
type input "**********"
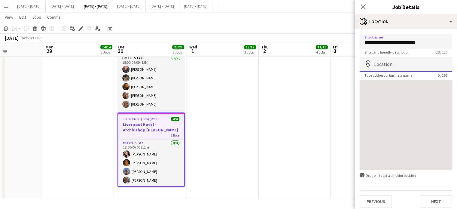
click at [401, 63] on input "Location" at bounding box center [405, 64] width 92 height 15
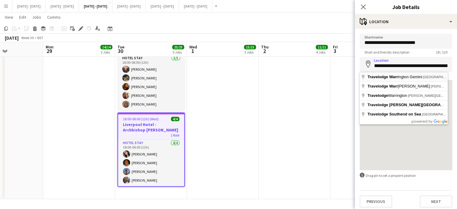
type input "**********"
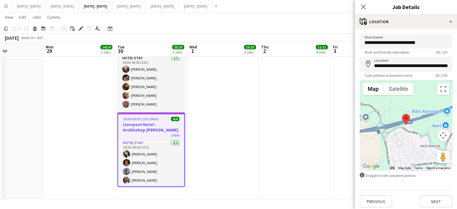
scroll to position [3, 0]
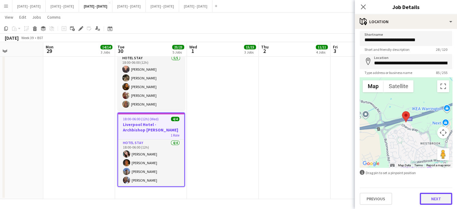
click at [432, 196] on button "Next" at bounding box center [435, 198] width 32 height 12
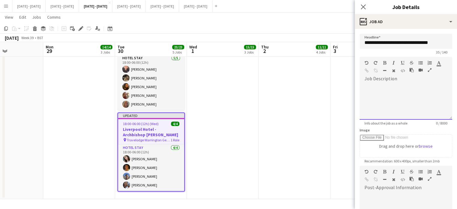
click at [382, 78] on div "default Heading 1 Heading 2 Heading 3 Heading 4 Heading 5 Heading 6 Heading 7 P…" at bounding box center [405, 68] width 92 height 23
paste div
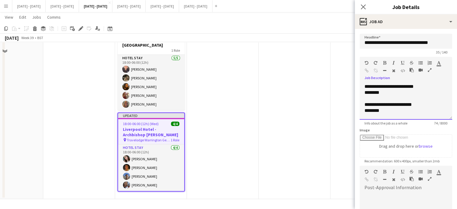
scroll to position [251, 0]
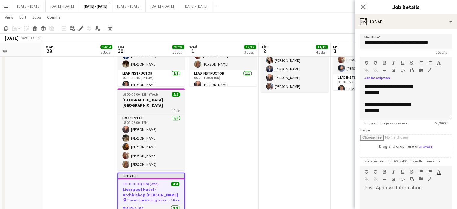
click at [146, 101] on h3 "[GEOGRAPHIC_DATA] - [GEOGRAPHIC_DATA]" at bounding box center [150, 102] width 67 height 11
type input "**********"
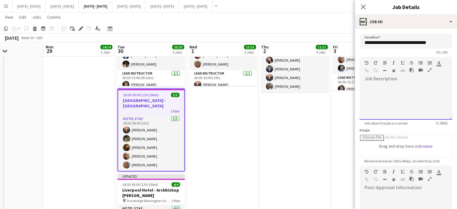
click at [388, 94] on div at bounding box center [405, 101] width 92 height 36
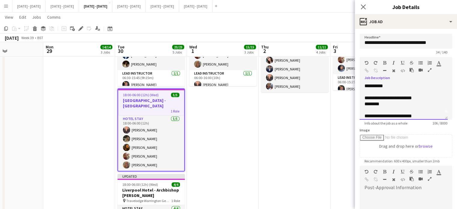
scroll to position [13, 0]
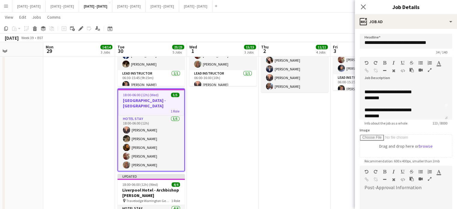
click at [146, 98] on h3 "[GEOGRAPHIC_DATA] - [GEOGRAPHIC_DATA]" at bounding box center [151, 103] width 66 height 11
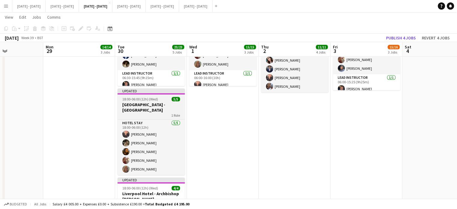
click at [146, 98] on span "18:00-06:00 (12h) (Wed)" at bounding box center [140, 99] width 36 height 5
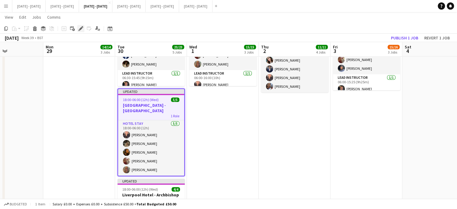
click at [80, 27] on icon "Edit" at bounding box center [80, 28] width 5 height 5
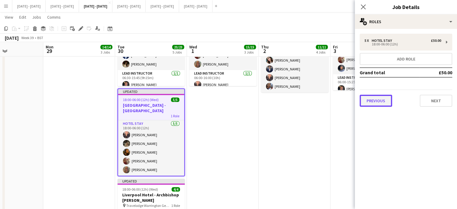
click at [369, 98] on button "Previous" at bounding box center [375, 101] width 32 height 12
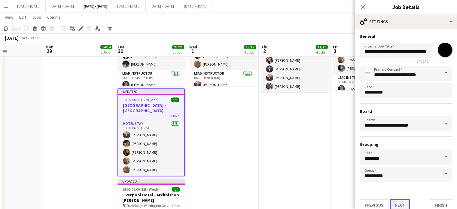
click at [403, 200] on button "Next" at bounding box center [399, 205] width 20 height 12
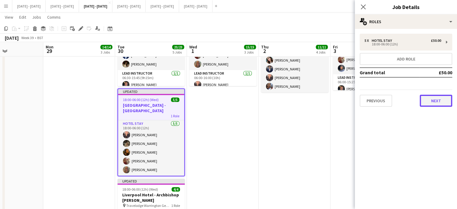
click at [445, 100] on button "Next" at bounding box center [435, 101] width 32 height 12
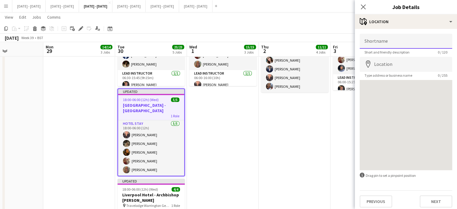
click at [382, 38] on input "Shortname" at bounding box center [405, 41] width 92 height 15
type input "**********"
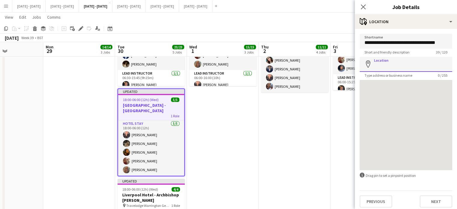
click at [405, 65] on input "Location" at bounding box center [405, 64] width 92 height 15
type input "**********"
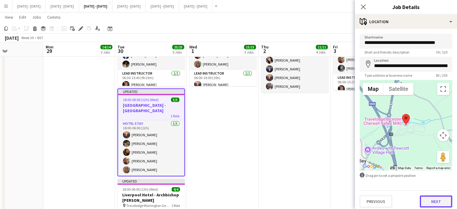
click at [432, 199] on button "Next" at bounding box center [435, 201] width 32 height 12
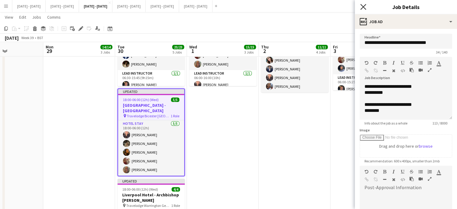
click at [361, 6] on icon "Close pop-in" at bounding box center [363, 7] width 6 height 6
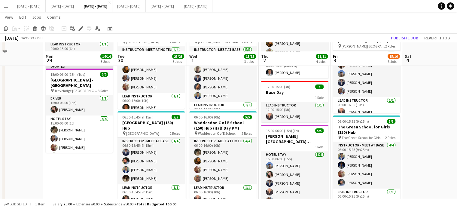
scroll to position [136, 0]
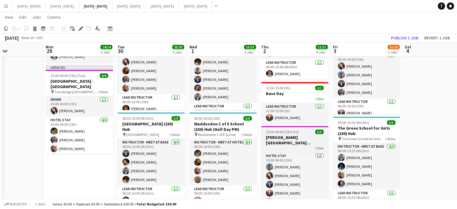
click at [291, 140] on h3 "[PERSON_NAME][GEOGRAPHIC_DATA][PERSON_NAME]" at bounding box center [294, 139] width 67 height 11
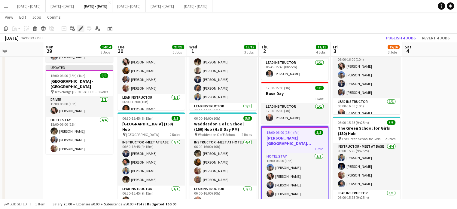
click at [79, 29] on icon "Edit" at bounding box center [80, 28] width 5 height 5
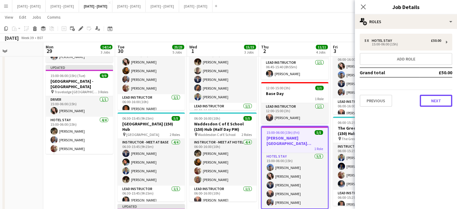
drag, startPoint x: 432, startPoint y: 99, endPoint x: 423, endPoint y: 99, distance: 9.3
click at [432, 99] on button "Next" at bounding box center [435, 101] width 32 height 12
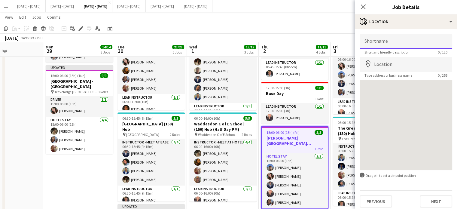
click at [391, 43] on input "Shortname" at bounding box center [405, 41] width 92 height 15
type input "**********"
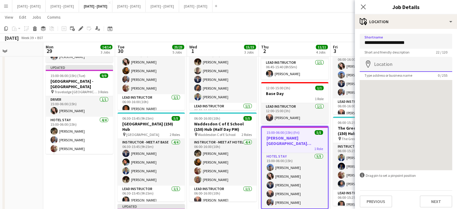
click at [411, 64] on input "Location" at bounding box center [405, 64] width 92 height 15
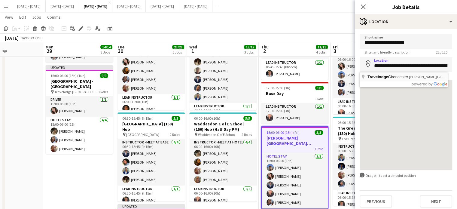
type input "**********"
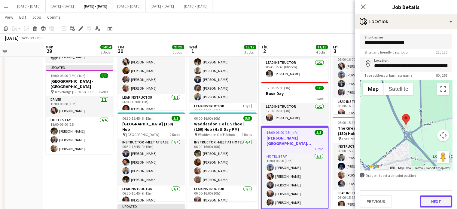
click at [434, 197] on button "Next" at bounding box center [435, 201] width 32 height 12
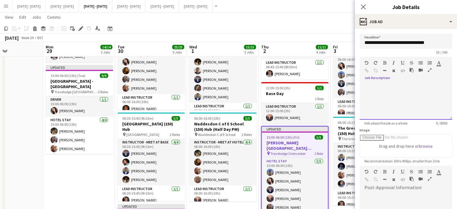
click at [386, 83] on div at bounding box center [405, 101] width 92 height 36
paste div
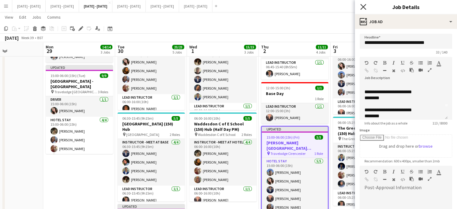
click at [364, 7] on icon at bounding box center [363, 7] width 6 height 6
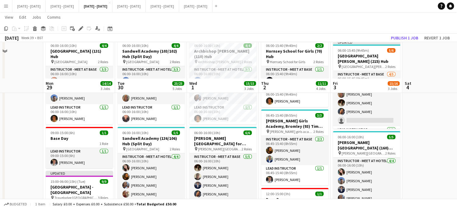
scroll to position [0, 0]
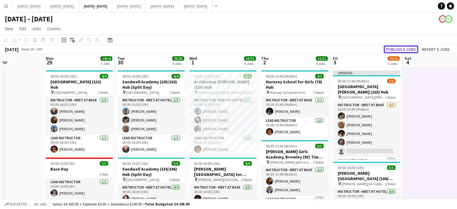
click at [402, 49] on button "Publish 5 jobs" at bounding box center [400, 49] width 35 height 8
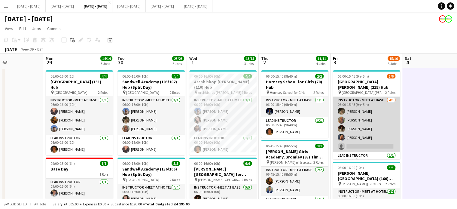
drag, startPoint x: 379, startPoint y: 145, endPoint x: 376, endPoint y: 147, distance: 3.8
click at [379, 145] on app-card-role "Instructor - Meet at Base [DATE] 06:00-15:45 (9h45m) [PERSON_NAME] [PERSON_NAME…" at bounding box center [366, 124] width 67 height 55
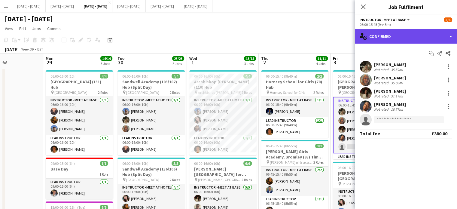
click at [396, 33] on div "single-neutral-actions-check-2 Confirmed" at bounding box center [406, 36] width 102 height 14
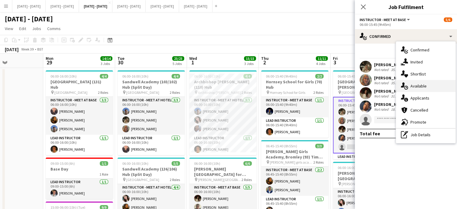
click at [416, 83] on span "Available" at bounding box center [418, 85] width 16 height 5
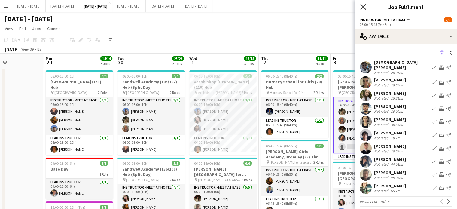
drag, startPoint x: 362, startPoint y: 5, endPoint x: 263, endPoint y: 2, distance: 98.8
click at [362, 5] on icon "Close pop-in" at bounding box center [363, 7] width 5 height 5
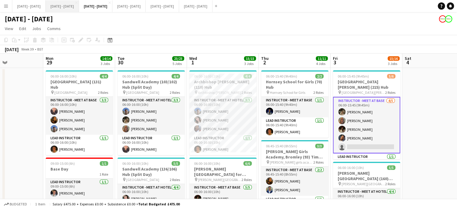
click at [79, 6] on button "[DATE] - [DATE] Close" at bounding box center [62, 6] width 33 height 12
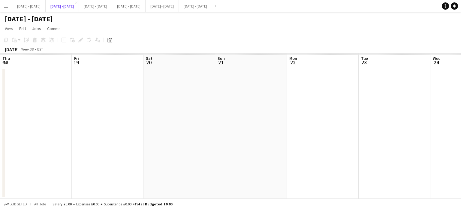
scroll to position [0, 230]
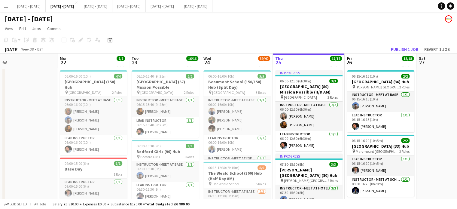
click at [5, 8] on app-icon "Menu" at bounding box center [6, 6] width 5 height 5
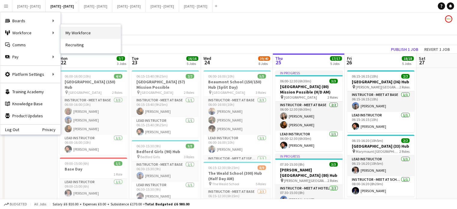
click at [81, 35] on link "My Workforce" at bounding box center [91, 33] width 60 height 12
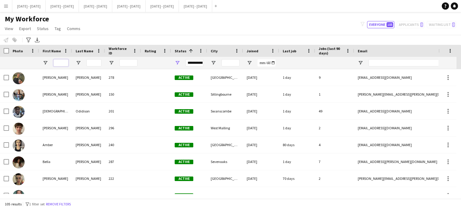
click at [63, 61] on input "First Name Filter Input" at bounding box center [60, 62] width 15 height 7
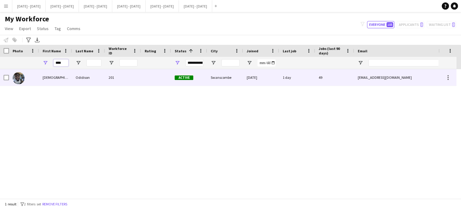
type input "****"
click at [59, 80] on div "[DEMOGRAPHIC_DATA]" at bounding box center [55, 77] width 33 height 17
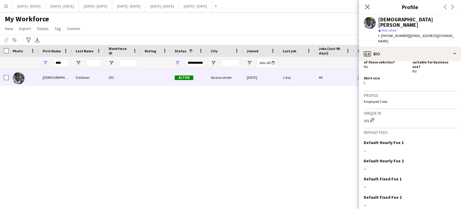
scroll to position [281, 0]
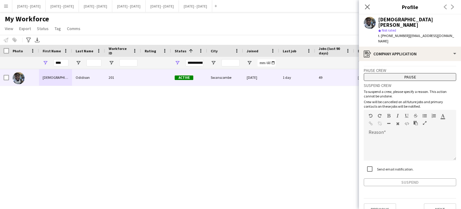
click at [408, 73] on button "Pause" at bounding box center [410, 77] width 92 height 8
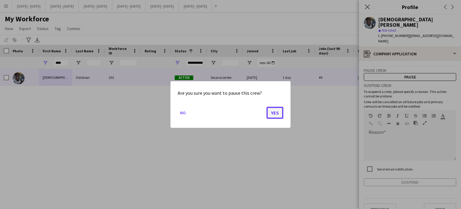
click at [282, 107] on button "Yes" at bounding box center [275, 113] width 17 height 12
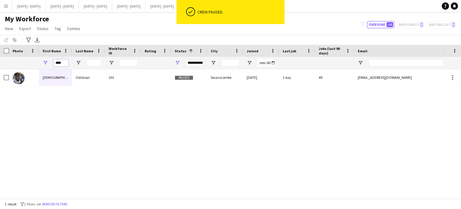
drag, startPoint x: 63, startPoint y: 62, endPoint x: 15, endPoint y: 63, distance: 48.0
click at [15, 63] on div "****" at bounding box center [325, 63] width 651 height 12
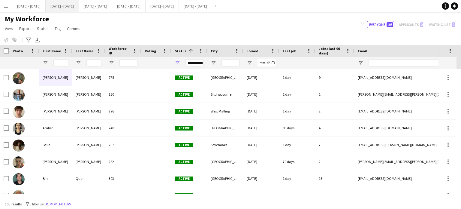
click at [78, 9] on button "[DATE] - [DATE] Close" at bounding box center [62, 6] width 33 height 12
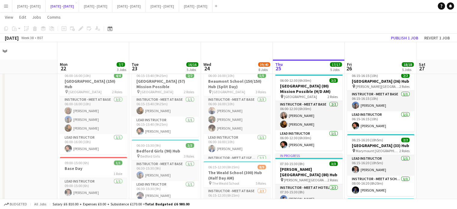
scroll to position [120, 0]
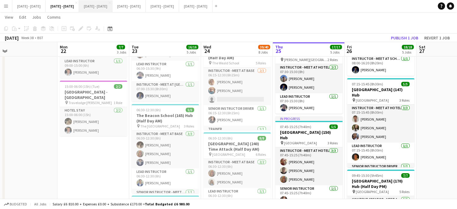
click at [112, 3] on button "[DATE] - [DATE] Close" at bounding box center [95, 6] width 33 height 12
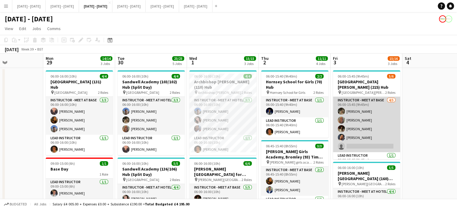
click at [355, 142] on app-card-role "Instructor - Meet at Base 4/5 06:00-15:45 (9h45m) Emily Pratt Chloe Rice Bella …" at bounding box center [366, 124] width 67 height 55
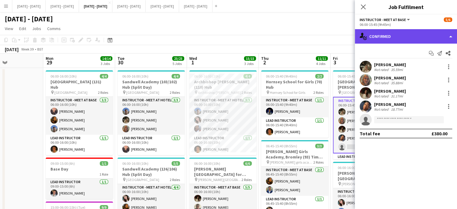
click at [415, 38] on div "single-neutral-actions-check-2 Confirmed" at bounding box center [406, 36] width 102 height 14
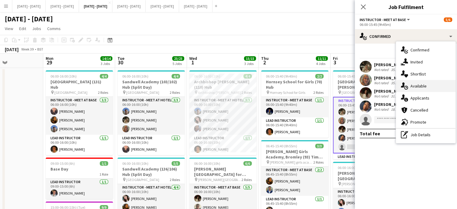
click at [419, 81] on div "single-neutral-actions-upload Available" at bounding box center [425, 86] width 59 height 12
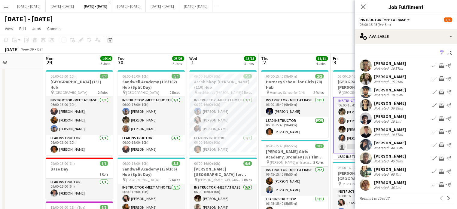
scroll to position [1, 0]
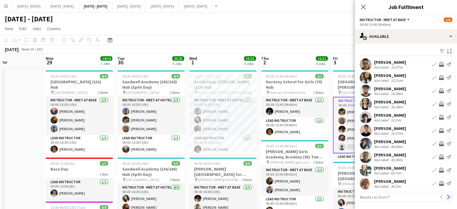
click at [446, 194] on button "Next" at bounding box center [448, 196] width 7 height 7
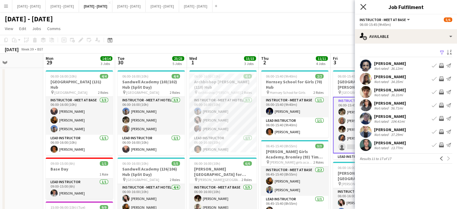
click at [363, 7] on icon at bounding box center [363, 7] width 6 height 6
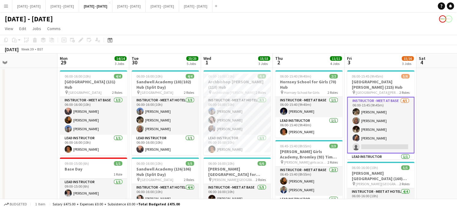
drag, startPoint x: 285, startPoint y: 60, endPoint x: 297, endPoint y: 64, distance: 12.5
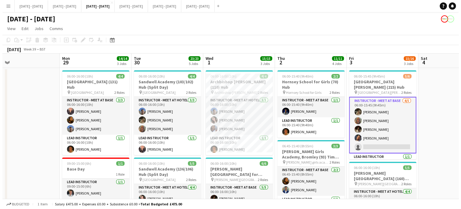
scroll to position [0, 230]
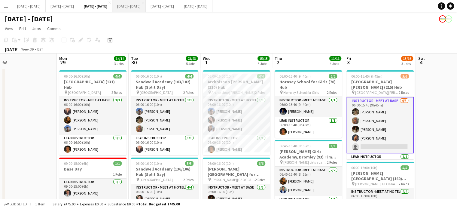
click at [146, 5] on button "[DATE] - [DATE] Close" at bounding box center [128, 6] width 33 height 12
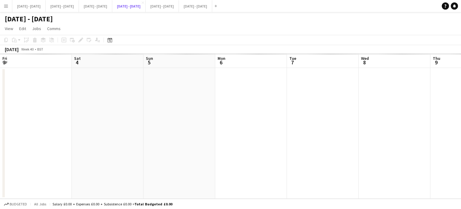
scroll to position [0, 165]
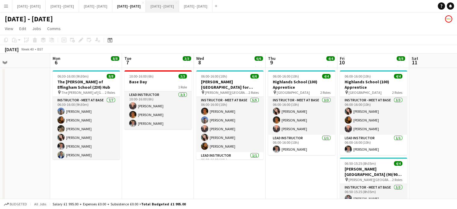
click at [179, 6] on button "[DATE] - [DATE] Close" at bounding box center [162, 6] width 33 height 12
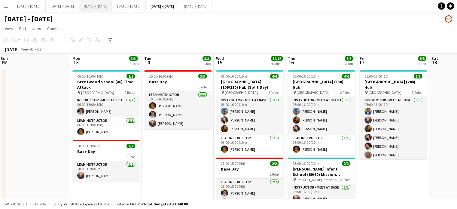
click at [112, 8] on button "[DATE] - [DATE] Close" at bounding box center [95, 6] width 33 height 12
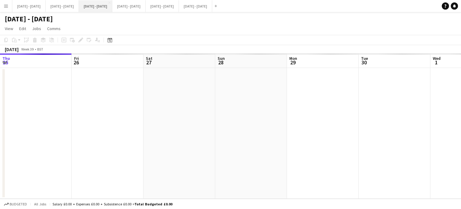
scroll to position [0, 230]
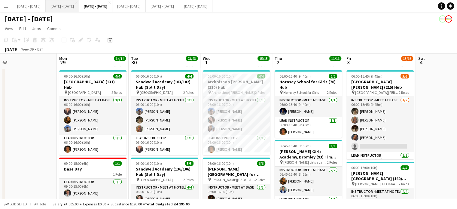
click at [57, 7] on button "[DATE] - [DATE] Close" at bounding box center [62, 6] width 33 height 12
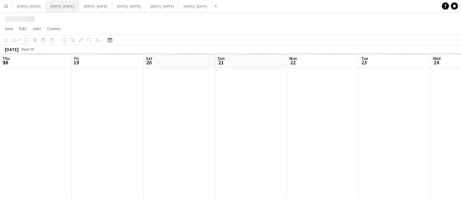
scroll to position [0, 230]
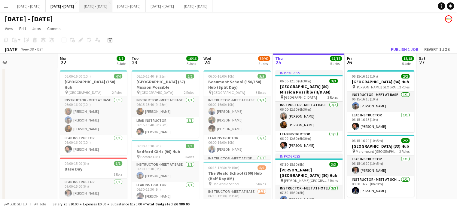
click at [112, 9] on button "[DATE] - [DATE] Close" at bounding box center [95, 6] width 33 height 12
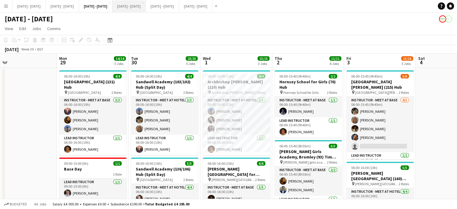
click at [146, 10] on button "[DATE] - [DATE] Close" at bounding box center [128, 6] width 33 height 12
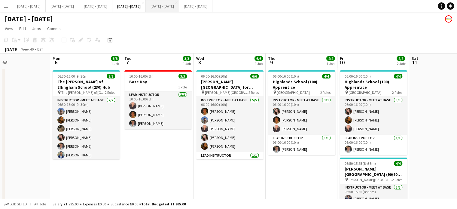
click at [179, 8] on button "[DATE] - [DATE] Close" at bounding box center [162, 6] width 33 height 12
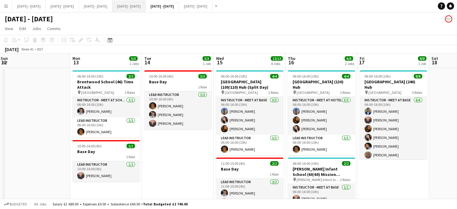
click at [146, 6] on button "[DATE] - [DATE] Close" at bounding box center [128, 6] width 33 height 12
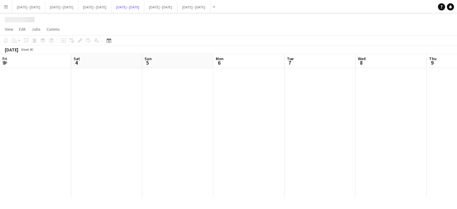
scroll to position [0, 165]
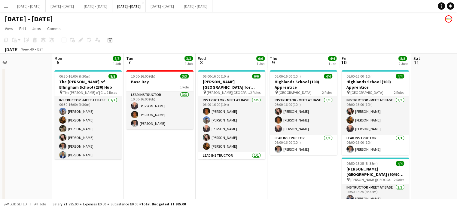
drag, startPoint x: 304, startPoint y: 186, endPoint x: 306, endPoint y: 188, distance: 3.2
click at [306, 188] on app-calendar-viewport "Fri 3 Sat 4 Sun 5 Mon 6 8/8 1 Job Tue 7 3/3 1 Job Wed 8 6/6 1 Job Thu 9 4/4 1 J…" at bounding box center [228, 153] width 457 height 201
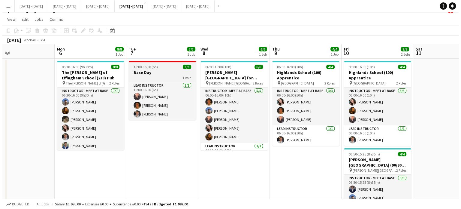
scroll to position [0, 0]
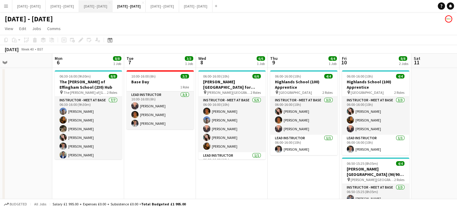
click at [112, 9] on button "[DATE] - [DATE] Close" at bounding box center [95, 6] width 33 height 12
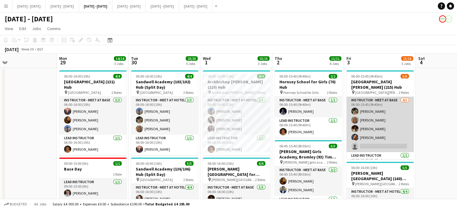
click at [379, 140] on app-card-role "Instructor - Meet at Base 4/5 06:00-15:45 (9h45m) Emily Pratt Chloe Rice Bella …" at bounding box center [379, 124] width 67 height 55
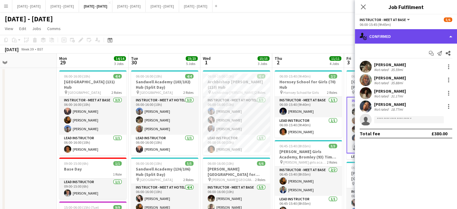
click at [402, 34] on div "single-neutral-actions-check-2 Confirmed" at bounding box center [406, 36] width 102 height 14
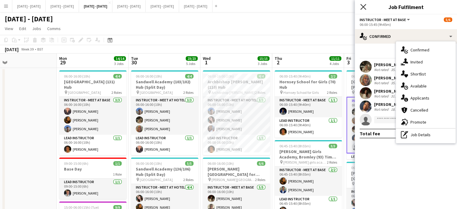
click at [361, 4] on app-icon "Close pop-in" at bounding box center [363, 7] width 9 height 9
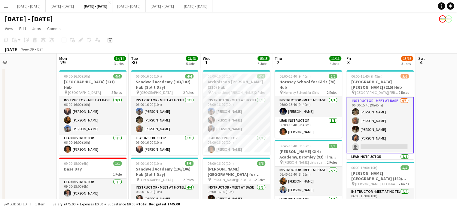
click at [177, 61] on app-board-header-date "Tue 30 23/23 5 Jobs" at bounding box center [164, 60] width 72 height 14
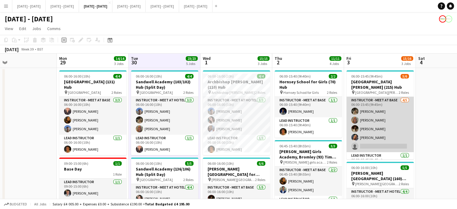
click at [376, 145] on app-card-role "Instructor - Meet at Base 4/5 06:00-15:45 (9h45m) Emily Pratt Chloe Rice Bella …" at bounding box center [379, 124] width 67 height 55
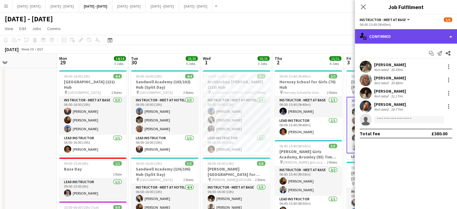
click at [404, 31] on div "single-neutral-actions-check-2 Confirmed" at bounding box center [406, 36] width 102 height 14
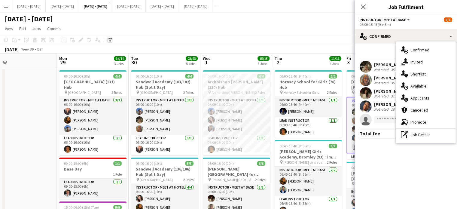
click at [316, 15] on div "[DATE] - [DATE]" at bounding box center [228, 17] width 457 height 11
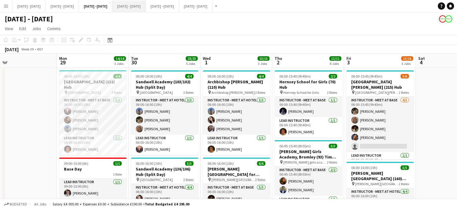
click at [146, 8] on button "[DATE] - [DATE] Close" at bounding box center [128, 6] width 33 height 12
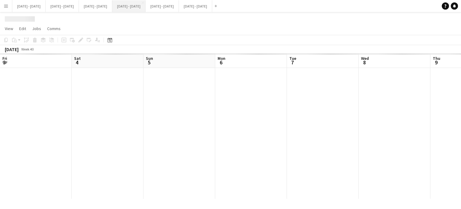
scroll to position [0, 163]
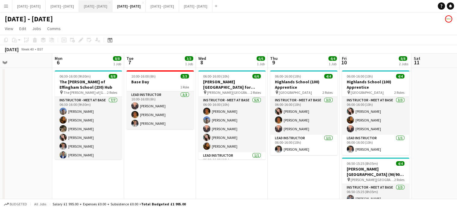
click at [112, 8] on button "[DATE] - [DATE] Close" at bounding box center [95, 6] width 33 height 12
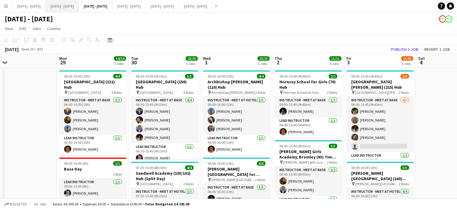
click at [69, 5] on button "[DATE] - [DATE] Close" at bounding box center [62, 6] width 33 height 12
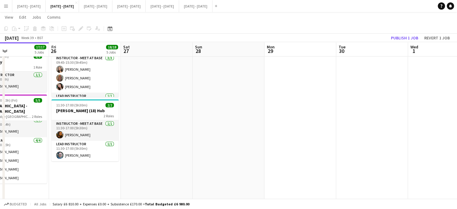
scroll to position [0, 183]
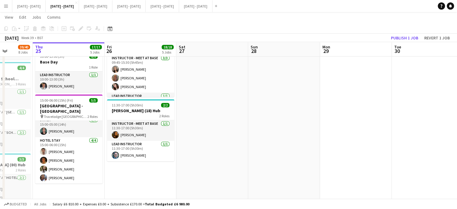
drag, startPoint x: 321, startPoint y: 165, endPoint x: 276, endPoint y: 207, distance: 61.6
click at [276, 207] on app-board "Sept 22nd - 26th 2025 View Day view expanded Day view collapsed Month view Date…" at bounding box center [228, 108] width 457 height 756
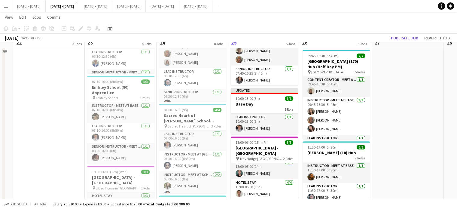
scroll to position [240, 0]
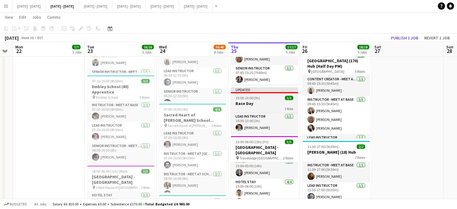
click at [266, 105] on app-job-card "Updated 10:00-13:00 (3h) 1/1 Base Day 1 Role Lead Instructor 1/1 10:00-13:00 (3…" at bounding box center [264, 110] width 67 height 46
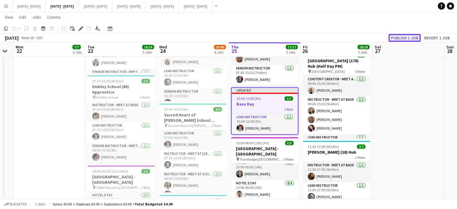
click at [406, 39] on button "Publish 1 job" at bounding box center [404, 38] width 32 height 8
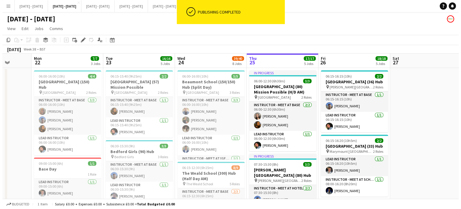
scroll to position [0, 184]
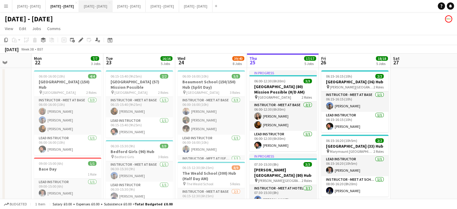
click at [112, 11] on button "[DATE] - [DATE] Close" at bounding box center [95, 6] width 33 height 12
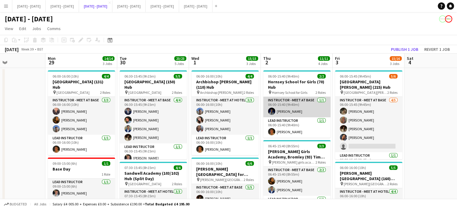
scroll to position [0, 243]
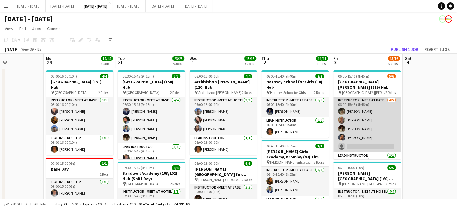
click at [376, 143] on app-card-role "Instructor - Meet at Base 4/5 06:00-15:45 (9h45m) Emily Pratt Chloe Rice Bella …" at bounding box center [366, 124] width 67 height 55
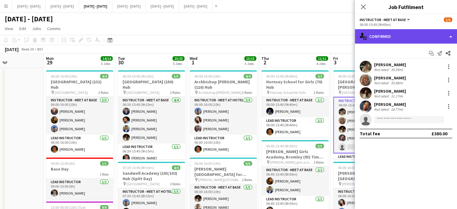
click at [401, 41] on div "single-neutral-actions-check-2 Confirmed" at bounding box center [406, 36] width 102 height 14
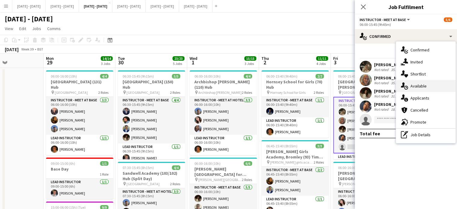
click at [402, 86] on icon at bounding box center [402, 84] width 4 height 5
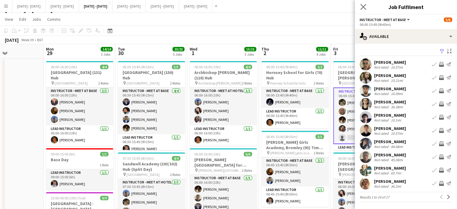
scroll to position [0, 0]
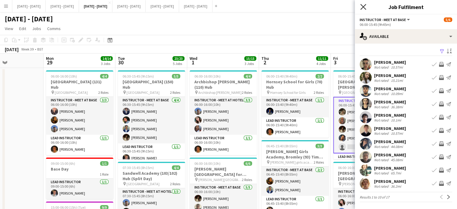
click at [363, 5] on icon "Close pop-in" at bounding box center [363, 7] width 6 height 6
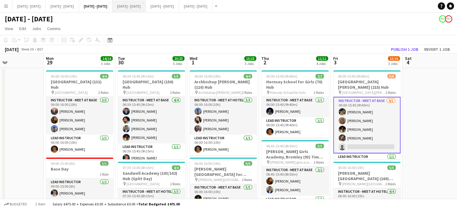
click at [146, 5] on button "[DATE] - [DATE] Close" at bounding box center [128, 6] width 33 height 12
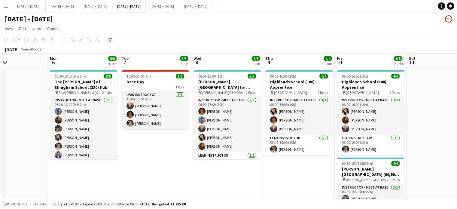
scroll to position [0, 167]
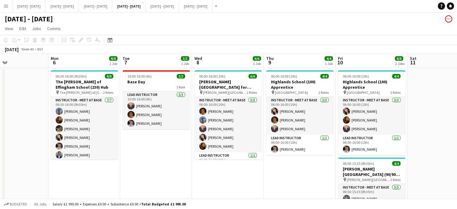
drag, startPoint x: 295, startPoint y: 170, endPoint x: 284, endPoint y: 172, distance: 11.9
click at [291, 172] on app-calendar-viewport "Fri 3 Sat 4 Sun 5 Mon 6 8/8 1 Job Tue 7 3/3 1 Job Wed 8 6/6 1 Job Thu 9 4/4 1 J…" at bounding box center [228, 153] width 457 height 201
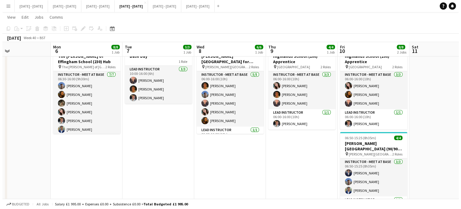
scroll to position [0, 0]
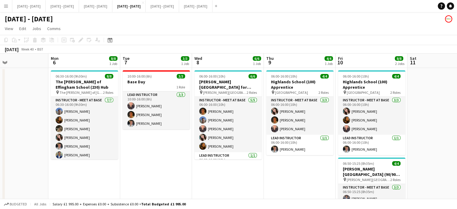
click at [112, 12] on div "[DATE] - [DATE]" at bounding box center [228, 17] width 457 height 11
click at [112, 6] on button "[DATE] - [DATE] Close" at bounding box center [95, 6] width 33 height 12
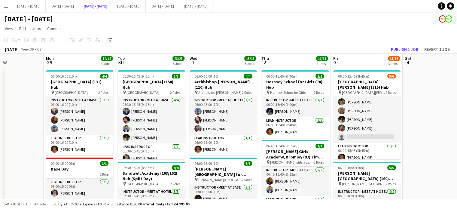
scroll to position [13, 0]
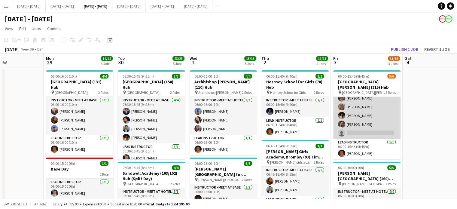
click at [351, 129] on app-card-role "Instructor - Meet at Base 4/5 06:00-15:45 (9h45m) Emily Pratt Chloe Rice Bella …" at bounding box center [366, 110] width 67 height 55
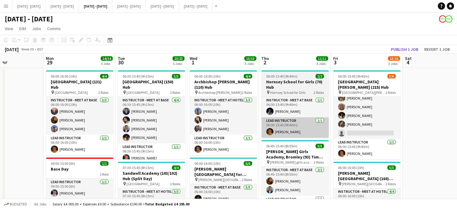
scroll to position [14, 0]
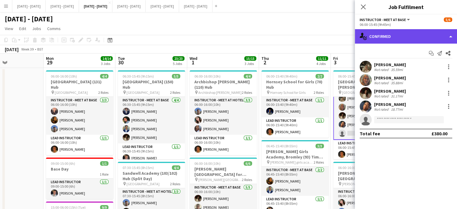
click at [390, 38] on div "single-neutral-actions-check-2 Confirmed" at bounding box center [406, 36] width 102 height 14
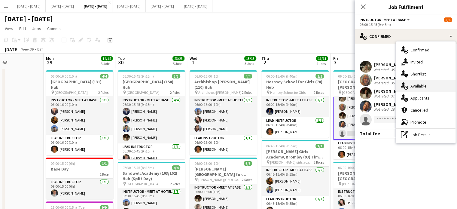
click at [425, 86] on span "Available" at bounding box center [418, 85] width 16 height 5
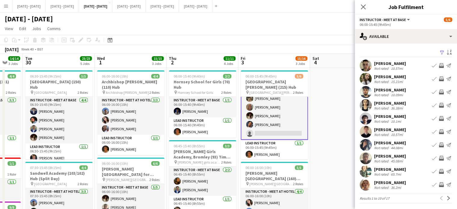
scroll to position [0, 341]
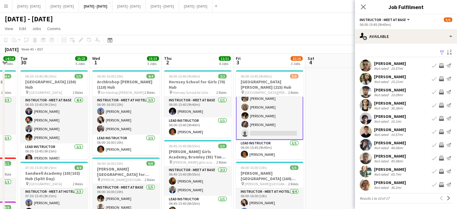
drag, startPoint x: 334, startPoint y: 122, endPoint x: 237, endPoint y: 134, distance: 98.2
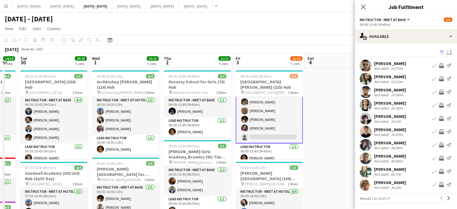
scroll to position [14, 0]
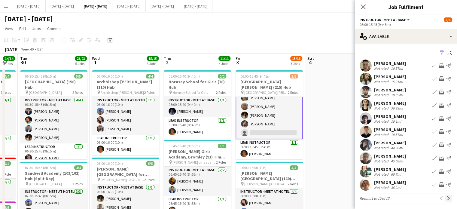
click at [446, 196] on app-icon "Next" at bounding box center [448, 198] width 4 height 4
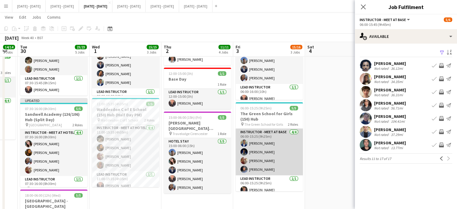
scroll to position [4, 0]
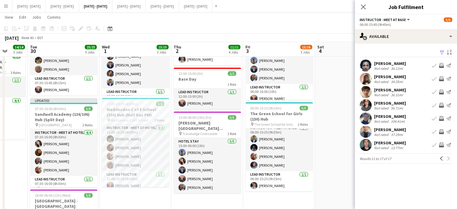
drag, startPoint x: 322, startPoint y: 137, endPoint x: 331, endPoint y: 139, distance: 9.2
click at [331, 139] on app-calendar-viewport "Thu 25 Fri 26 Sat 27 Sun 28 Mon 29 14/14 3 Jobs Tue 30 23/23 5 Jobs Wed 1 15/15…" at bounding box center [228, 116] width 457 height 486
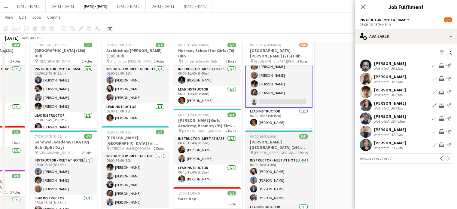
scroll to position [0, 0]
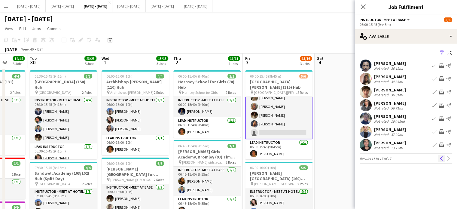
click at [440, 159] on app-icon "Previous" at bounding box center [441, 158] width 4 height 4
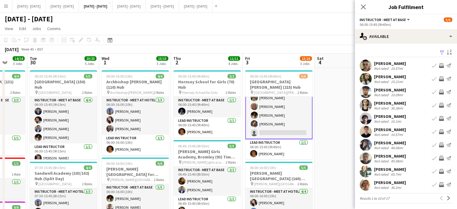
click at [391, 116] on div "Sayed Rahimi" at bounding box center [390, 115] width 32 height 5
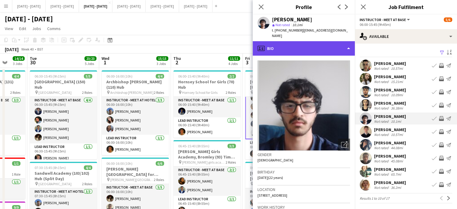
click at [338, 45] on div "profile Bio" at bounding box center [303, 48] width 102 height 14
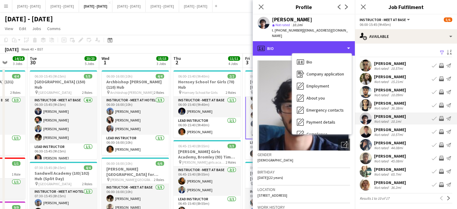
scroll to position [56, 0]
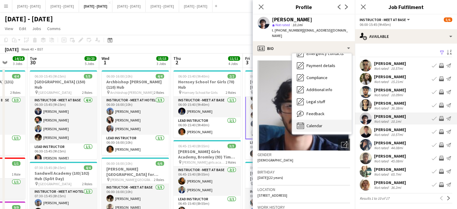
click at [327, 120] on div "Calendar Calendar" at bounding box center [321, 125] width 59 height 12
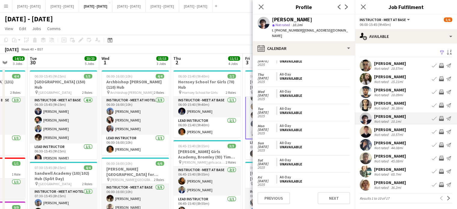
scroll to position [0, 0]
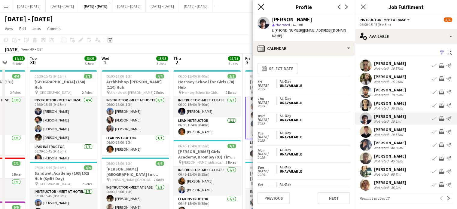
click at [261, 4] on icon "Close pop-in" at bounding box center [261, 7] width 6 height 6
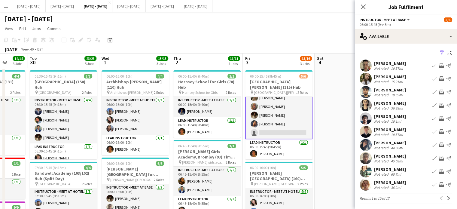
click at [7, 5] on app-icon "Menu" at bounding box center [6, 6] width 5 height 5
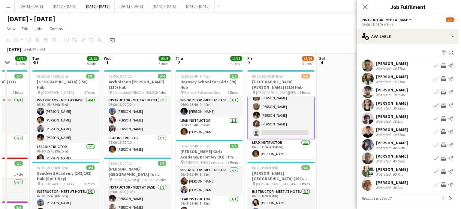
scroll to position [13, 0]
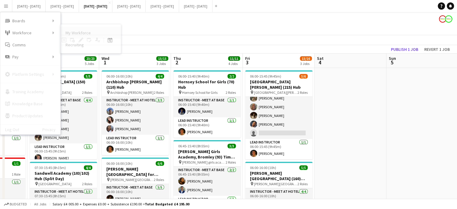
click at [81, 29] on link "My Workforce" at bounding box center [91, 33] width 60 height 12
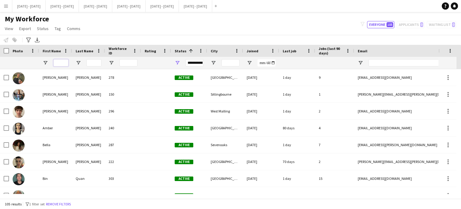
click at [66, 61] on input "First Name Filter Input" at bounding box center [60, 62] width 15 height 7
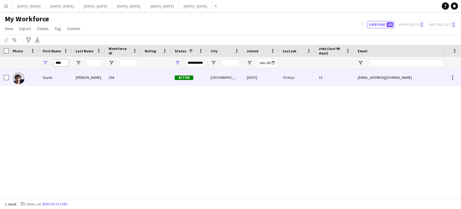
type input "****"
click at [61, 75] on div "Sayed" at bounding box center [55, 77] width 33 height 17
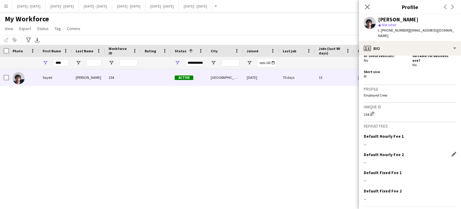
scroll to position [285, 0]
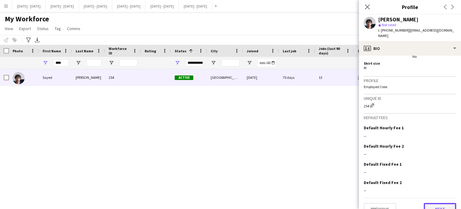
click at [432, 203] on button "Next" at bounding box center [440, 209] width 32 height 12
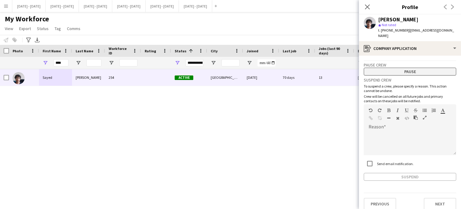
click at [402, 68] on button "Pause" at bounding box center [410, 72] width 92 height 8
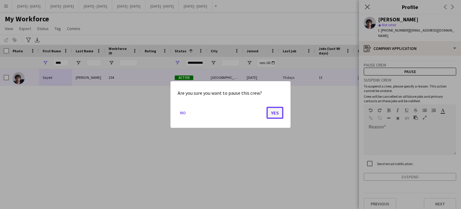
click at [271, 110] on button "Yes" at bounding box center [275, 113] width 17 height 12
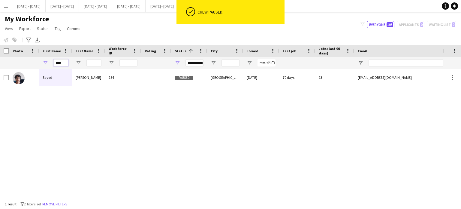
drag, startPoint x: 64, startPoint y: 63, endPoint x: 22, endPoint y: 63, distance: 41.7
click at [23, 63] on div "****" at bounding box center [325, 63] width 651 height 12
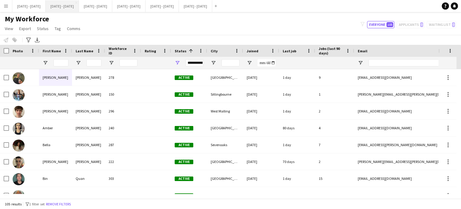
click at [76, 5] on button "[DATE] - [DATE] Close" at bounding box center [62, 6] width 33 height 12
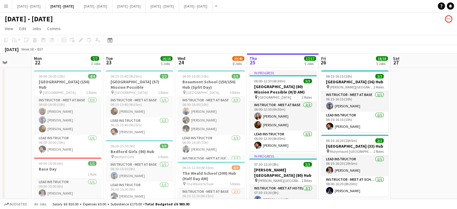
click at [349, 65] on app-board-header-date "Fri 26 18/18 5 Jobs" at bounding box center [354, 60] width 72 height 14
click at [298, 67] on app-board-header-date "Thu 25 17/17 5 Jobs" at bounding box center [283, 60] width 72 height 14
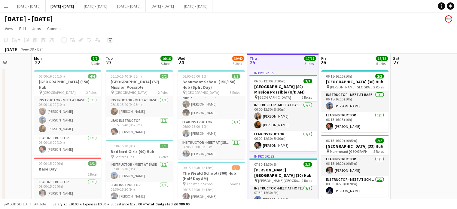
scroll to position [0, 153]
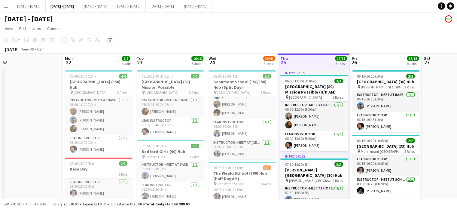
drag, startPoint x: 402, startPoint y: 140, endPoint x: 433, endPoint y: 136, distance: 31.1
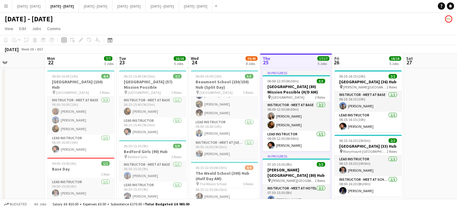
scroll to position [0, 171]
drag, startPoint x: 364, startPoint y: 59, endPoint x: 346, endPoint y: 63, distance: 18.4
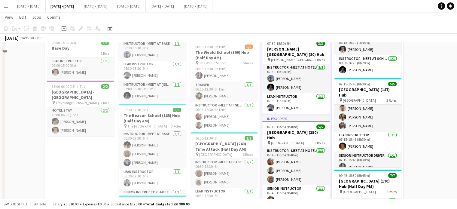
scroll to position [0, 0]
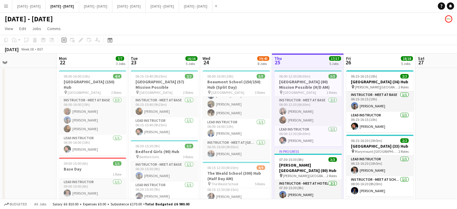
click at [359, 63] on app-board-header-date "Fri 26 18/18 5 Jobs" at bounding box center [379, 60] width 72 height 14
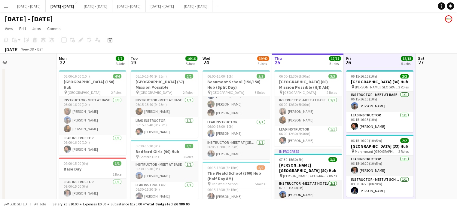
click at [385, 65] on app-board-header-date "Fri 26 18/18 5 Jobs" at bounding box center [379, 60] width 72 height 14
click at [367, 59] on app-board-header-date "Fri 26 18/18 5 Jobs" at bounding box center [379, 60] width 72 height 14
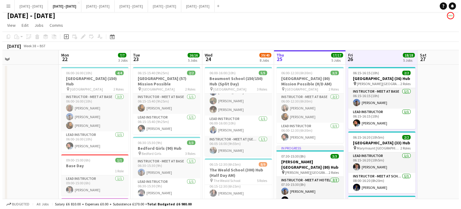
scroll to position [0, 0]
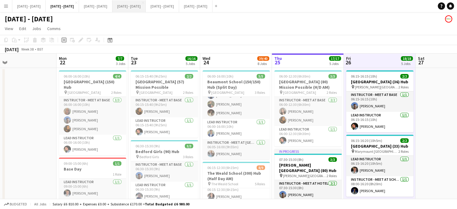
click at [146, 8] on button "[DATE] - [DATE] Close" at bounding box center [128, 6] width 33 height 12
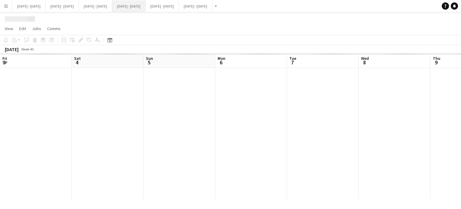
scroll to position [0, 167]
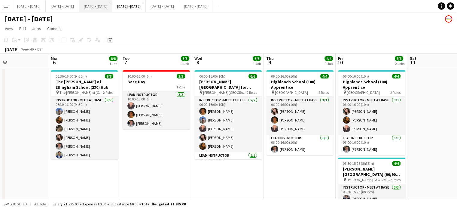
click at [112, 8] on button "[DATE] - [DATE] Close" at bounding box center [95, 6] width 33 height 12
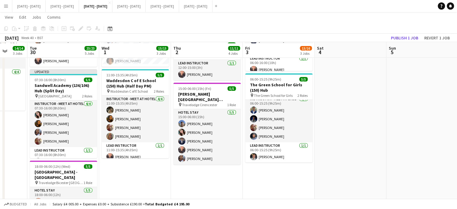
scroll to position [180, 0]
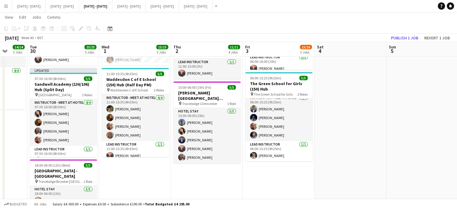
click at [219, 7] on div "Add" at bounding box center [215, 6] width 7 height 12
click at [217, 5] on app-icon "Add" at bounding box center [216, 6] width 2 height 2
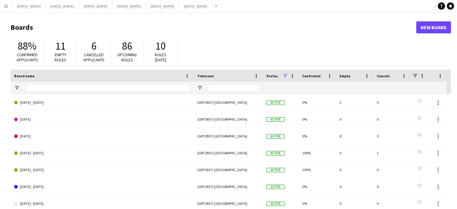
click at [6, 7] on app-icon "Menu" at bounding box center [6, 6] width 5 height 5
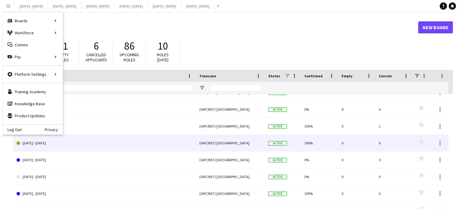
scroll to position [54, 0]
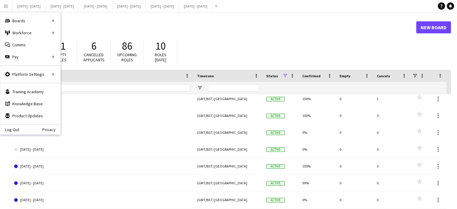
click at [220, 42] on div "88% Confirmed applicants 11 Empty roles 6 Cancelled applicants 86 Upcoming role…" at bounding box center [231, 53] width 440 height 33
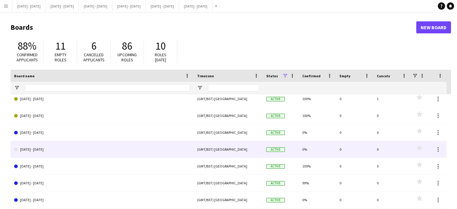
click at [53, 148] on link "[DATE] - [DATE]" at bounding box center [102, 149] width 176 height 17
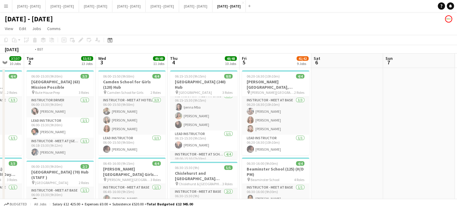
scroll to position [0, 206]
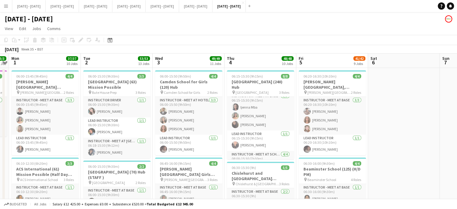
drag, startPoint x: 343, startPoint y: 117, endPoint x: 467, endPoint y: 131, distance: 124.8
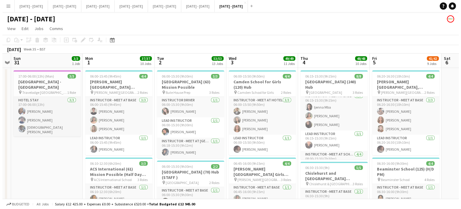
scroll to position [0, 170]
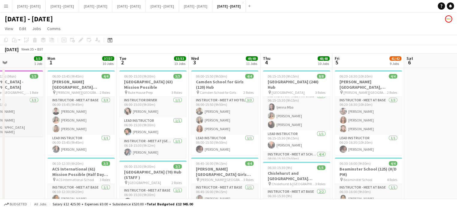
drag, startPoint x: 180, startPoint y: 63, endPoint x: 216, endPoint y: 71, distance: 36.8
click at [79, 7] on button "[DATE] - [DATE] Close" at bounding box center [62, 6] width 33 height 12
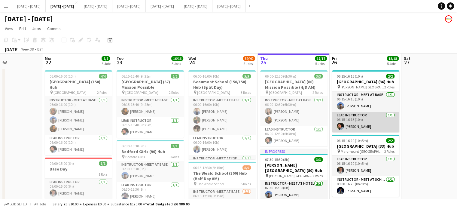
click at [372, 130] on app-card-role "Lead Instructor 1/1 06:15-16:15 (10h) Eloise Cook" at bounding box center [365, 122] width 67 height 20
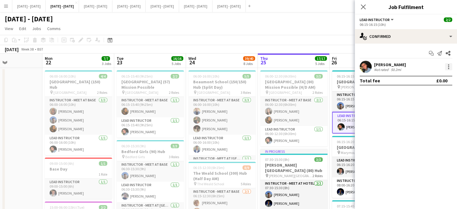
click at [449, 66] on div at bounding box center [448, 66] width 7 height 7
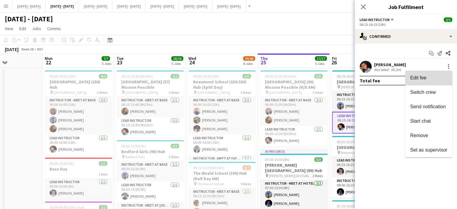
click at [433, 80] on span "Edit fee" at bounding box center [428, 77] width 37 height 5
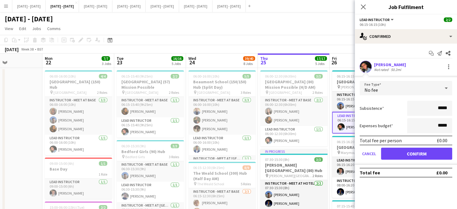
click at [401, 87] on div "No fee" at bounding box center [399, 88] width 80 height 14
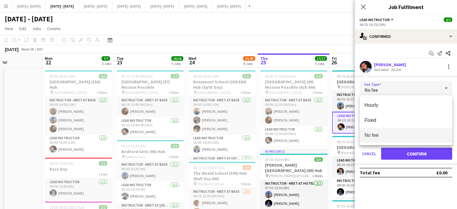
click at [365, 5] on div at bounding box center [228, 104] width 457 height 209
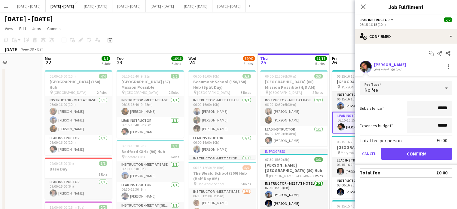
drag, startPoint x: 363, startPoint y: 6, endPoint x: 358, endPoint y: 32, distance: 27.0
click at [363, 7] on icon "Close pop-in" at bounding box center [363, 7] width 5 height 5
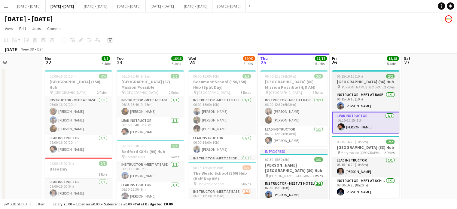
click at [350, 79] on h3 "[GEOGRAPHIC_DATA] (36) Hub" at bounding box center [365, 81] width 67 height 5
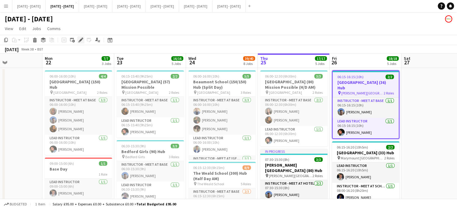
click at [79, 39] on icon "Edit" at bounding box center [80, 40] width 5 height 5
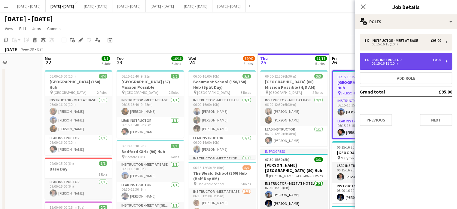
click at [402, 59] on div "Lead Instructor" at bounding box center [387, 60] width 32 height 4
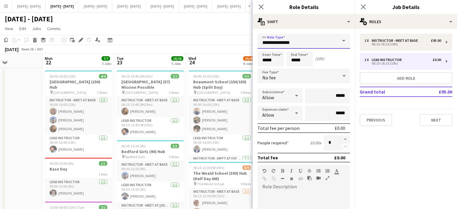
click at [321, 43] on input "**********" at bounding box center [303, 41] width 92 height 15
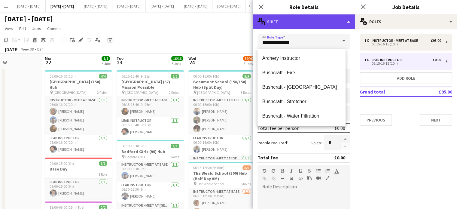
click at [325, 20] on div "multiple-actions-text Shift" at bounding box center [303, 21] width 102 height 14
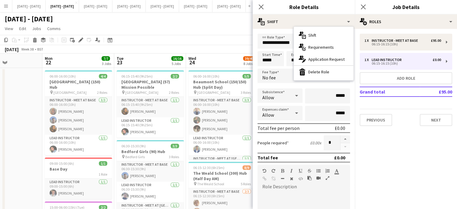
click at [281, 78] on div "No fee" at bounding box center [297, 75] width 80 height 14
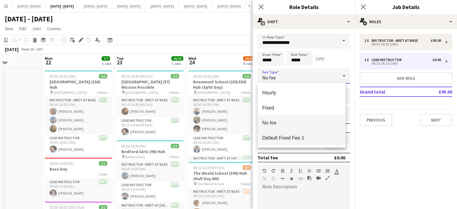
click at [297, 138] on span "Default Fixed Fee 1" at bounding box center [301, 138] width 78 height 6
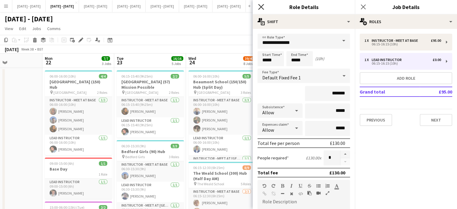
click at [260, 6] on icon at bounding box center [261, 7] width 6 height 6
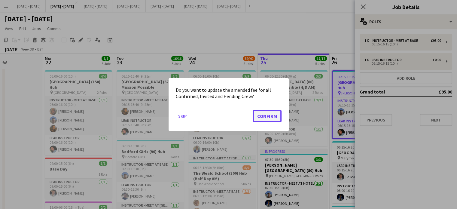
click at [268, 118] on button "Confirm" at bounding box center [266, 116] width 29 height 12
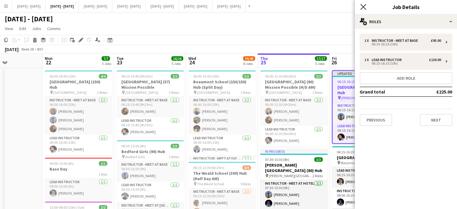
click at [362, 8] on icon at bounding box center [363, 7] width 6 height 6
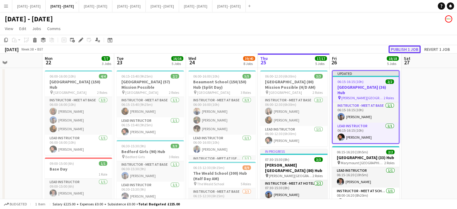
click at [404, 49] on button "Publish 1 job" at bounding box center [404, 49] width 32 height 8
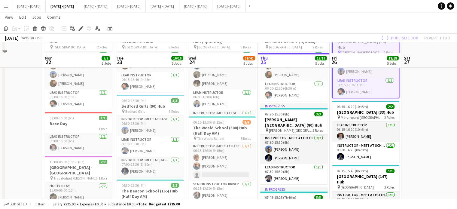
scroll to position [60, 0]
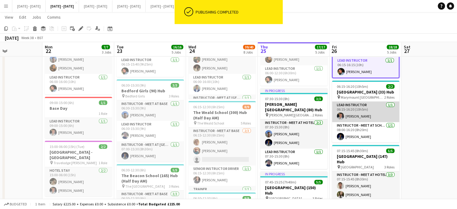
click at [375, 122] on app-card-role "Lead Instructor 1/1 06:15-16:20 (10h5m) Ella Wray" at bounding box center [365, 111] width 67 height 20
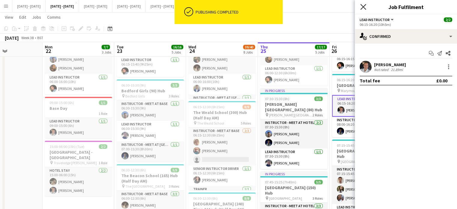
click at [364, 7] on icon "Close pop-in" at bounding box center [363, 7] width 6 height 6
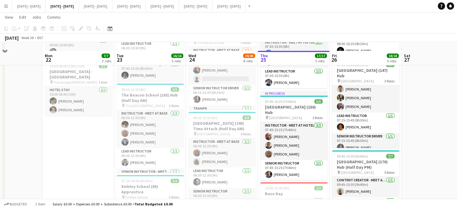
scroll to position [150, 0]
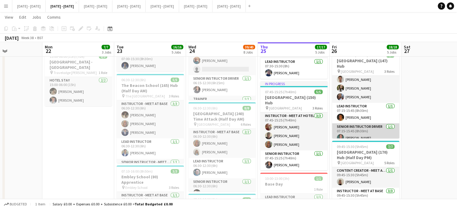
click at [364, 139] on app-card-role "Senior Instructor Driver 1/1 07:15-15:45 (8h30m) Bin Quan" at bounding box center [365, 133] width 67 height 20
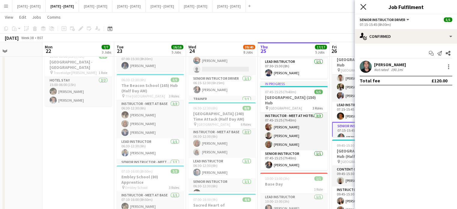
click at [361, 5] on icon "Close pop-in" at bounding box center [363, 7] width 6 height 6
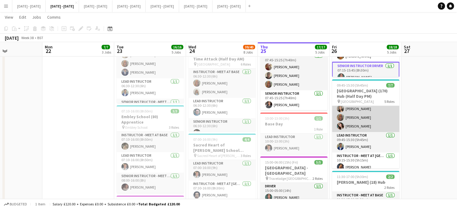
scroll to position [57, 0]
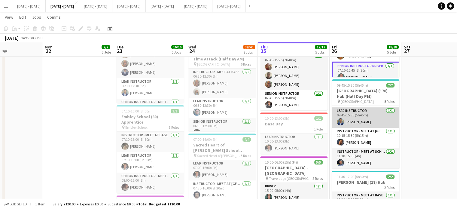
click at [375, 127] on app-card-role "Lead Instructor 1/1 09:45-15:30 (5h45m) Omar Al Khina" at bounding box center [365, 117] width 67 height 20
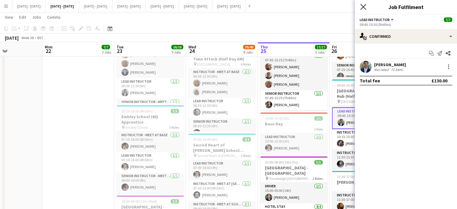
click at [364, 7] on icon "Close pop-in" at bounding box center [363, 7] width 6 height 6
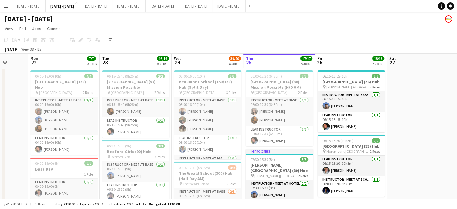
scroll to position [0, 183]
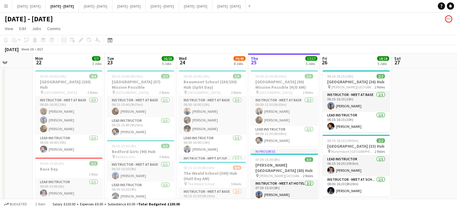
drag, startPoint x: 425, startPoint y: 154, endPoint x: 415, endPoint y: 155, distance: 9.7
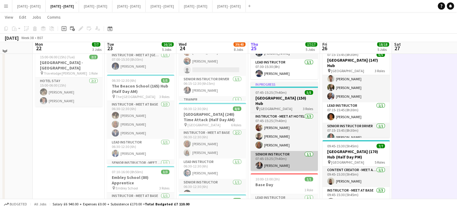
scroll to position [150, 0]
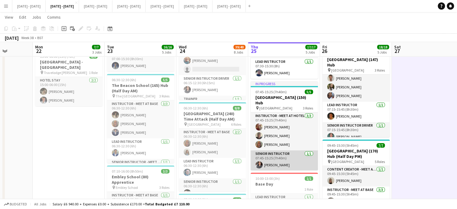
click at [288, 151] on app-card-role "Senior Instructor [DATE] 07:45-15:25 (7h40m) [PERSON_NAME]" at bounding box center [283, 160] width 67 height 20
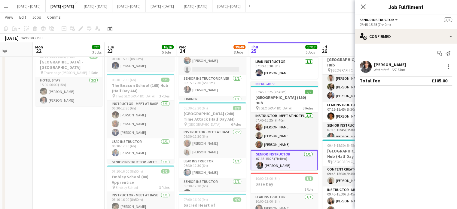
click at [362, 7] on icon "Close pop-in" at bounding box center [363, 7] width 5 height 5
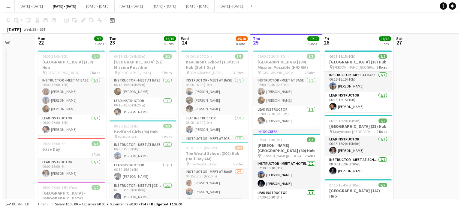
scroll to position [0, 0]
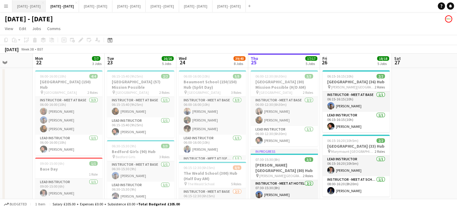
click at [29, 8] on button "Sept 15th - 19th 2025 Close" at bounding box center [28, 6] width 33 height 12
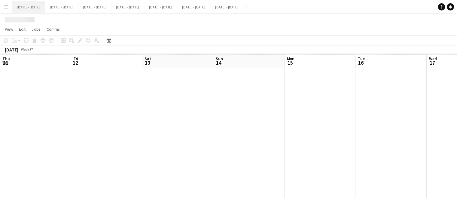
scroll to position [0, 225]
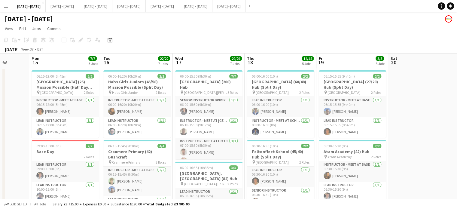
drag, startPoint x: 295, startPoint y: 61, endPoint x: 262, endPoint y: 63, distance: 33.1
click at [156, 131] on app-card-role "Lead Instructor 1/1 06:00-16:20 (10h20m) Paul Belsey" at bounding box center [136, 127] width 67 height 20
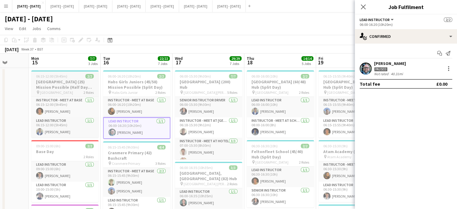
click at [75, 91] on div "pin Ibstock Place School 2 Roles" at bounding box center [64, 92] width 67 height 5
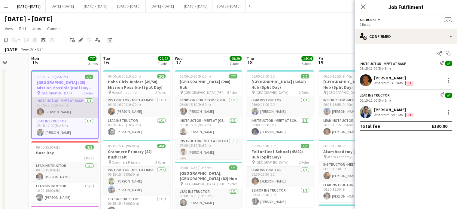
click at [73, 103] on app-card-role "Instructor - Meet at Base 1/1 06:15-12:00 (5h45m) Matthew Penollar" at bounding box center [65, 107] width 66 height 20
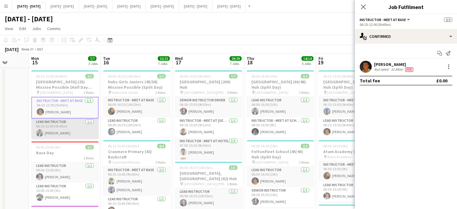
click at [72, 121] on app-card-role "Lead Instructor 1/1 06:15-12:00 (5h45m) Omar Al Khina" at bounding box center [64, 128] width 67 height 20
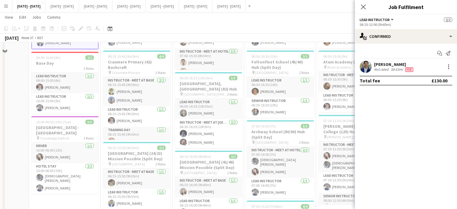
scroll to position [120, 0]
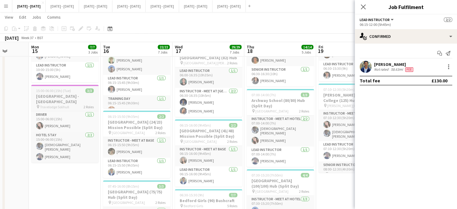
click at [71, 99] on h3 "Birmingham Hotel - Solihull School" at bounding box center [64, 98] width 67 height 11
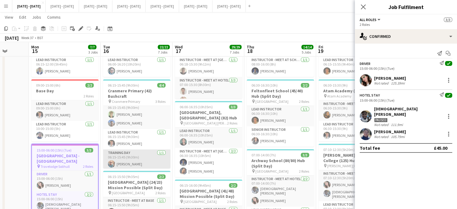
scroll to position [7, 0]
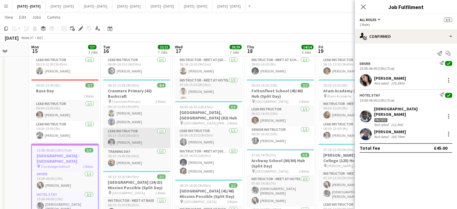
click at [145, 137] on app-card-role "Lead Instructor 1/1 06:15-15:45 (9h30m) Ella Wray" at bounding box center [136, 138] width 67 height 20
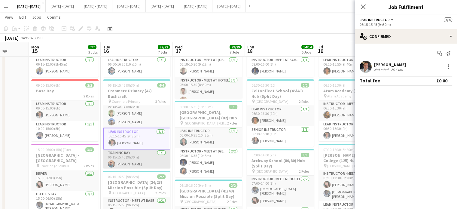
click at [146, 156] on app-card-role "Training Day 1/1 06:15-15:45 (9h30m) Justine Holcombe" at bounding box center [136, 159] width 67 height 20
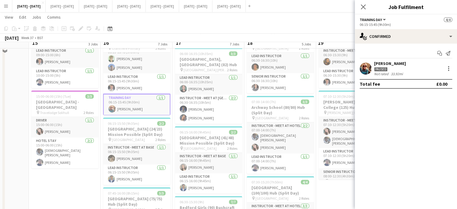
scroll to position [120, 0]
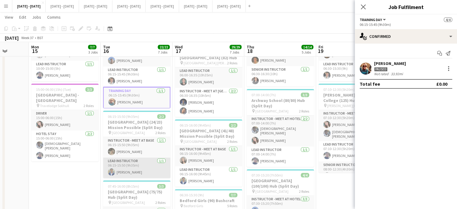
click at [134, 174] on app-card-role "Lead Instructor 1/1 06:15-15:50 (9h35m) Omar Al Khina" at bounding box center [136, 167] width 67 height 20
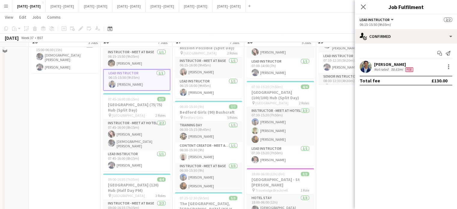
scroll to position [210, 0]
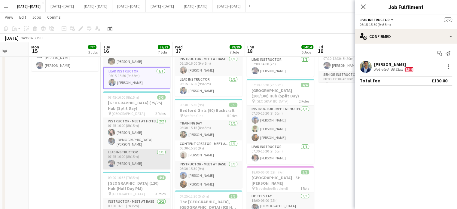
click at [125, 158] on app-card-role "Lead Instructor 1/1 07:45-16:00 (8h15m) Hannah Taylor" at bounding box center [136, 159] width 67 height 20
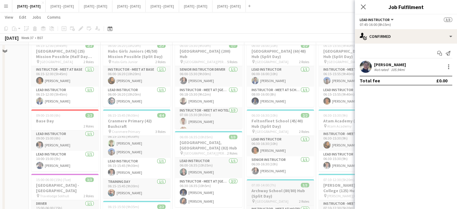
scroll to position [0, 0]
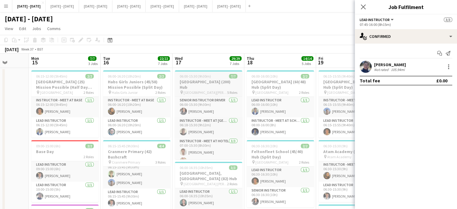
click at [198, 80] on h3 "[GEOGRAPHIC_DATA] (200) Hub" at bounding box center [208, 84] width 67 height 11
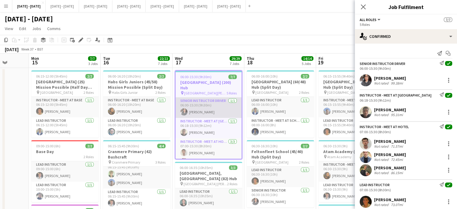
click at [207, 108] on app-card-role "Senior Instructor Driver 1/1 06:00-15:30 (9h30m) Shusanta Rai" at bounding box center [208, 107] width 66 height 20
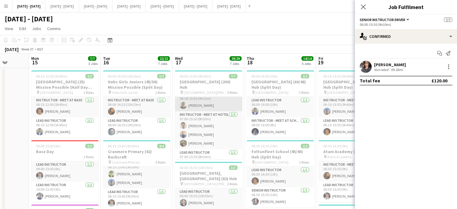
scroll to position [58, 0]
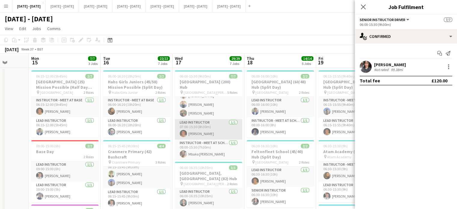
click at [212, 134] on app-card-role "Lead Instructor 1/1 07:00-15:30 (8h30m) Matthew Penollar" at bounding box center [208, 129] width 67 height 20
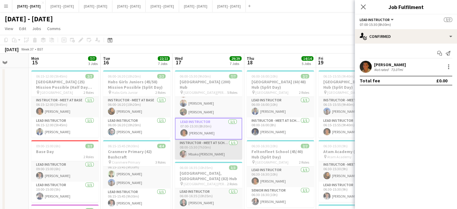
scroll to position [60, 0]
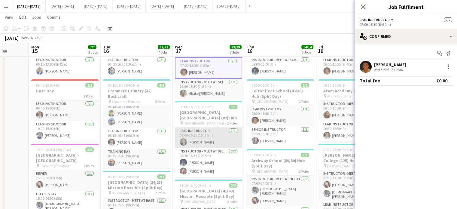
click at [210, 134] on app-card-role "Lead Instructor 1/1 06:00-16:35 (10h35m) Bin Quan" at bounding box center [208, 137] width 67 height 20
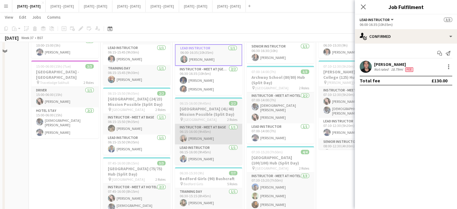
scroll to position [150, 0]
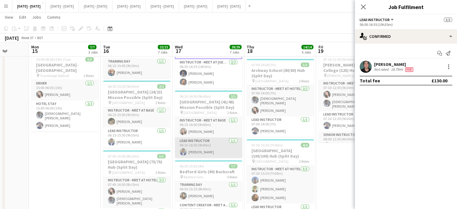
click at [217, 143] on app-card-role "Lead Instructor 1/1 06:15-16:00 (9h45m) Omar Al Khina" at bounding box center [208, 147] width 67 height 20
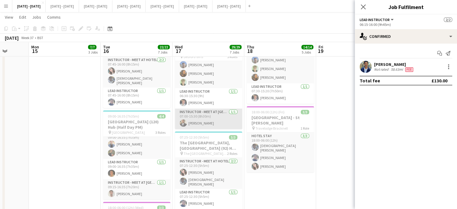
scroll to position [0, 258]
click at [211, 124] on app-card-role "Instructor - Meet at Pick Up Point 1/1 07:00-15:30 (8h30m) Omar Adio" at bounding box center [208, 118] width 67 height 20
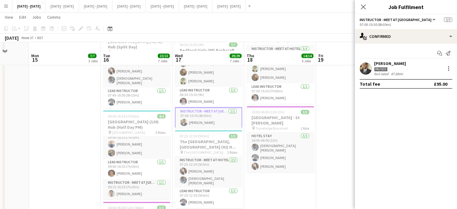
scroll to position [300, 0]
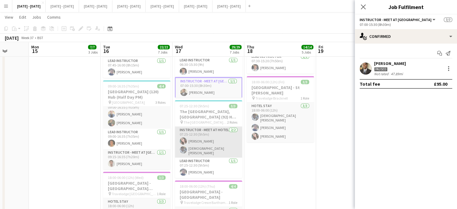
click at [213, 141] on app-card-role "Instructor - Meet at Hotel 2/2 07:25-12:30 (5h5m) Lucy Cork Adesua Odidison" at bounding box center [208, 141] width 67 height 31
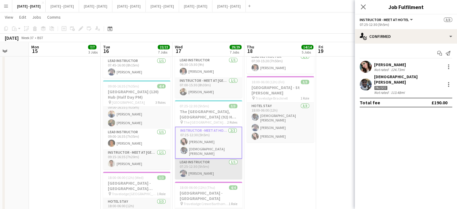
click at [208, 172] on app-card-role "Lead Instructor 1/1 07:25-12:30 (5h5m) Hannah Taylor" at bounding box center [208, 168] width 67 height 20
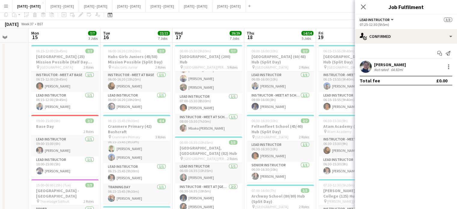
scroll to position [0, 0]
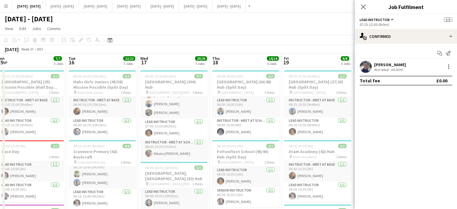
drag, startPoint x: 262, startPoint y: 61, endPoint x: 224, endPoint y: 74, distance: 40.1
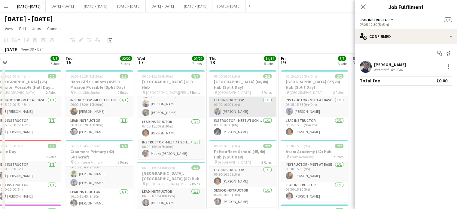
click at [239, 111] on app-card-role "Lead Instructor 1/1 06:00-16:00 (10h) Omar Al Khina" at bounding box center [242, 107] width 67 height 20
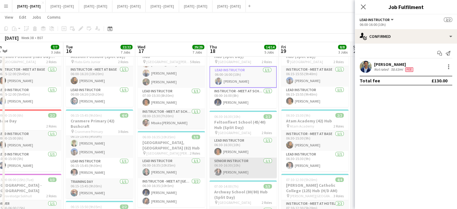
click at [252, 161] on app-card-role "Senior Instructor 1/1 06:30-16:30 (10h) Shusanta Rai" at bounding box center [242, 167] width 67 height 20
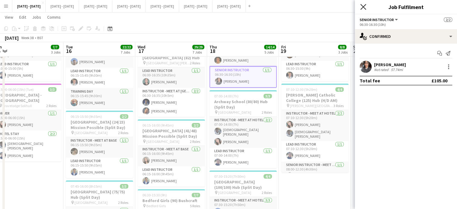
click at [363, 5] on icon "Close pop-in" at bounding box center [363, 7] width 6 height 6
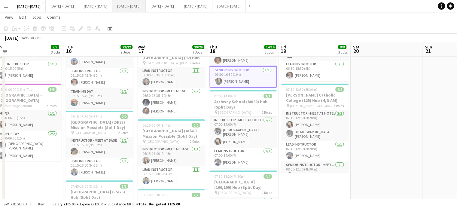
click at [146, 6] on button "[DATE] - [DATE] Close" at bounding box center [128, 6] width 33 height 12
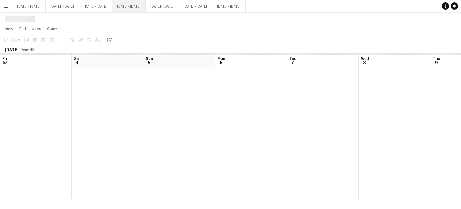
scroll to position [0, 167]
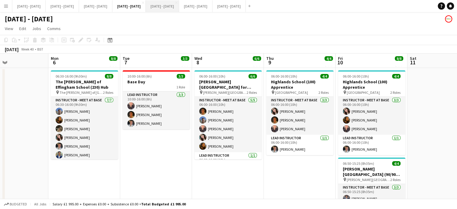
click at [179, 10] on button "[DATE] - [DATE] Close" at bounding box center [162, 6] width 33 height 12
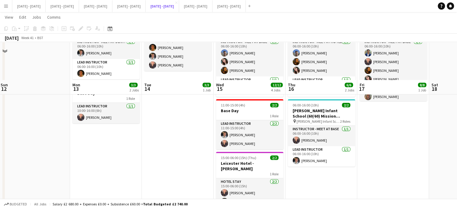
scroll to position [95, 0]
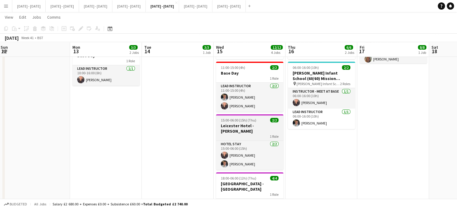
click at [237, 126] on h3 "Leicester Hotel - [PERSON_NAME]" at bounding box center [249, 128] width 67 height 11
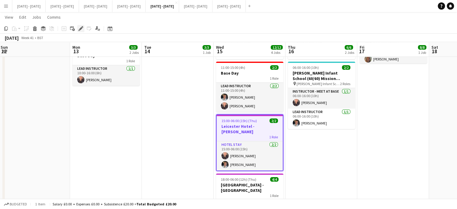
click at [80, 31] on icon "Edit" at bounding box center [80, 28] width 5 height 5
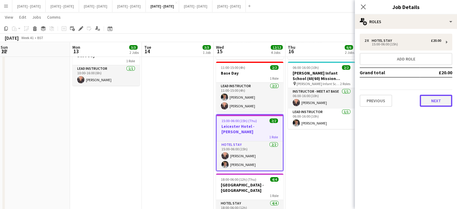
click at [437, 100] on button "Next" at bounding box center [435, 101] width 32 height 12
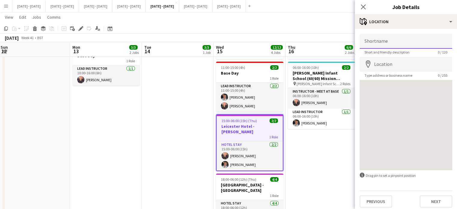
click at [397, 39] on input "Shortname" at bounding box center [405, 41] width 92 height 15
type input "**********"
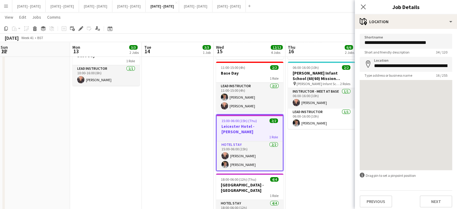
type input "**********"
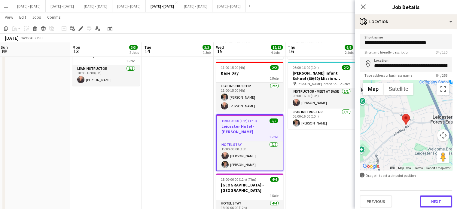
click at [440, 199] on button "Next" at bounding box center [435, 201] width 32 height 12
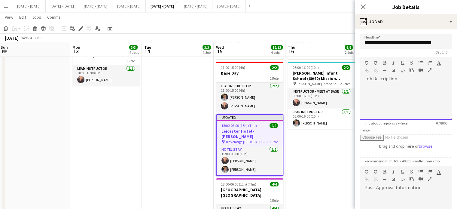
click at [397, 77] on div "default Heading 1 Heading 2 Heading 3 Heading 4 Heading 5 Heading 6 Heading 7 P…" at bounding box center [405, 68] width 92 height 23
paste div
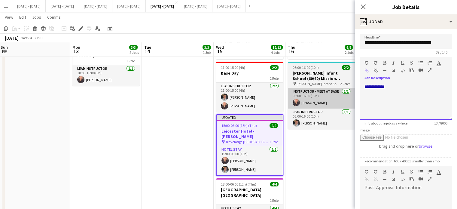
drag, startPoint x: 398, startPoint y: 87, endPoint x: 331, endPoint y: 89, distance: 66.7
click at [332, 89] on body "Menu Boards Boards Boards All jobs Status Workforce Workforce My Workforce Recr…" at bounding box center [228, 87] width 457 height 364
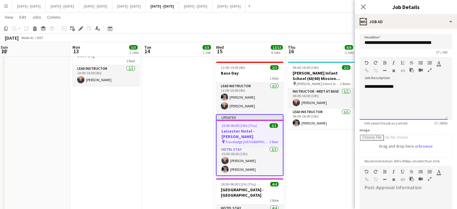
click at [410, 88] on div "**********" at bounding box center [403, 101] width 88 height 36
click at [364, 6] on icon at bounding box center [363, 7] width 6 height 6
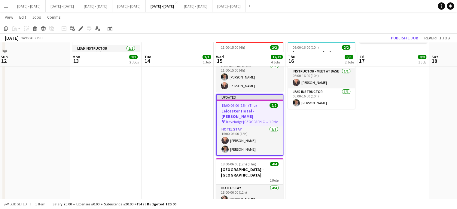
scroll to position [125, 0]
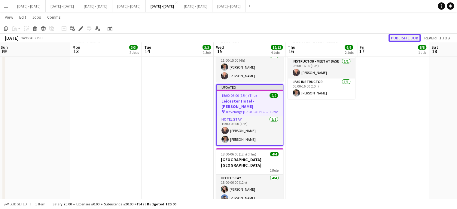
click at [410, 36] on button "Publish 1 job" at bounding box center [404, 38] width 32 height 8
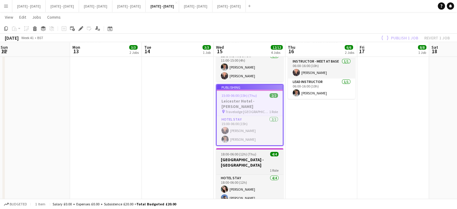
click at [246, 166] on h3 "[GEOGRAPHIC_DATA] - [GEOGRAPHIC_DATA]" at bounding box center [249, 162] width 67 height 11
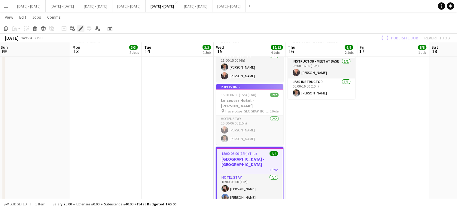
click at [79, 29] on icon "Edit" at bounding box center [80, 28] width 5 height 5
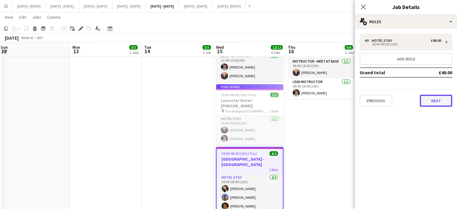
click at [431, 102] on button "Next" at bounding box center [435, 101] width 32 height 12
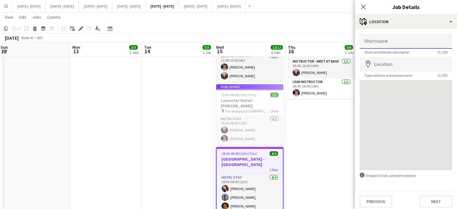
click at [399, 39] on input "Shortname" at bounding box center [405, 41] width 92 height 15
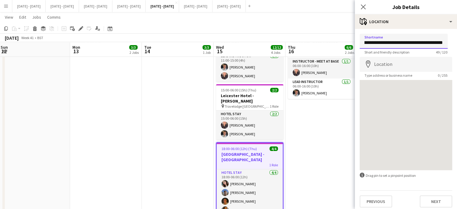
scroll to position [0, 30]
type input "**********"
click at [388, 67] on input "Location" at bounding box center [405, 64] width 92 height 15
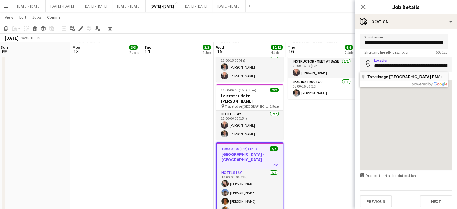
type input "**********"
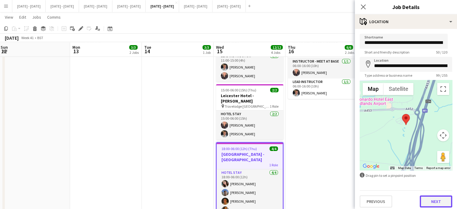
click at [433, 199] on button "Next" at bounding box center [435, 201] width 32 height 12
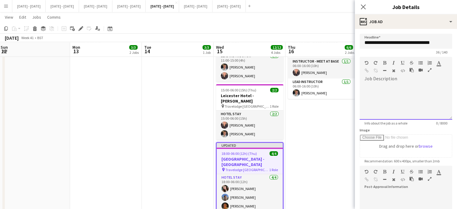
click at [399, 90] on div at bounding box center [405, 99] width 92 height 40
paste div
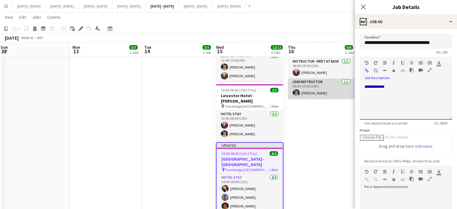
drag, startPoint x: 386, startPoint y: 86, endPoint x: 342, endPoint y: 89, distance: 44.5
click at [342, 89] on body "Menu Boards Boards Boards All jobs Status Workforce Workforce My Workforce Recr…" at bounding box center [228, 59] width 457 height 369
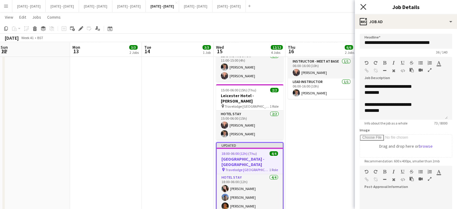
click at [364, 7] on icon "Close pop-in" at bounding box center [363, 7] width 6 height 6
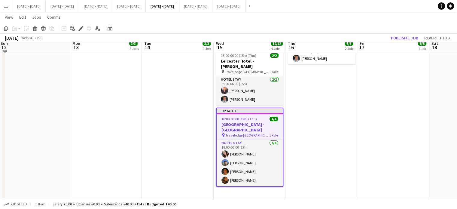
scroll to position [160, 0]
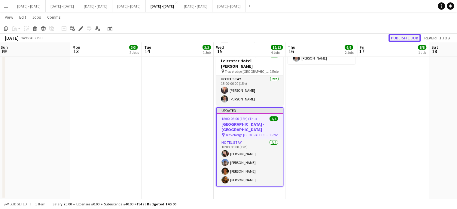
click at [401, 38] on button "Publish 1 job" at bounding box center [404, 38] width 32 height 8
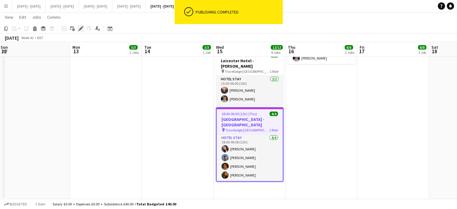
click at [78, 28] on icon "Edit" at bounding box center [80, 28] width 5 height 5
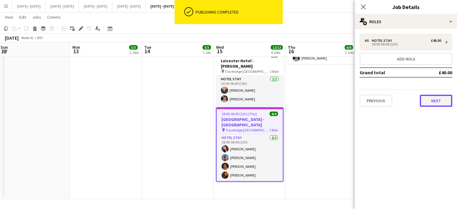
click at [431, 101] on button "Next" at bounding box center [435, 101] width 32 height 12
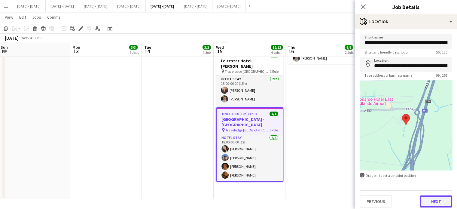
click at [441, 198] on button "Next" at bounding box center [435, 201] width 32 height 12
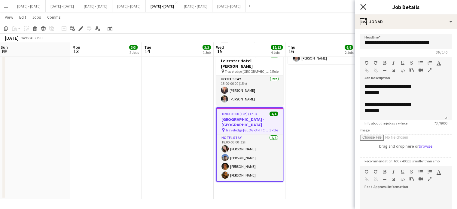
click at [360, 7] on icon "Close pop-in" at bounding box center [363, 7] width 6 height 6
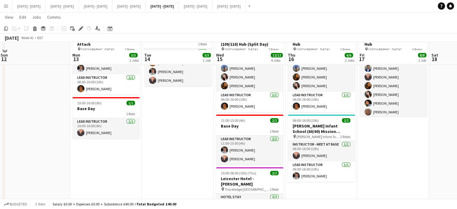
scroll to position [60, 0]
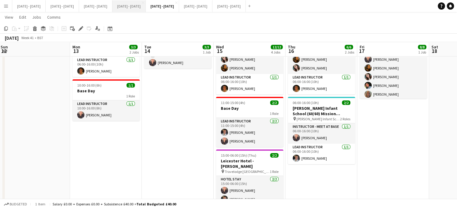
click at [146, 4] on button "[DATE] - [DATE] Close" at bounding box center [128, 6] width 33 height 12
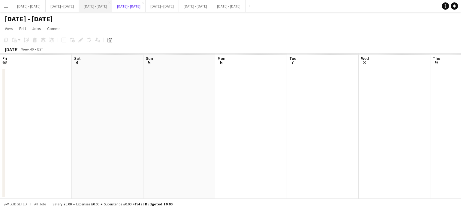
scroll to position [0, 167]
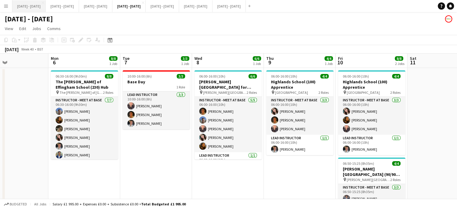
click at [29, 5] on button "Sept 15th - 19th 2025 Close" at bounding box center [28, 6] width 33 height 12
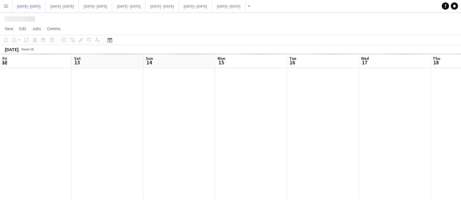
scroll to position [0, 224]
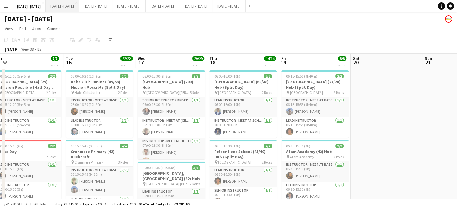
click at [72, 2] on button "[DATE] - [DATE] Close" at bounding box center [62, 6] width 33 height 12
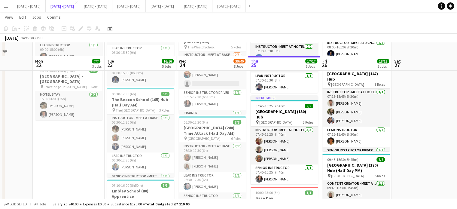
scroll to position [150, 0]
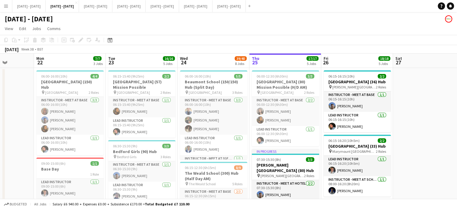
scroll to position [0, 192]
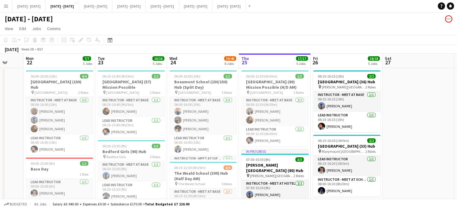
drag, startPoint x: 349, startPoint y: 62, endPoint x: 340, endPoint y: 63, distance: 9.1
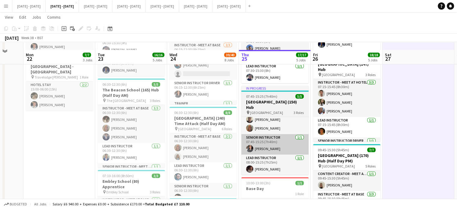
scroll to position [180, 0]
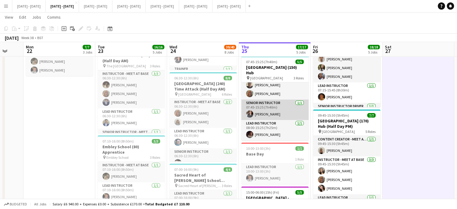
click at [261, 99] on app-card-role "Senior Instructor [DATE] 07:45-15:25 (7h40m) [PERSON_NAME]" at bounding box center [274, 109] width 67 height 20
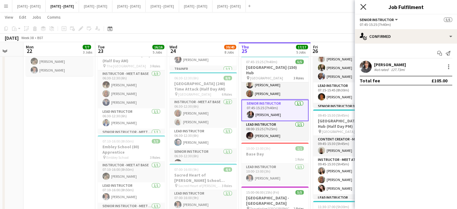
click at [362, 5] on icon "Close pop-in" at bounding box center [363, 7] width 6 height 6
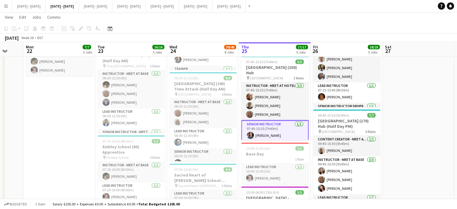
scroll to position [150, 0]
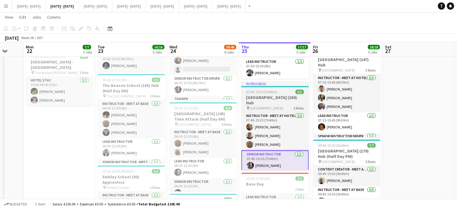
click at [276, 95] on h3 "[GEOGRAPHIC_DATA] (150) Hub" at bounding box center [274, 100] width 67 height 11
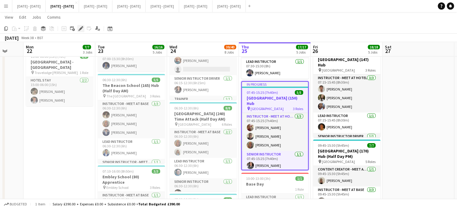
click at [79, 29] on icon at bounding box center [80, 28] width 3 height 3
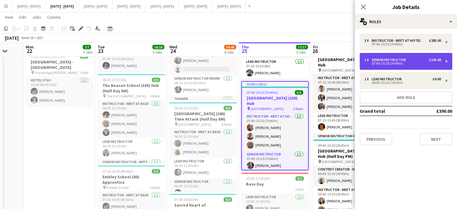
click at [423, 61] on div "1 x Senior Instructor £105.00" at bounding box center [402, 60] width 77 height 4
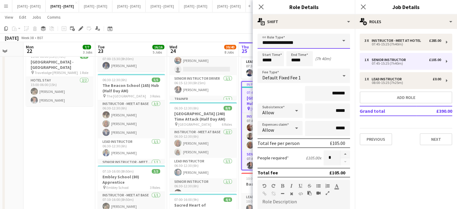
click at [325, 35] on input "**********" at bounding box center [303, 41] width 92 height 15
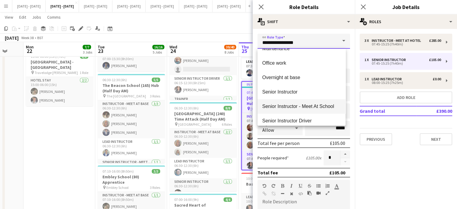
scroll to position [270, 0]
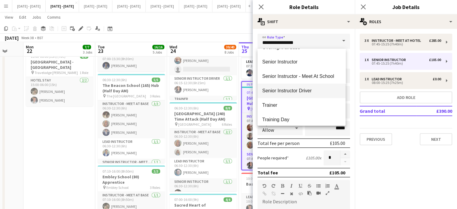
click at [297, 96] on mat-option "Senior Instructor Driver" at bounding box center [301, 90] width 88 height 14
type input "**********"
type input "*******"
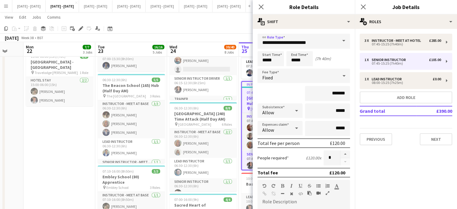
click at [313, 78] on div "Fixed" at bounding box center [297, 75] width 80 height 14
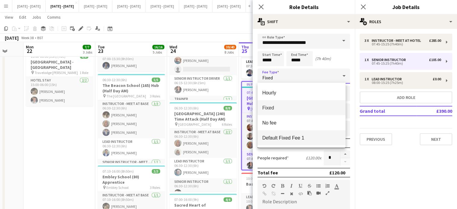
click at [305, 140] on mat-option "Default Fixed Fee 1" at bounding box center [301, 137] width 88 height 15
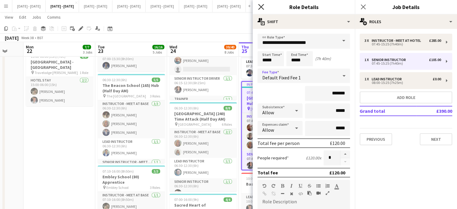
click at [262, 8] on icon at bounding box center [261, 7] width 6 height 6
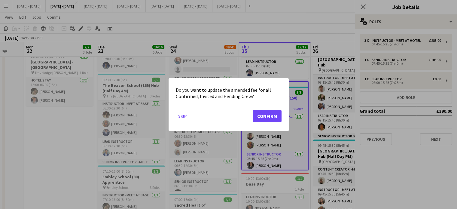
scroll to position [0, 0]
click at [266, 113] on button "Confirm" at bounding box center [266, 116] width 29 height 12
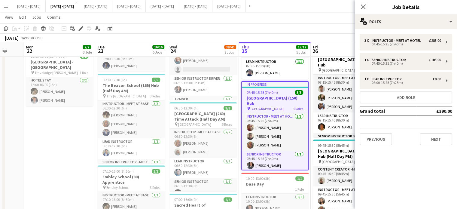
scroll to position [150, 0]
click at [364, 8] on icon at bounding box center [363, 7] width 6 height 6
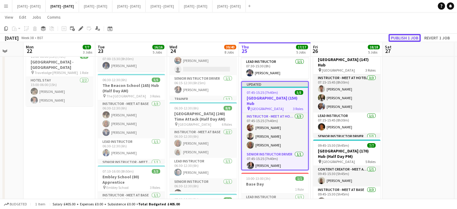
click at [407, 35] on button "Publish 1 job" at bounding box center [404, 38] width 32 height 8
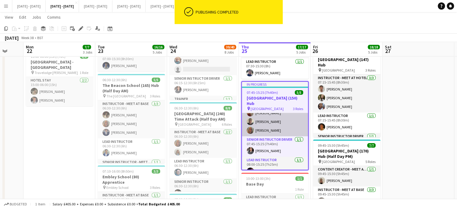
scroll to position [22, 0]
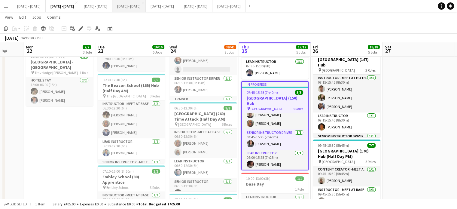
click at [146, 6] on button "[DATE] - [DATE] Close" at bounding box center [128, 6] width 33 height 12
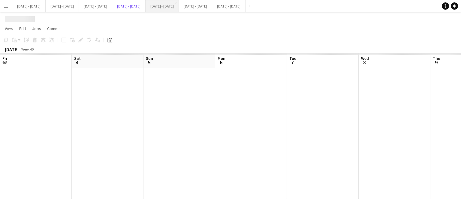
scroll to position [0, 167]
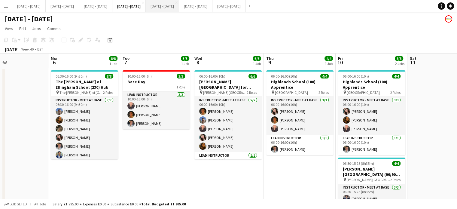
click at [179, 11] on button "[DATE] - [DATE] Close" at bounding box center [162, 6] width 33 height 12
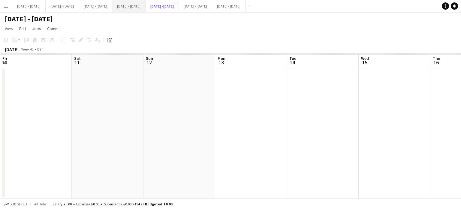
scroll to position [0, 145]
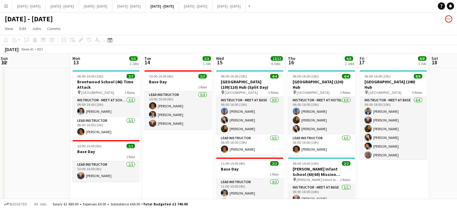
click at [8, 5] on app-icon "Menu" at bounding box center [6, 6] width 5 height 5
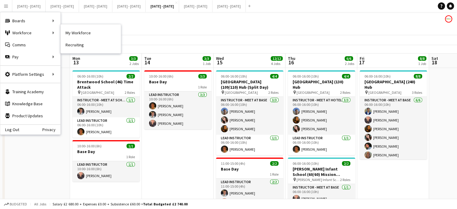
click at [90, 25] on nav "My Workforce Recruiting" at bounding box center [91, 38] width 60 height 29
click at [74, 31] on link "My Workforce" at bounding box center [91, 33] width 60 height 12
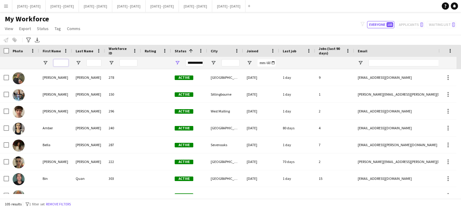
click at [61, 64] on input "First Name Filter Input" at bounding box center [60, 62] width 15 height 7
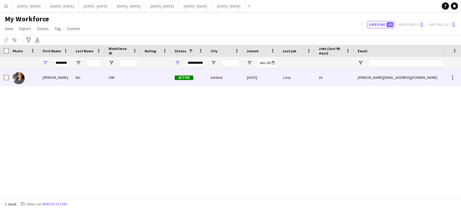
drag, startPoint x: 59, startPoint y: 81, endPoint x: 78, endPoint y: 83, distance: 19.3
click at [60, 83] on div "[PERSON_NAME]" at bounding box center [55, 77] width 33 height 17
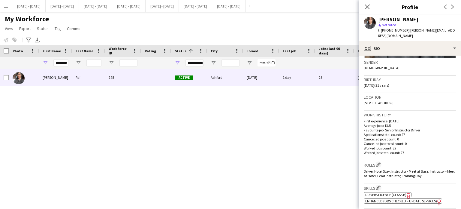
scroll to position [90, 0]
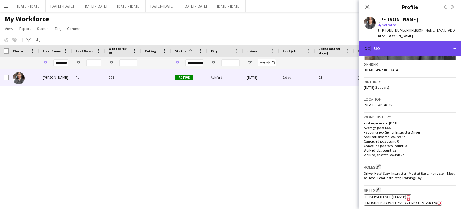
click at [428, 41] on div "profile Bio" at bounding box center [410, 48] width 102 height 14
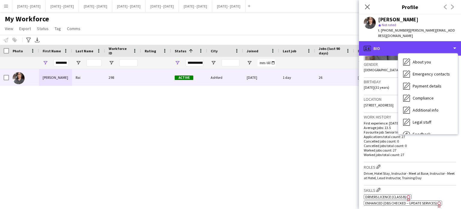
scroll to position [56, 0]
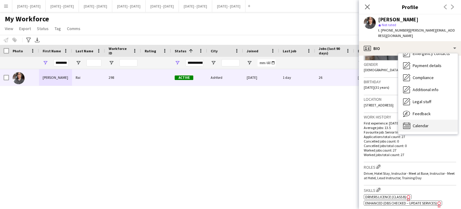
click at [427, 123] on span "Calendar" at bounding box center [421, 125] width 16 height 5
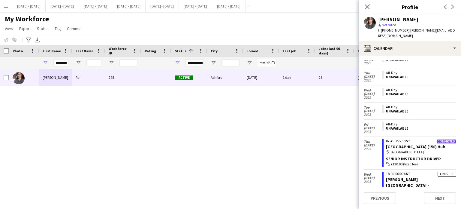
scroll to position [0, 0]
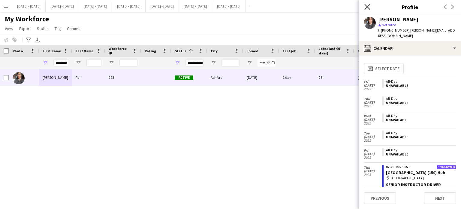
click at [367, 5] on icon "Close pop-in" at bounding box center [367, 7] width 6 height 6
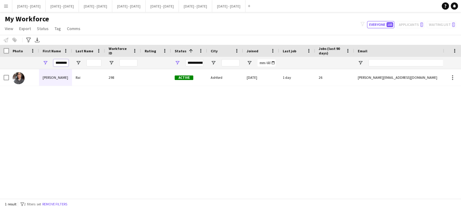
scroll to position [0, 1]
drag, startPoint x: 58, startPoint y: 63, endPoint x: 156, endPoint y: 62, distance: 98.5
click at [156, 62] on div "********" at bounding box center [325, 63] width 651 height 12
type input "*"
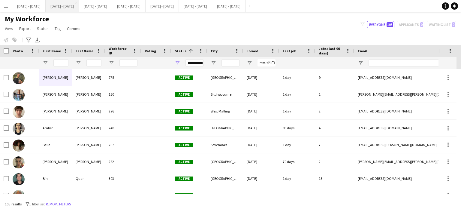
click at [71, 11] on button "[DATE] - [DATE] Close" at bounding box center [62, 6] width 33 height 12
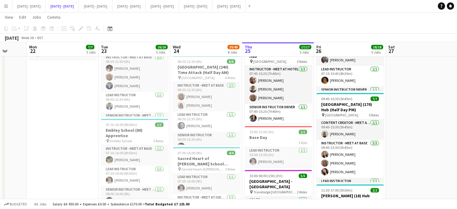
scroll to position [196, 0]
click at [112, 6] on button "[DATE] - [DATE] Close" at bounding box center [95, 6] width 33 height 12
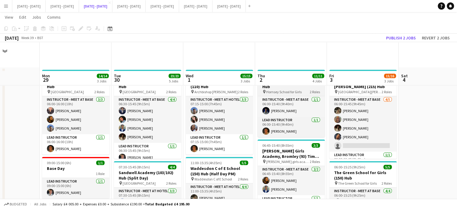
scroll to position [29, 0]
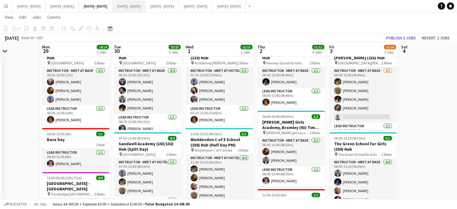
click at [146, 6] on button "[DATE] - [DATE] Close" at bounding box center [128, 6] width 33 height 12
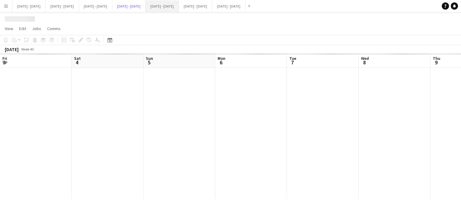
scroll to position [0, 167]
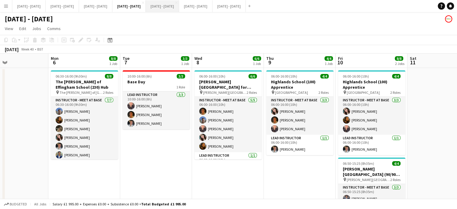
click at [179, 6] on button "[DATE] - [DATE] Close" at bounding box center [162, 6] width 33 height 12
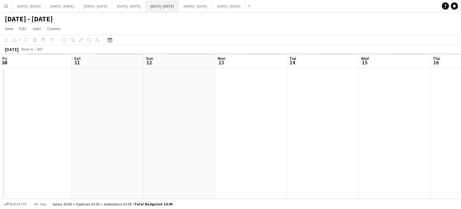
scroll to position [0, 145]
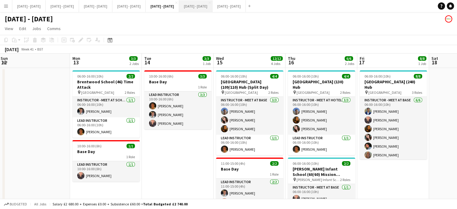
click at [212, 8] on button "[DATE] - [DATE] Close" at bounding box center [195, 6] width 33 height 12
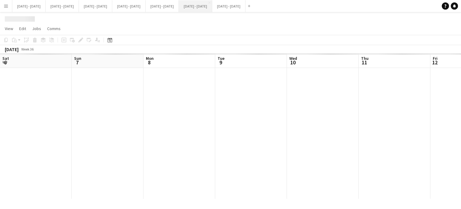
scroll to position [0, 133]
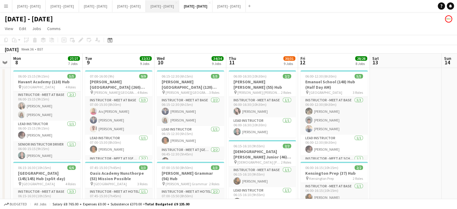
click at [179, 9] on button "[DATE] - [DATE] Close" at bounding box center [162, 6] width 33 height 12
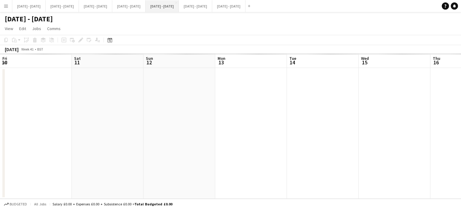
scroll to position [0, 145]
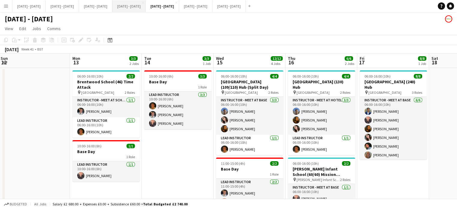
click at [146, 5] on button "[DATE] - [DATE] Close" at bounding box center [128, 6] width 33 height 12
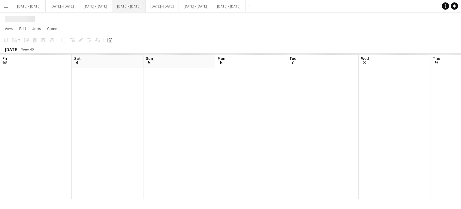
scroll to position [0, 167]
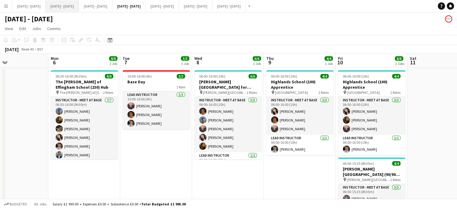
click at [68, 8] on button "[DATE] - [DATE] Close" at bounding box center [62, 6] width 33 height 12
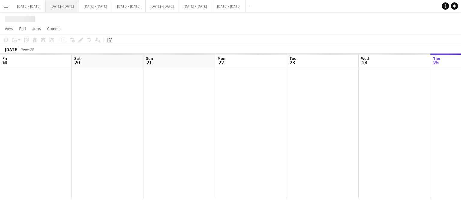
scroll to position [0, 189]
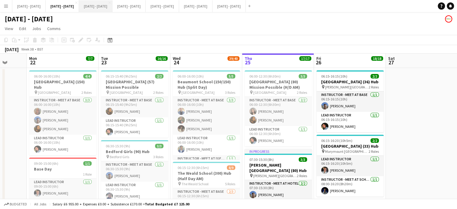
click at [112, 8] on button "[DATE] - [DATE] Close" at bounding box center [95, 6] width 33 height 12
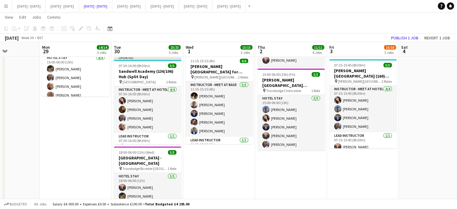
scroll to position [193, 0]
click at [75, 6] on button "[DATE] - [DATE] Close" at bounding box center [62, 6] width 33 height 12
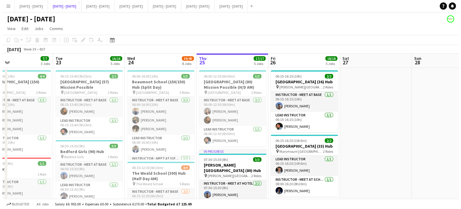
scroll to position [0, 172]
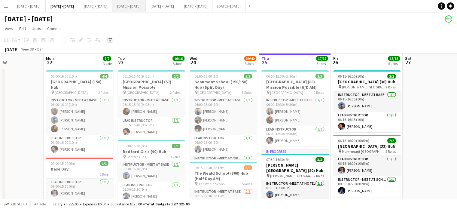
click at [146, 6] on button "[DATE] - [DATE] Close" at bounding box center [128, 6] width 33 height 12
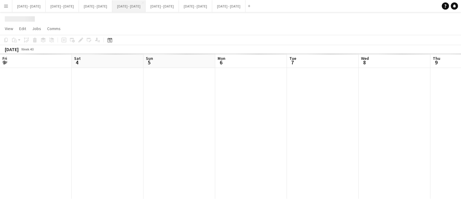
scroll to position [0, 167]
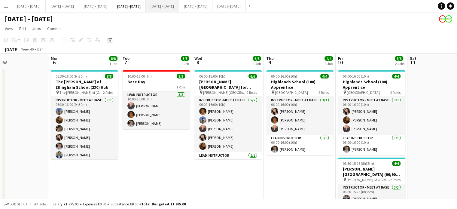
click at [179, 6] on button "[DATE] - [DATE] Close" at bounding box center [162, 6] width 33 height 12
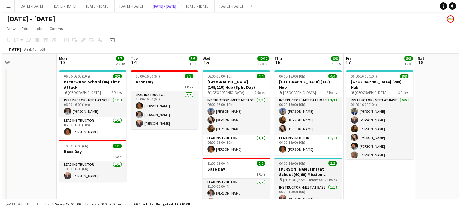
scroll to position [0, 167]
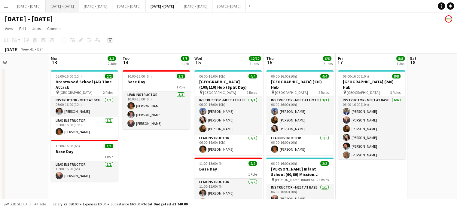
click at [75, 8] on button "[DATE] - [DATE] Close" at bounding box center [62, 6] width 33 height 12
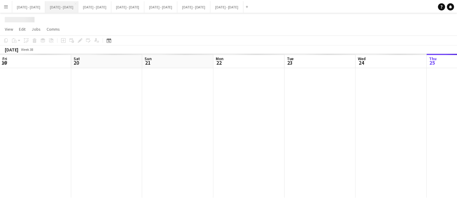
scroll to position [0, 172]
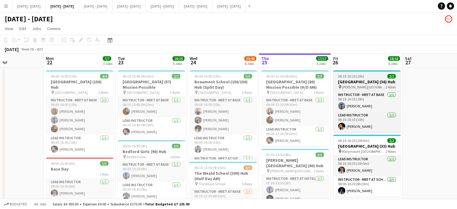
click at [359, 84] on h3 "[GEOGRAPHIC_DATA] (36) Hub" at bounding box center [366, 81] width 67 height 5
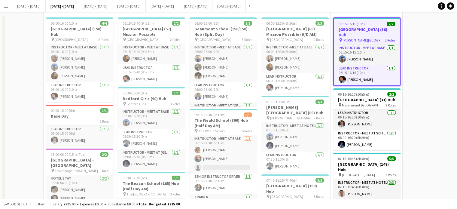
scroll to position [0, 0]
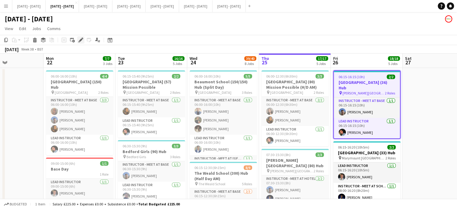
click at [79, 40] on icon "Edit" at bounding box center [80, 40] width 5 height 5
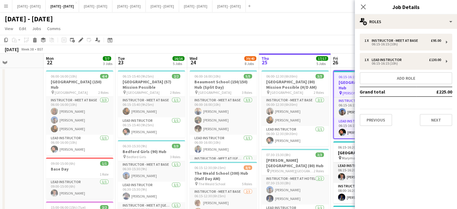
type input "**********"
click at [427, 122] on button "Next" at bounding box center [435, 120] width 32 height 12
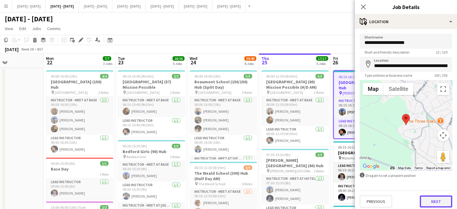
click at [427, 198] on button "Next" at bounding box center [435, 201] width 32 height 12
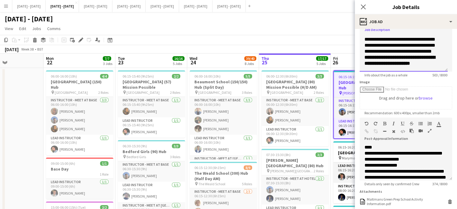
scroll to position [100, 0]
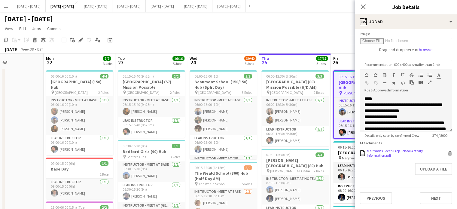
click at [384, 152] on div "Maltmans Green Prep School Activity Information.pdf" at bounding box center [406, 152] width 79 height 9
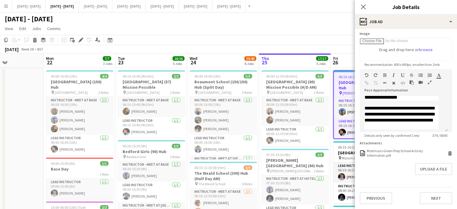
scroll to position [60, 0]
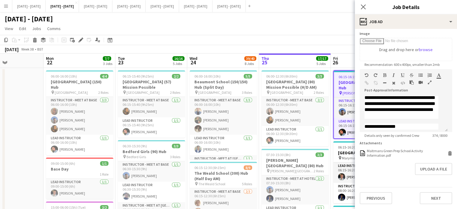
drag, startPoint x: 330, startPoint y: 46, endPoint x: 230, endPoint y: 42, distance: 100.3
click at [230, 42] on div "Copy Paste Paste Ctrl+V Paste with crew Ctrl+Shift+V Paste linked Job [GEOGRAPH…" at bounding box center [228, 44] width 457 height 19
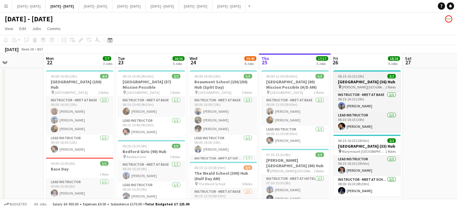
click at [364, 78] on div "06:15-16:15 (10h) 2/2" at bounding box center [366, 76] width 67 height 5
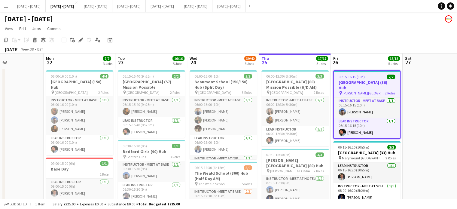
click at [80, 40] on icon at bounding box center [80, 39] width 3 height 3
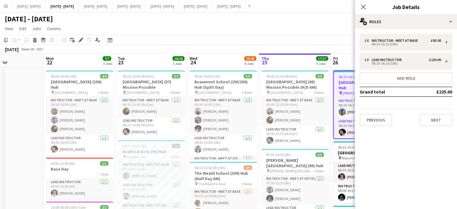
scroll to position [0, 216]
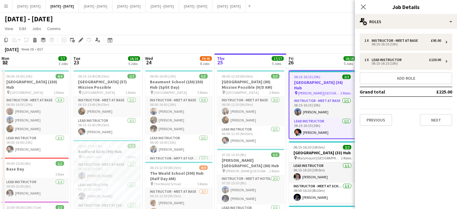
click at [363, 7] on icon at bounding box center [363, 7] width 6 height 6
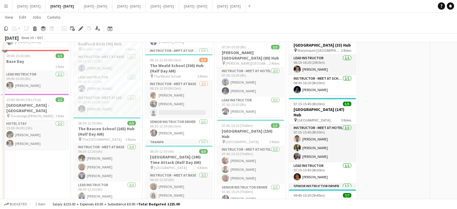
scroll to position [0, 0]
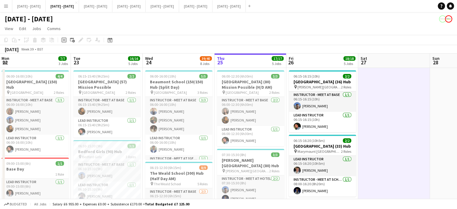
click at [174, 41] on app-toolbar "Copy Paste Paste Ctrl+V Paste with crew Ctrl+Shift+V Paste linked Job [GEOGRAPH…" at bounding box center [228, 40] width 457 height 10
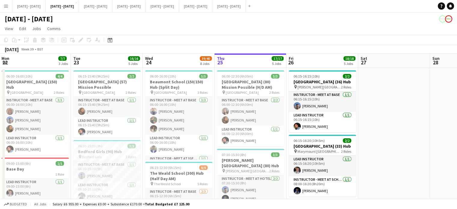
scroll to position [0, 185]
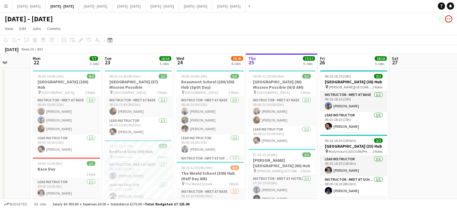
drag, startPoint x: 178, startPoint y: 58, endPoint x: 209, endPoint y: 59, distance: 30.9
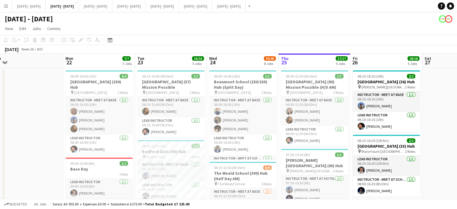
drag, startPoint x: 414, startPoint y: 130, endPoint x: 445, endPoint y: 132, distance: 31.6
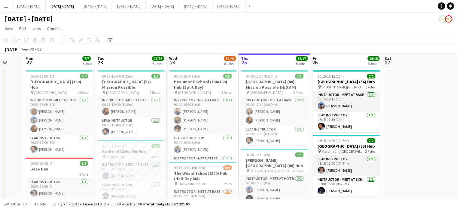
scroll to position [0, 194]
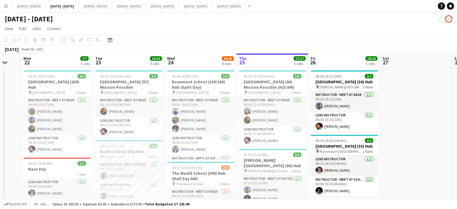
drag, startPoint x: 389, startPoint y: 62, endPoint x: 348, endPoint y: 65, distance: 41.5
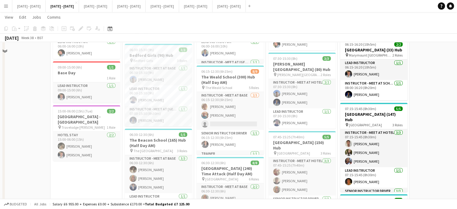
scroll to position [0, 0]
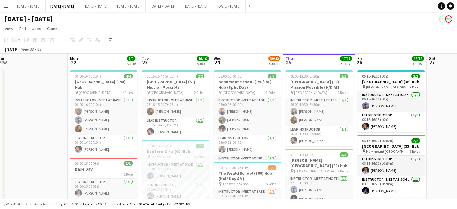
scroll to position [0, 218]
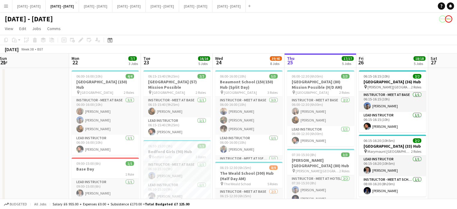
drag, startPoint x: 213, startPoint y: 60, endPoint x: 251, endPoint y: 60, distance: 38.7
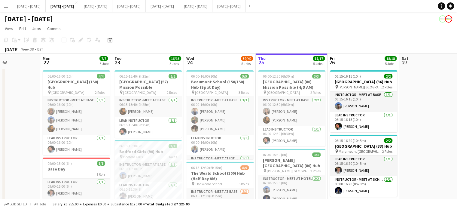
scroll to position [0, 249]
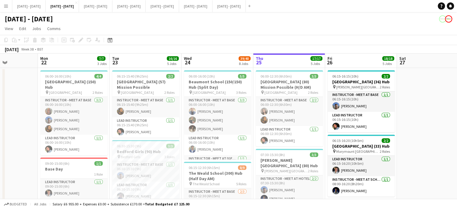
drag, startPoint x: 175, startPoint y: 60, endPoint x: 144, endPoint y: 68, distance: 32.3
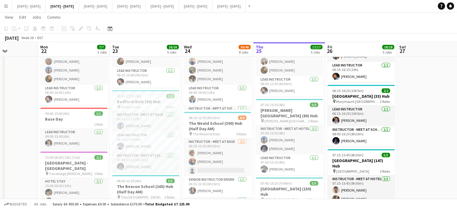
scroll to position [0, 0]
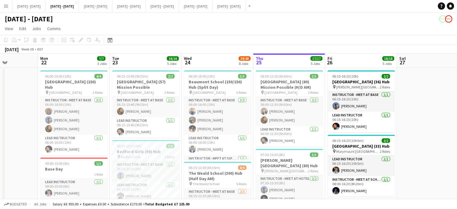
click at [132, 58] on app-board-header-date "Tue 23 16/16 5 Jobs" at bounding box center [146, 60] width 72 height 14
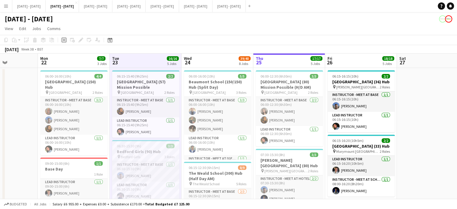
click at [201, 62] on app-board-header-date "Wed 24 39/40 8 Jobs" at bounding box center [217, 60] width 72 height 14
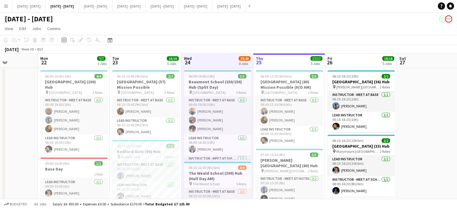
click at [273, 62] on app-board-header-date "Thu 25 17/17 5 Jobs" at bounding box center [289, 60] width 72 height 14
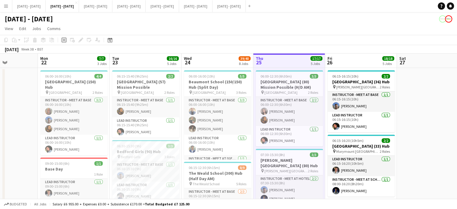
click at [215, 60] on app-board-header-date "Wed 24 39/40 8 Jobs" at bounding box center [217, 60] width 72 height 14
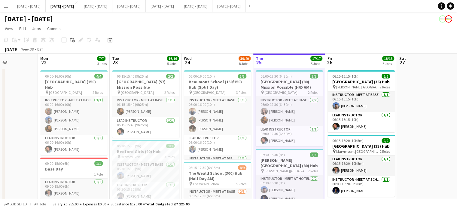
click at [283, 60] on app-board-header-date "Thu 25 17/17 5 Jobs" at bounding box center [289, 60] width 72 height 14
click at [222, 63] on app-board-header-date "Wed 24 39/40 8 Jobs" at bounding box center [217, 60] width 72 height 14
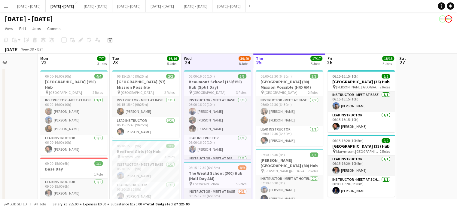
click at [284, 64] on app-board-header-date "Thu 25 17/17 5 Jobs" at bounding box center [289, 60] width 72 height 14
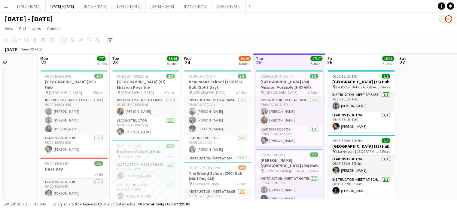
click at [344, 60] on app-board-header-date "Fri 26 18/18 5 Jobs" at bounding box center [361, 60] width 72 height 14
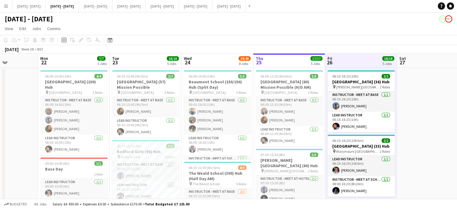
click at [283, 61] on app-board-header-date "Thu 25 17/17 5 Jobs" at bounding box center [289, 60] width 72 height 14
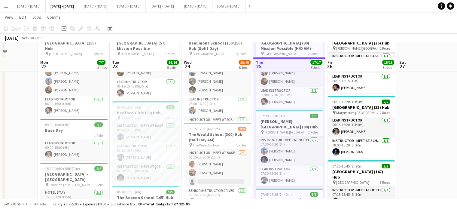
scroll to position [60, 0]
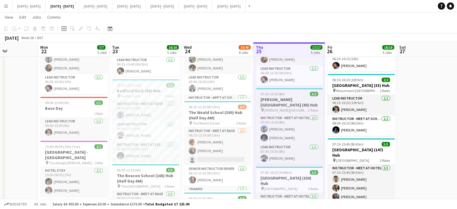
click at [274, 100] on h3 "[PERSON_NAME][GEOGRAPHIC_DATA] (80) Hub" at bounding box center [288, 102] width 67 height 11
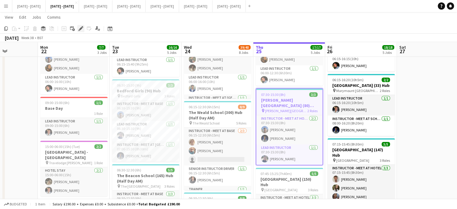
click at [80, 29] on icon at bounding box center [80, 28] width 3 height 3
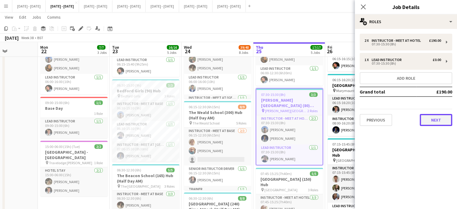
click at [442, 120] on button "Next" at bounding box center [435, 120] width 32 height 12
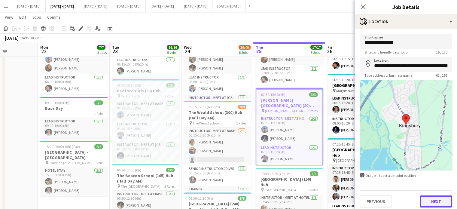
click at [427, 204] on button "Next" at bounding box center [435, 201] width 32 height 12
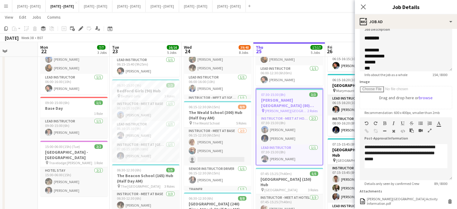
scroll to position [92, 0]
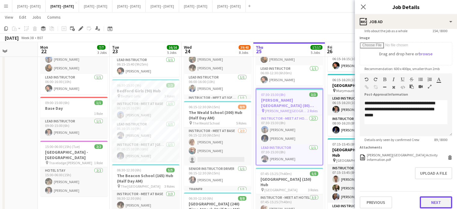
click at [443, 200] on button "Next" at bounding box center [435, 202] width 32 height 12
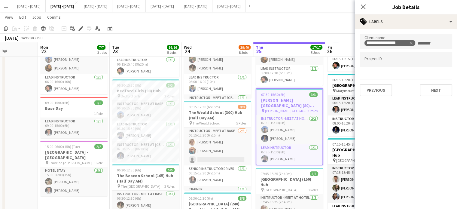
scroll to position [0, 0]
click at [437, 88] on button "Next" at bounding box center [435, 90] width 32 height 12
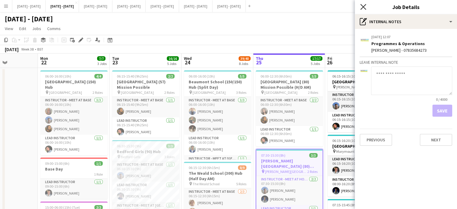
click at [362, 5] on icon "Close pop-in" at bounding box center [363, 7] width 6 height 6
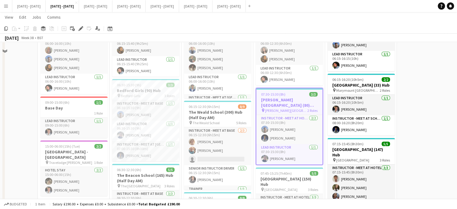
scroll to position [30, 0]
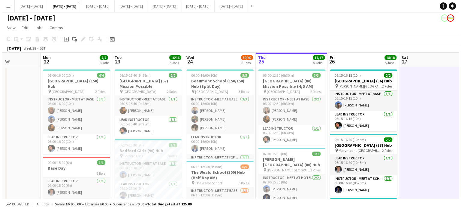
scroll to position [0, 0]
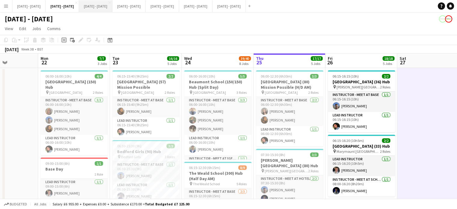
click at [99, 10] on button "[DATE] - [DATE] Close" at bounding box center [95, 6] width 33 height 12
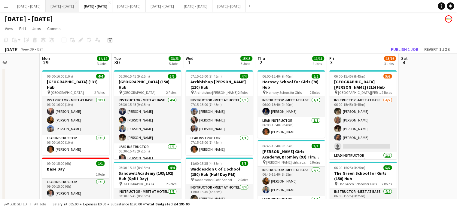
click at [73, 7] on button "[DATE] - [DATE] Close" at bounding box center [62, 6] width 33 height 12
click at [73, 5] on button "[DATE] - [DATE] Close" at bounding box center [62, 6] width 33 height 12
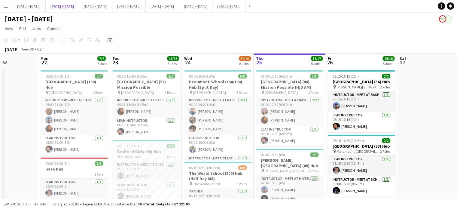
scroll to position [60, 0]
click at [201, 83] on h3 "Beaumont School (150/150) Hub (Split Day)" at bounding box center [217, 84] width 67 height 11
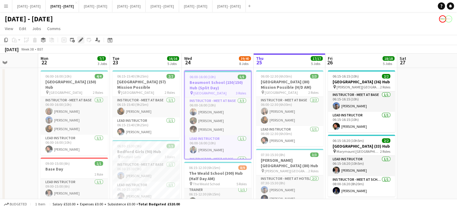
click at [78, 41] on icon "Edit" at bounding box center [80, 40] width 5 height 5
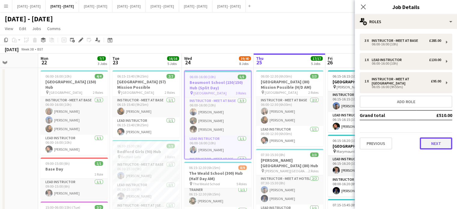
click at [430, 148] on button "Next" at bounding box center [435, 143] width 32 height 12
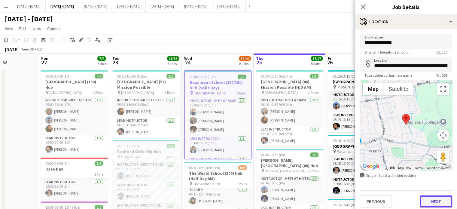
click at [431, 203] on button "Next" at bounding box center [435, 201] width 32 height 12
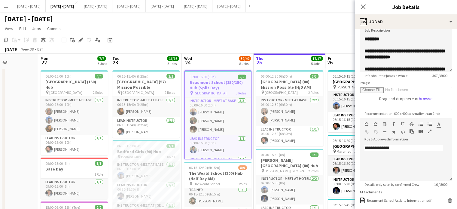
scroll to position [92, 0]
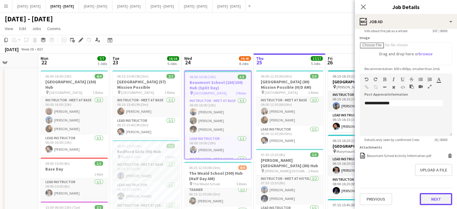
click at [429, 197] on button "Next" at bounding box center [435, 199] width 32 height 12
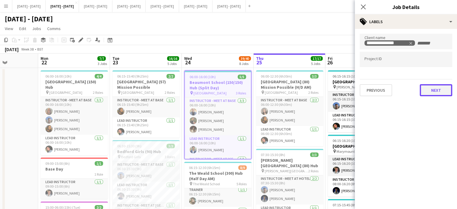
click at [445, 92] on button "Next" at bounding box center [435, 90] width 32 height 12
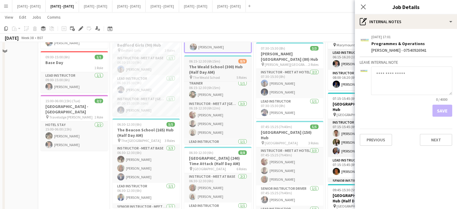
scroll to position [120, 0]
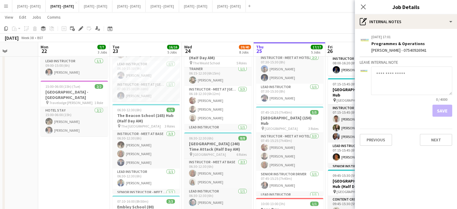
click at [205, 141] on h3 "[GEOGRAPHIC_DATA] (240) Time Attack (Half Day AM)" at bounding box center [217, 146] width 67 height 11
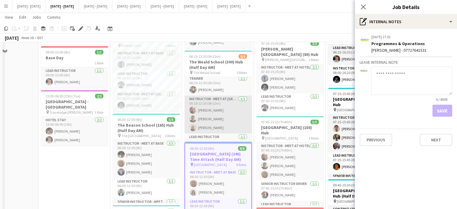
scroll to position [90, 0]
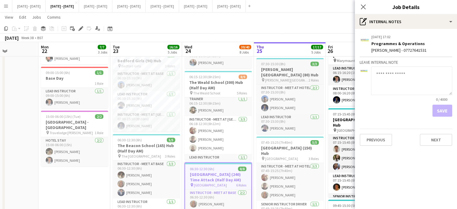
click at [284, 64] on span "07:30-15:30 (8h)" at bounding box center [273, 64] width 24 height 5
